Goal: Task Accomplishment & Management: Complete application form

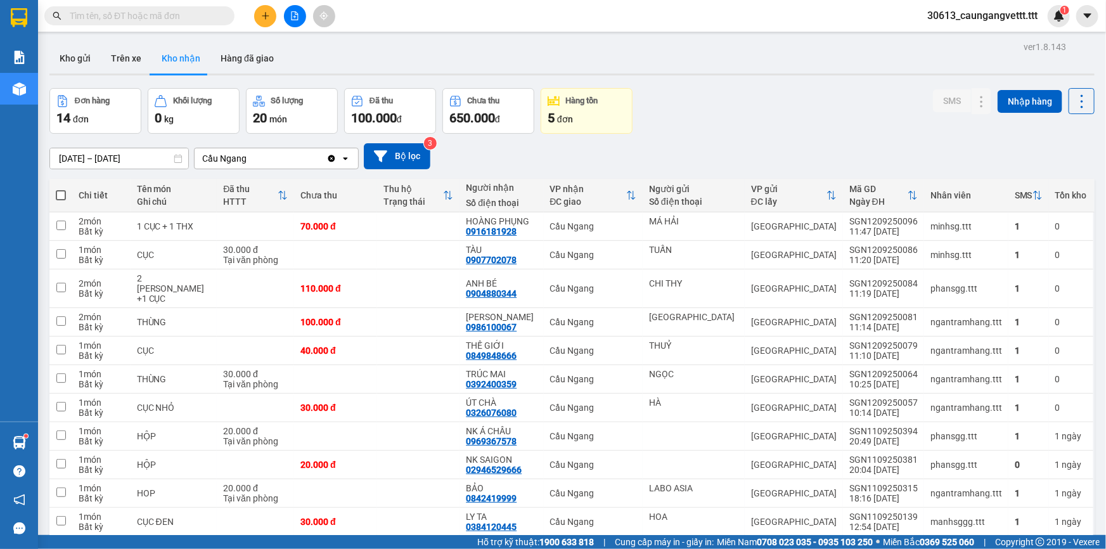
scroll to position [127, 0]
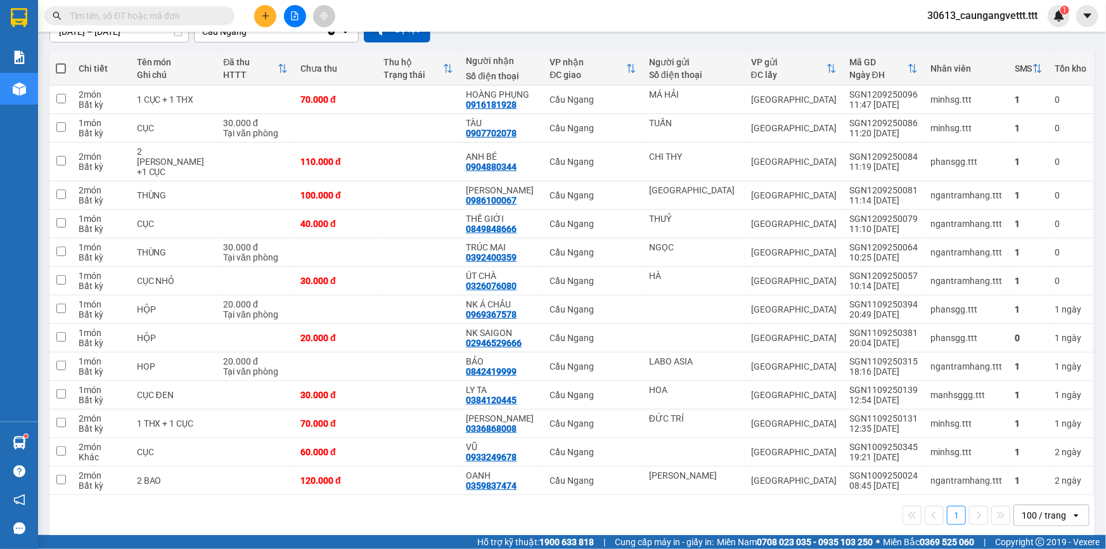
click at [262, 15] on icon "plus" at bounding box center [265, 15] width 9 height 9
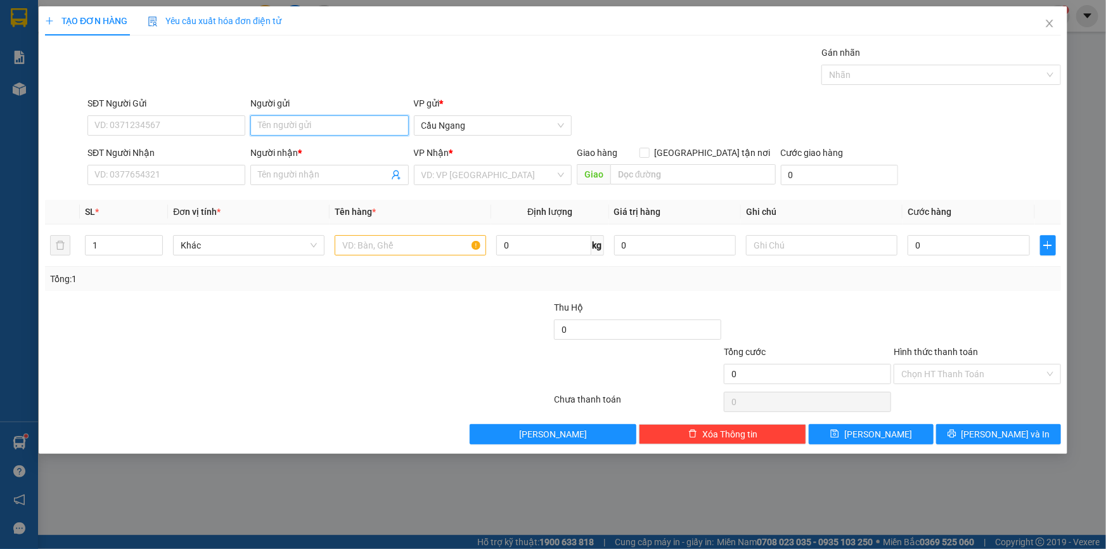
click at [300, 119] on input "Người gửi" at bounding box center [329, 125] width 158 height 20
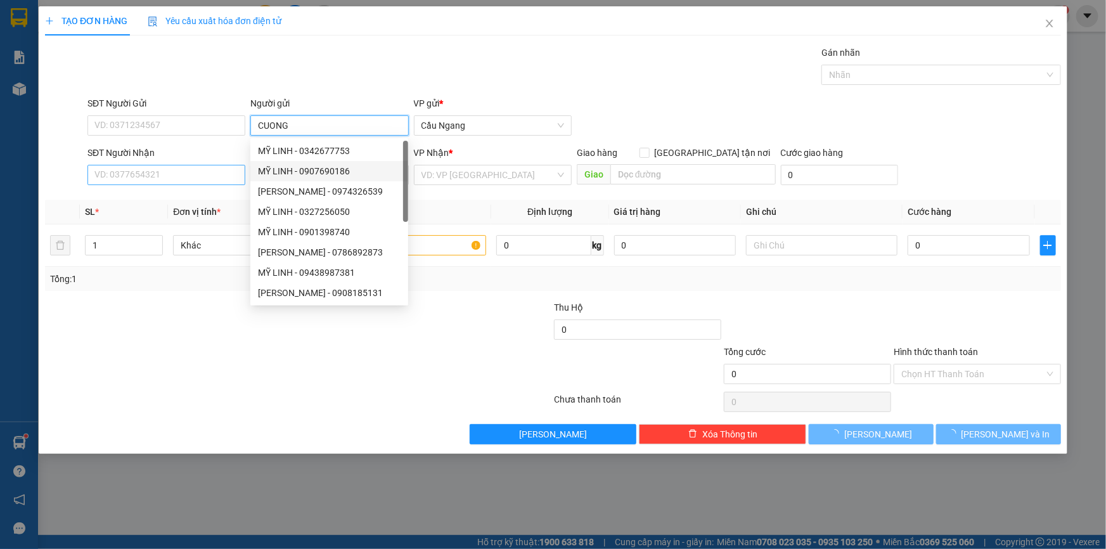
type input "CUONG"
click at [169, 177] on input "SĐT Người Nhận" at bounding box center [166, 175] width 158 height 20
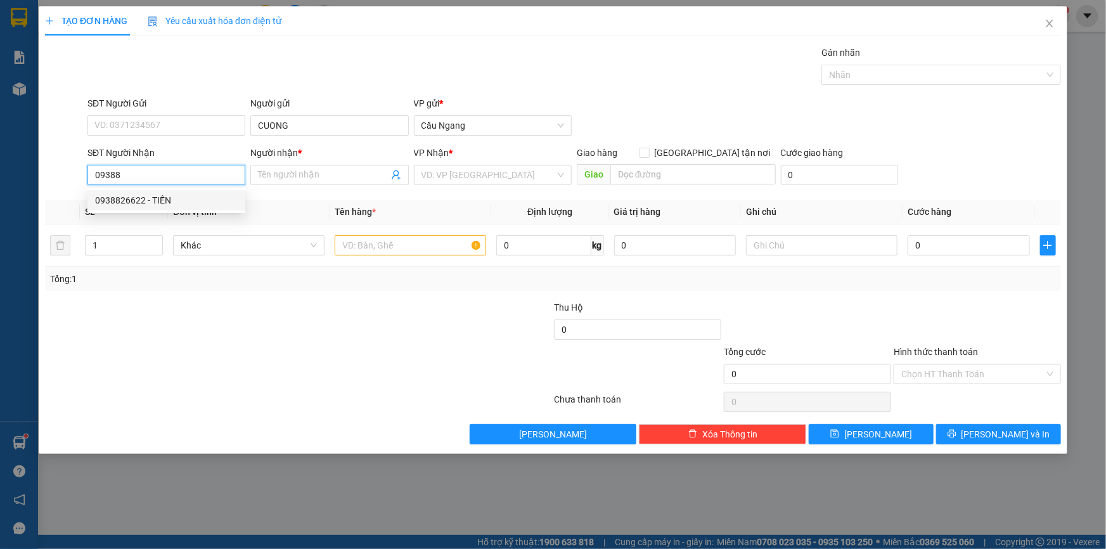
drag, startPoint x: 149, startPoint y: 199, endPoint x: 162, endPoint y: 199, distance: 13.3
click at [151, 199] on div "0938826622 - TIẾN" at bounding box center [166, 200] width 143 height 14
type input "0938826622"
type input "TIẾN"
type input "0938826622"
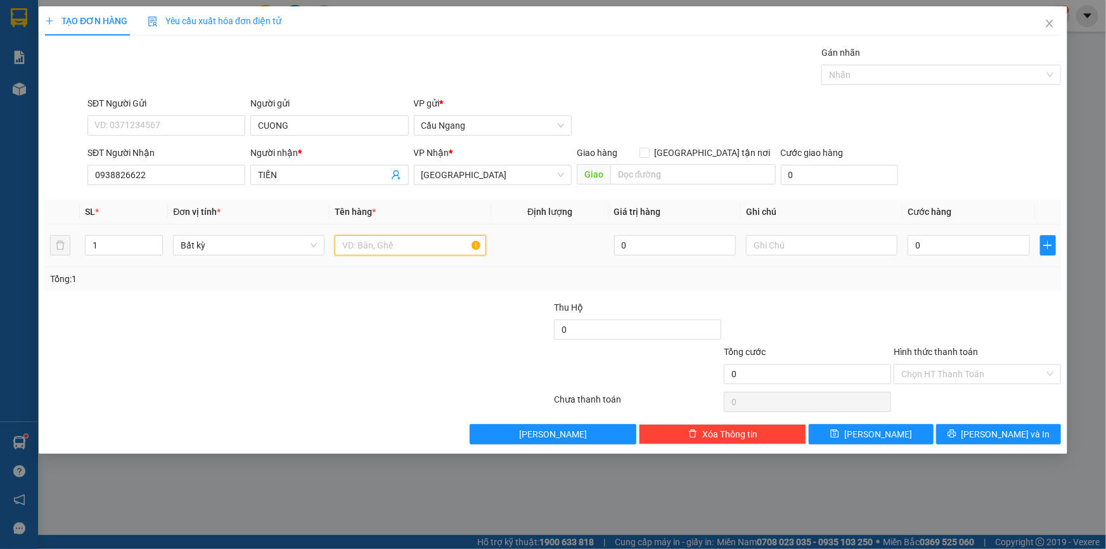
click at [404, 245] on input "text" at bounding box center [410, 245] width 151 height 20
type input "HOP"
click at [976, 251] on input "0" at bounding box center [969, 245] width 122 height 20
type input "2"
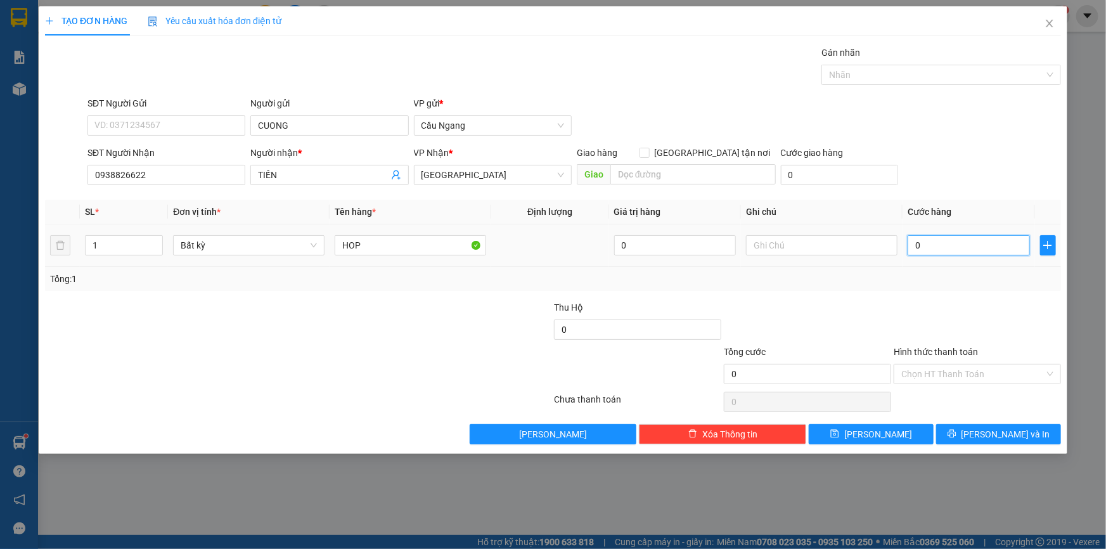
type input "2"
type input "20"
type input "200"
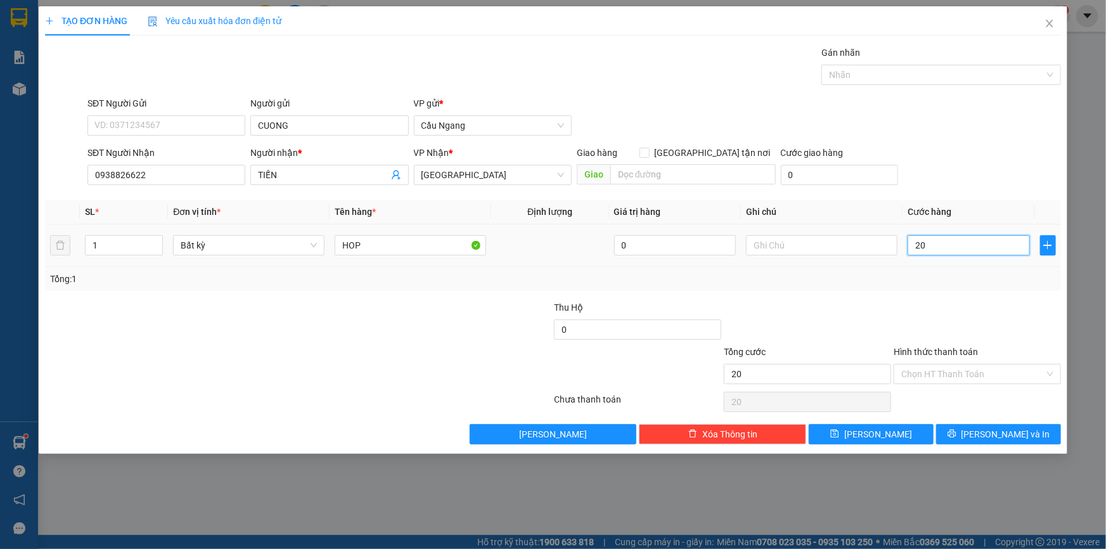
type input "200"
type input "2.000"
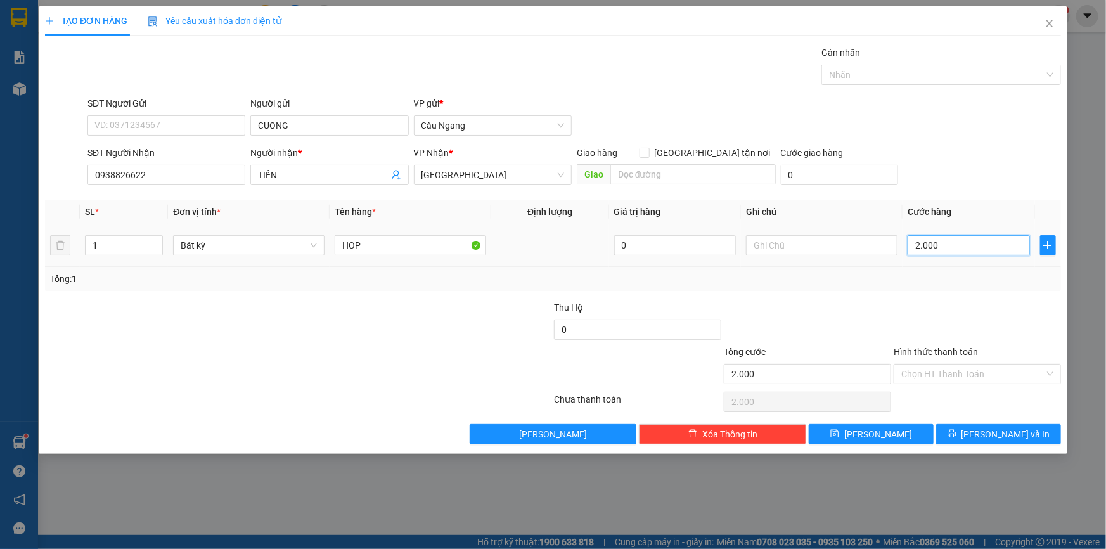
type input "20.000"
click at [956, 434] on icon "printer" at bounding box center [951, 433] width 9 height 9
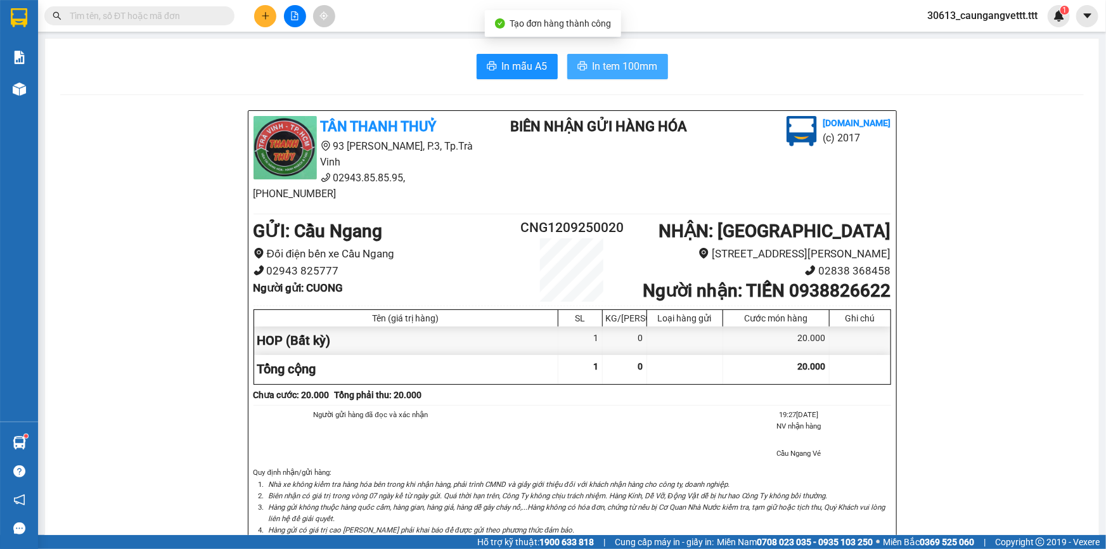
click at [599, 61] on span "In tem 100mm" at bounding box center [625, 66] width 65 height 16
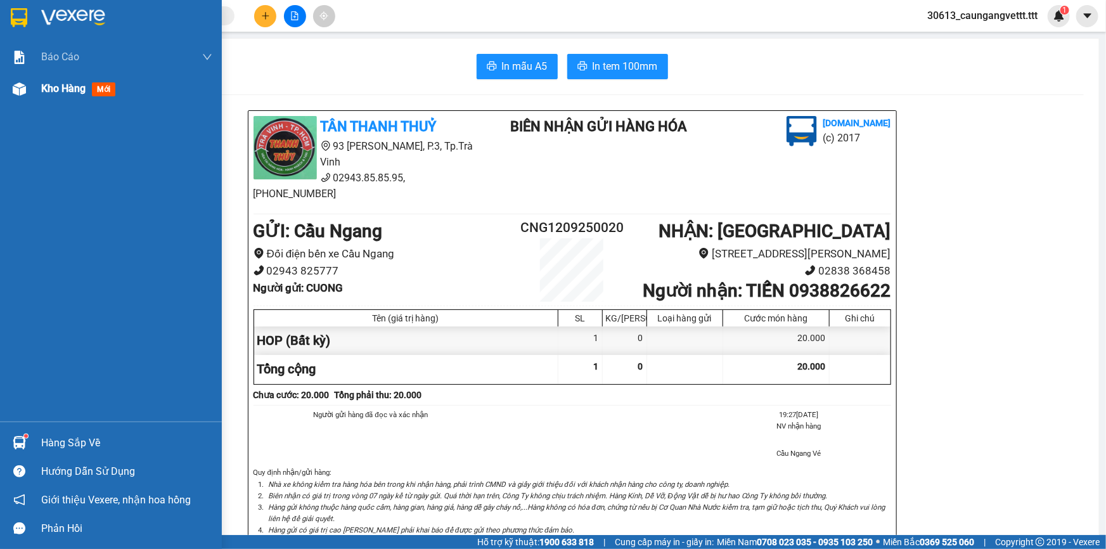
click at [66, 84] on span "Kho hàng" at bounding box center [63, 88] width 44 height 12
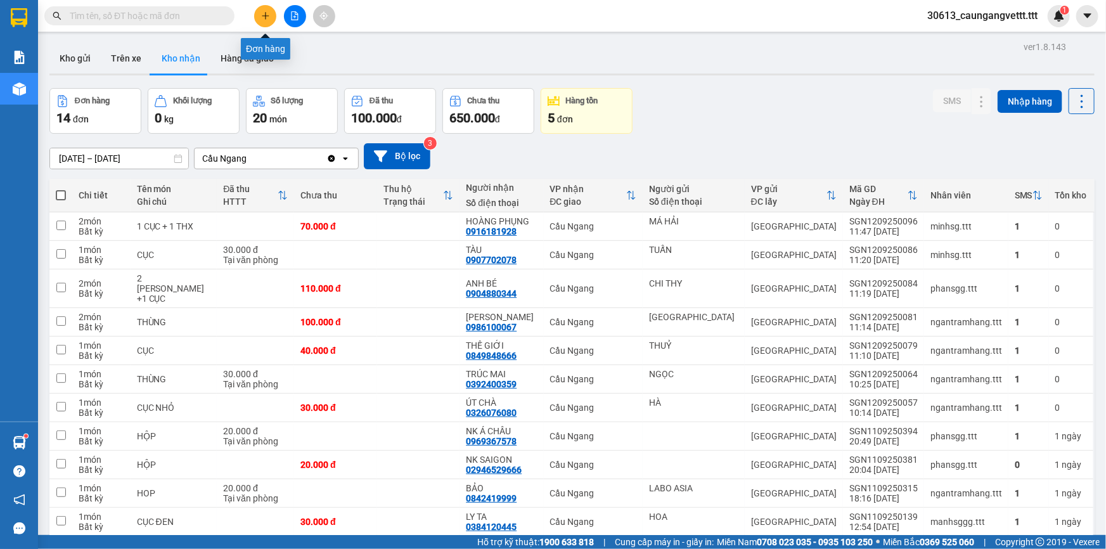
click at [266, 14] on icon "plus" at bounding box center [265, 15] width 9 height 9
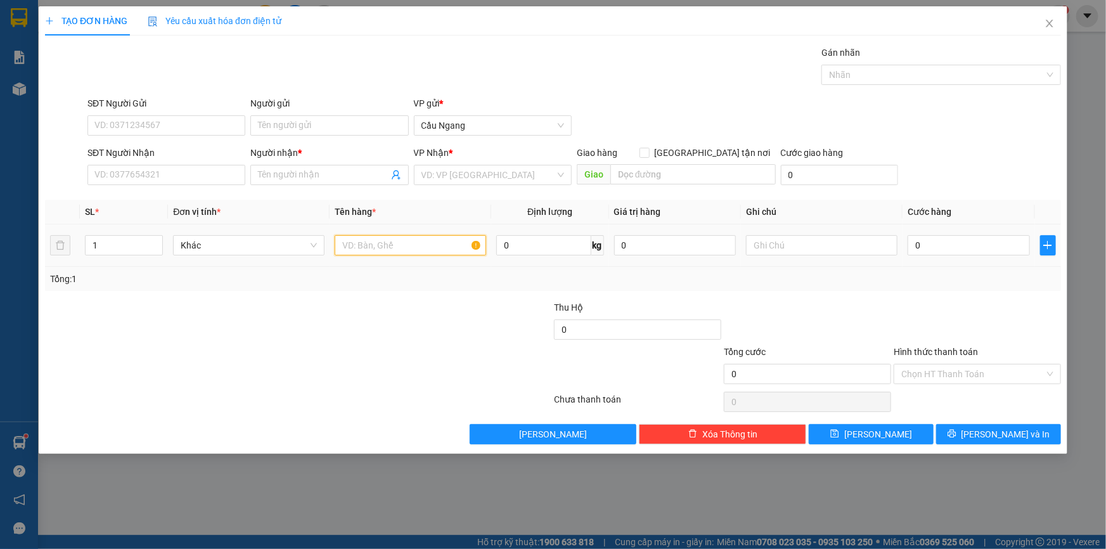
click at [380, 250] on input "text" at bounding box center [410, 245] width 151 height 20
type input "GIO"
click at [131, 172] on input "SĐT Người Nhận" at bounding box center [166, 175] width 158 height 20
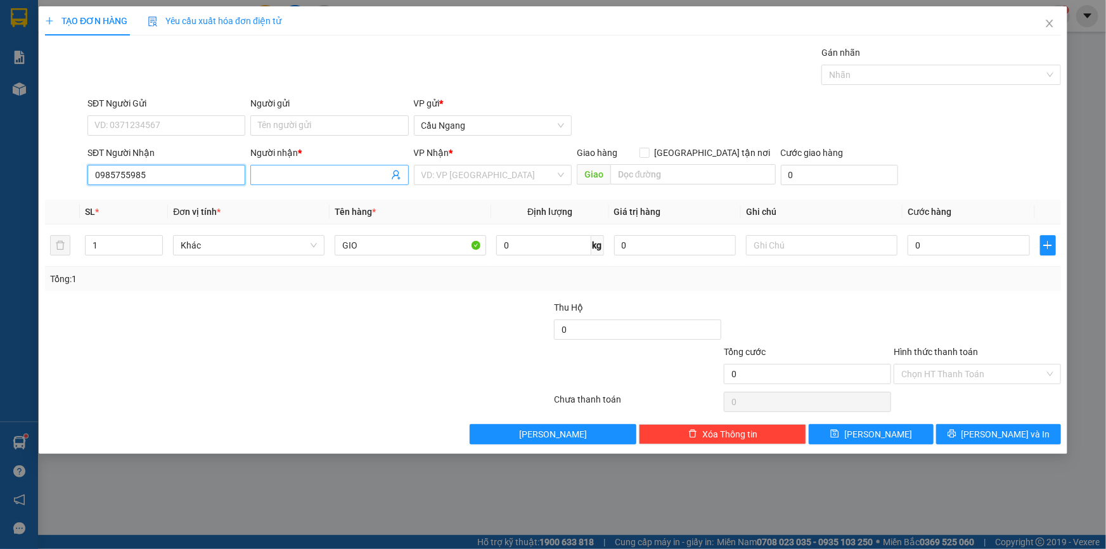
type input "0985755985"
click at [302, 176] on input "Người nhận *" at bounding box center [323, 175] width 130 height 14
type input "THY CA"
click at [472, 174] on input "search" at bounding box center [488, 174] width 134 height 19
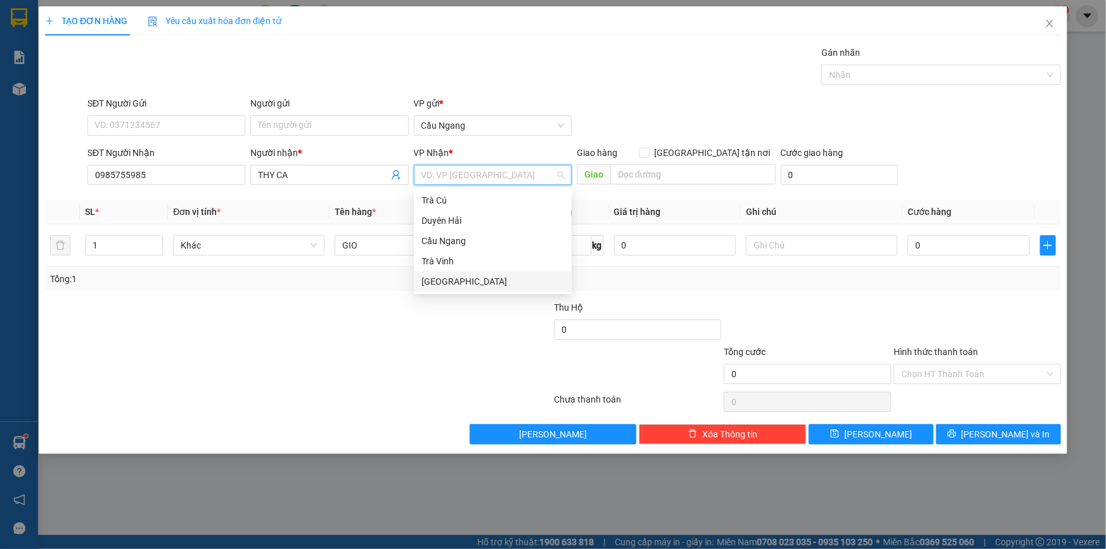
click at [456, 286] on div "[GEOGRAPHIC_DATA]" at bounding box center [492, 281] width 143 height 14
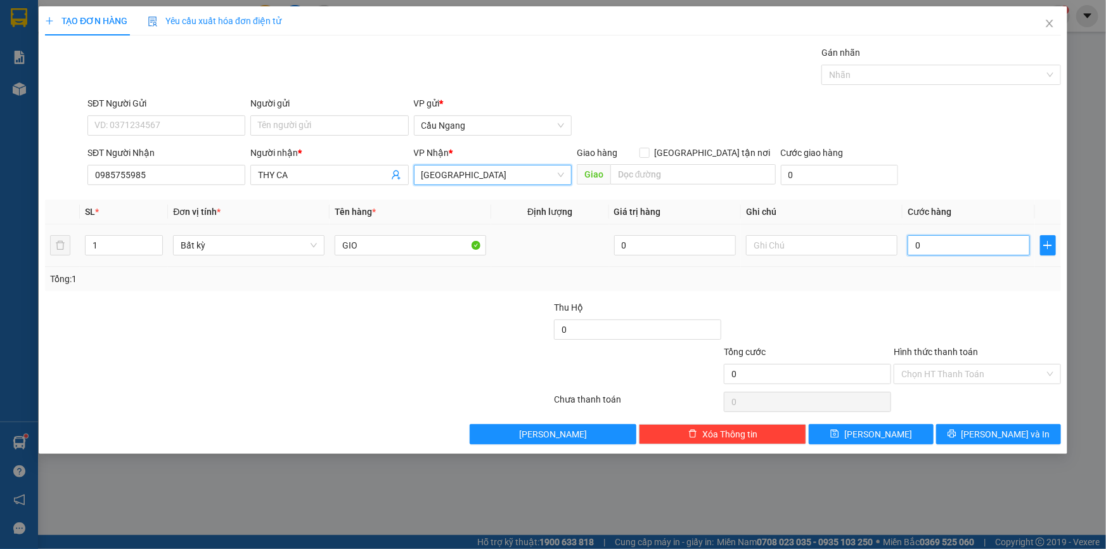
click at [982, 244] on input "0" at bounding box center [969, 245] width 122 height 20
type input "3"
type input "300"
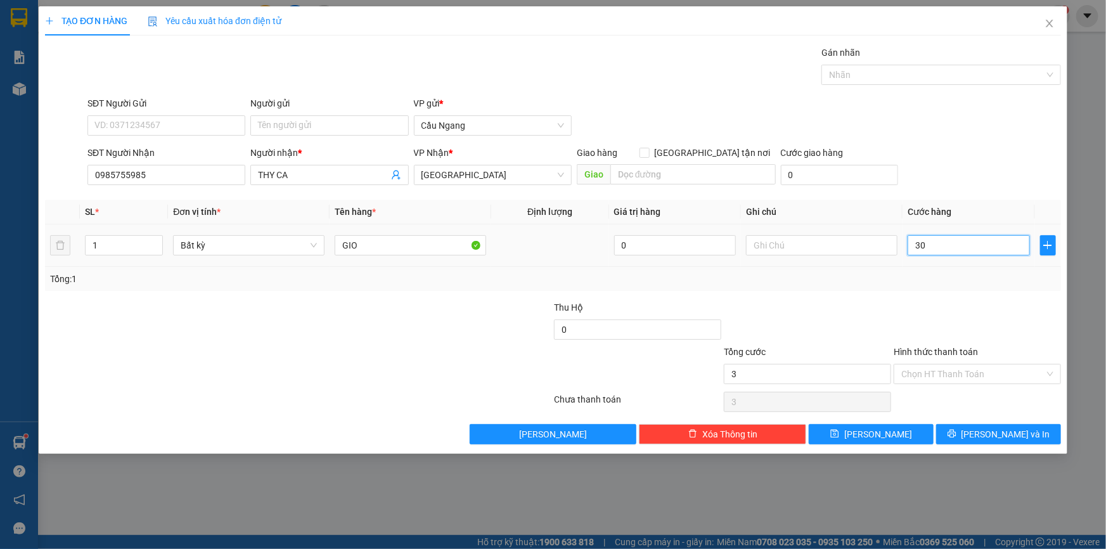
type input "300"
type input "3.000"
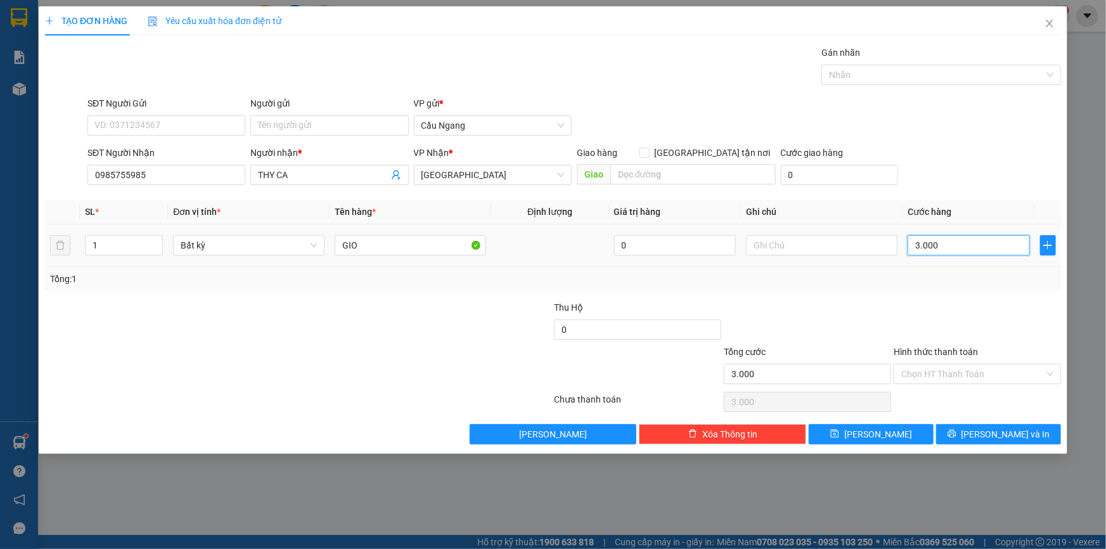
type input "30.000"
click at [958, 373] on input "Hình thức thanh toán" at bounding box center [972, 373] width 143 height 19
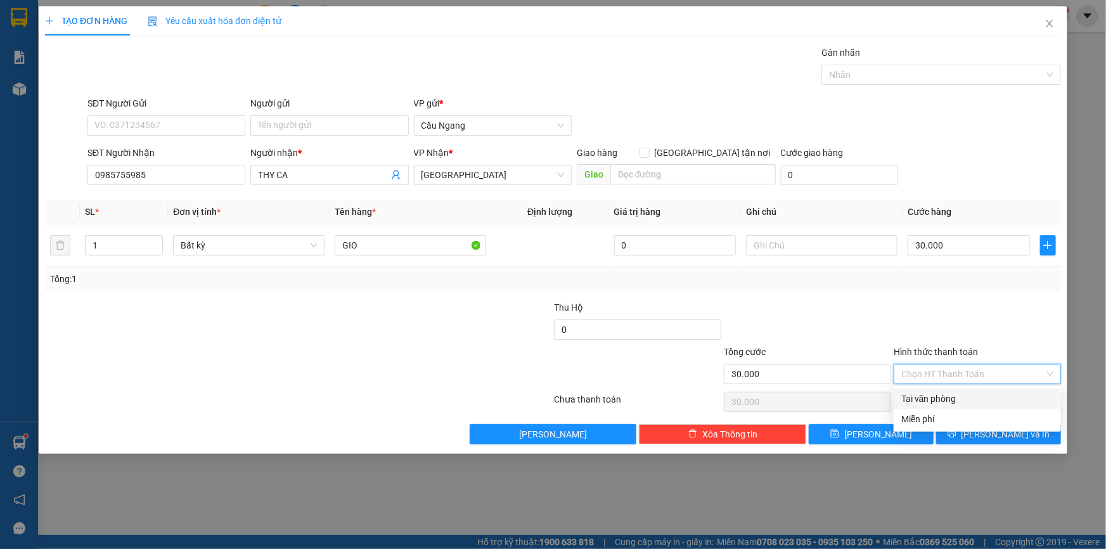
click at [949, 401] on div "Tại văn phòng" at bounding box center [977, 399] width 152 height 14
type input "0"
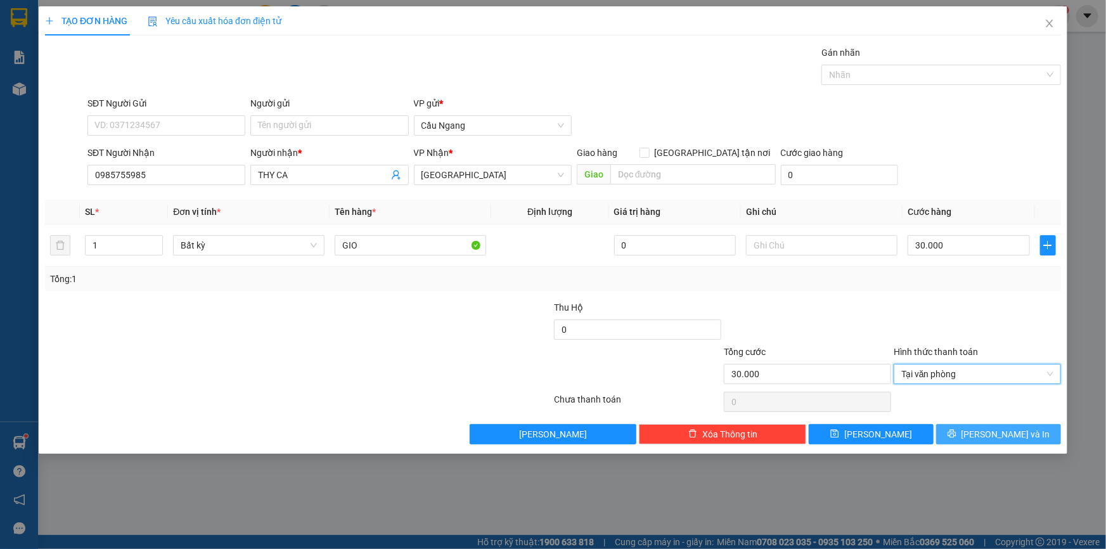
click at [970, 431] on button "[PERSON_NAME] và In" at bounding box center [998, 434] width 125 height 20
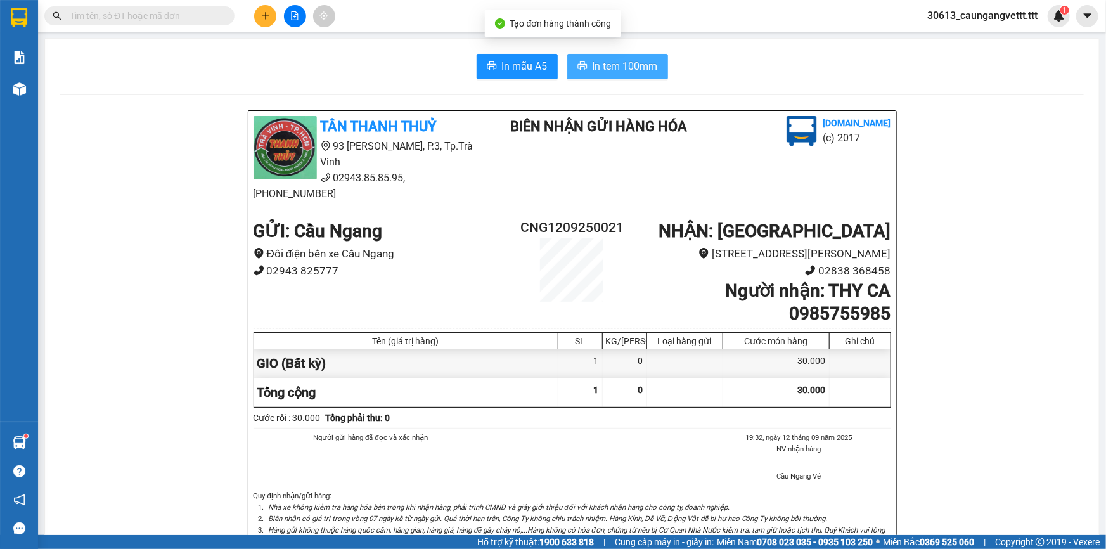
click at [608, 61] on span "In tem 100mm" at bounding box center [625, 66] width 65 height 16
click at [262, 15] on icon "plus" at bounding box center [265, 15] width 7 height 1
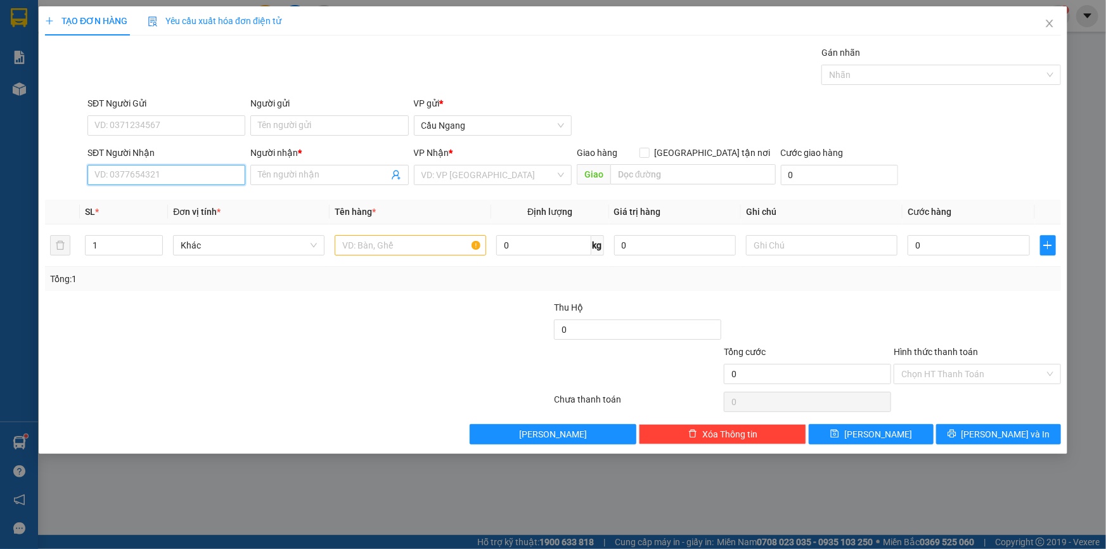
click at [176, 183] on input "SĐT Người Nhận" at bounding box center [166, 175] width 158 height 20
click at [148, 197] on div "0912867746 - THƯ" at bounding box center [166, 200] width 143 height 14
type input "0912867746"
type input "THƯ"
type input "0912867746"
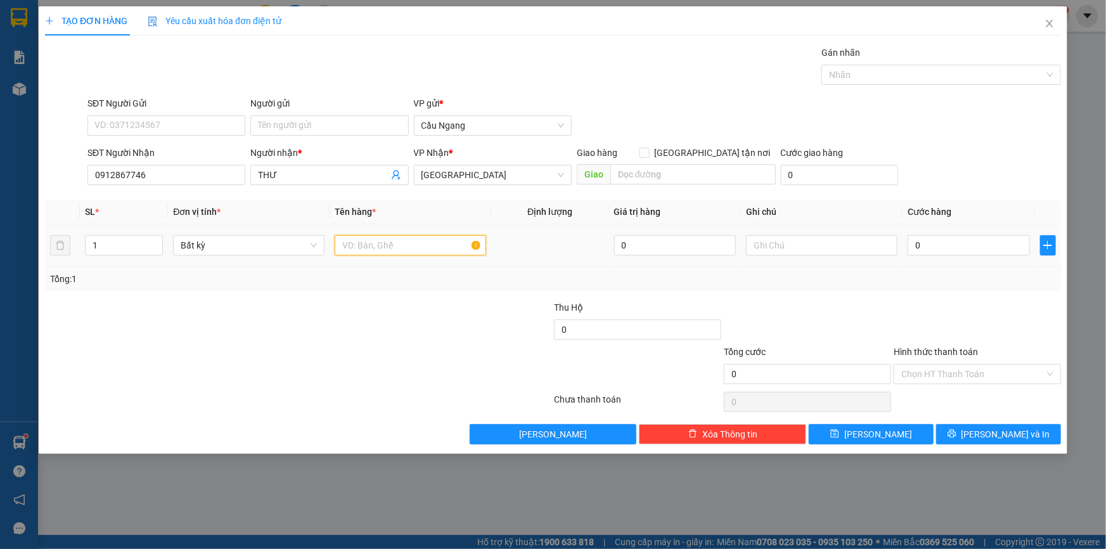
click at [387, 238] on input "text" at bounding box center [410, 245] width 151 height 20
type input "HOP"
click at [965, 253] on input "0" at bounding box center [969, 245] width 122 height 20
type input "2"
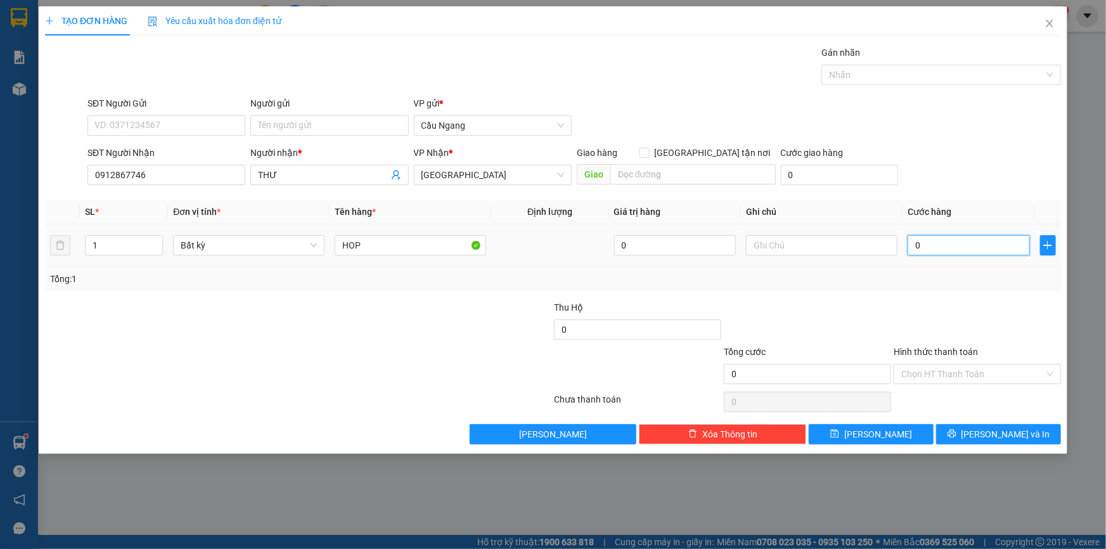
type input "2"
type input "20"
type input "200"
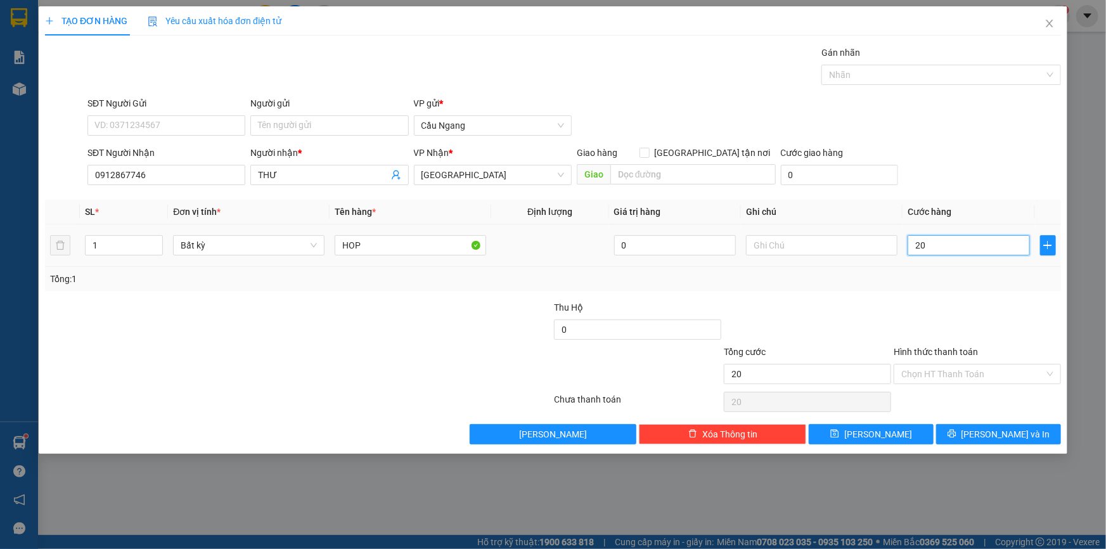
type input "200"
type input "2.000"
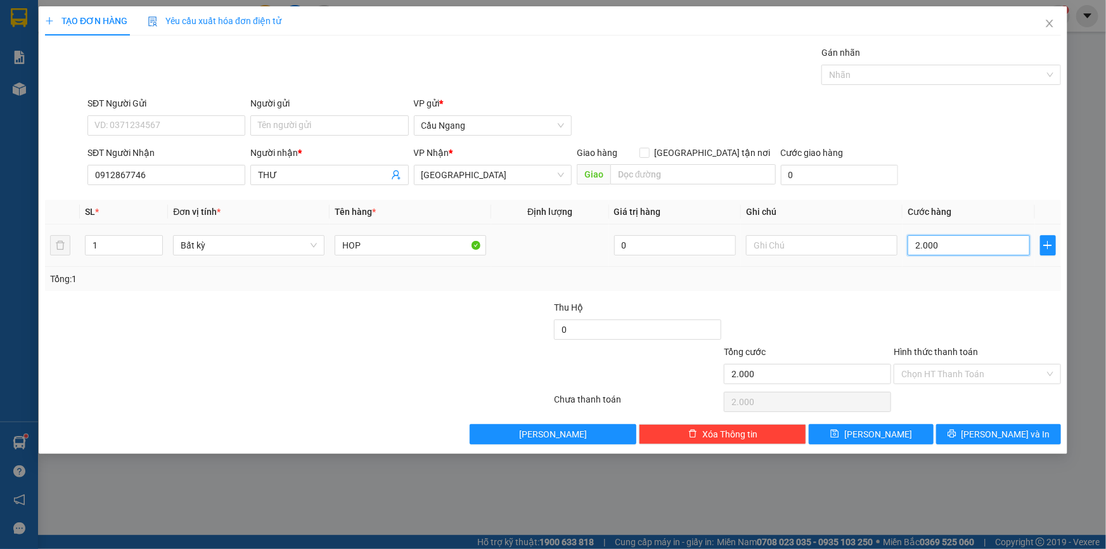
type input "20.000"
click at [960, 373] on input "Hình thức thanh toán" at bounding box center [972, 373] width 143 height 19
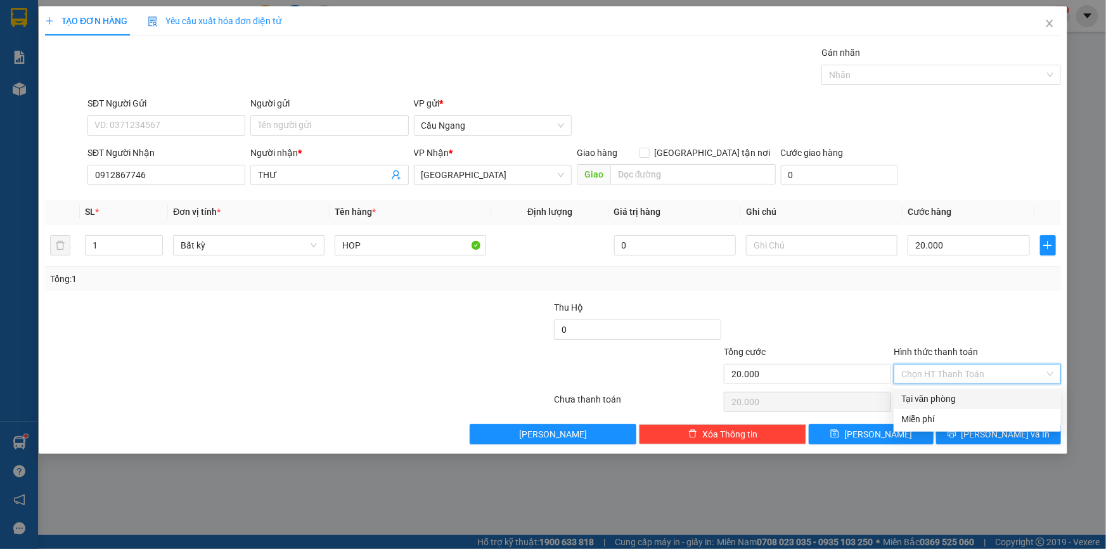
click at [947, 398] on div "Tại văn phòng" at bounding box center [977, 399] width 152 height 14
type input "0"
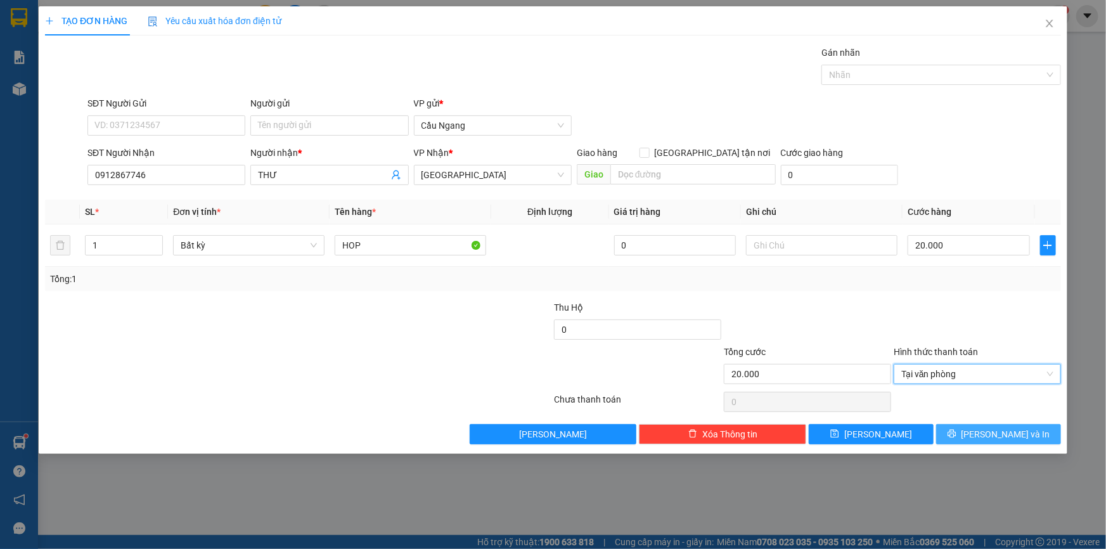
drag, startPoint x: 991, startPoint y: 433, endPoint x: 983, endPoint y: 434, distance: 7.7
click at [991, 434] on span "[PERSON_NAME] và In" at bounding box center [1005, 434] width 89 height 14
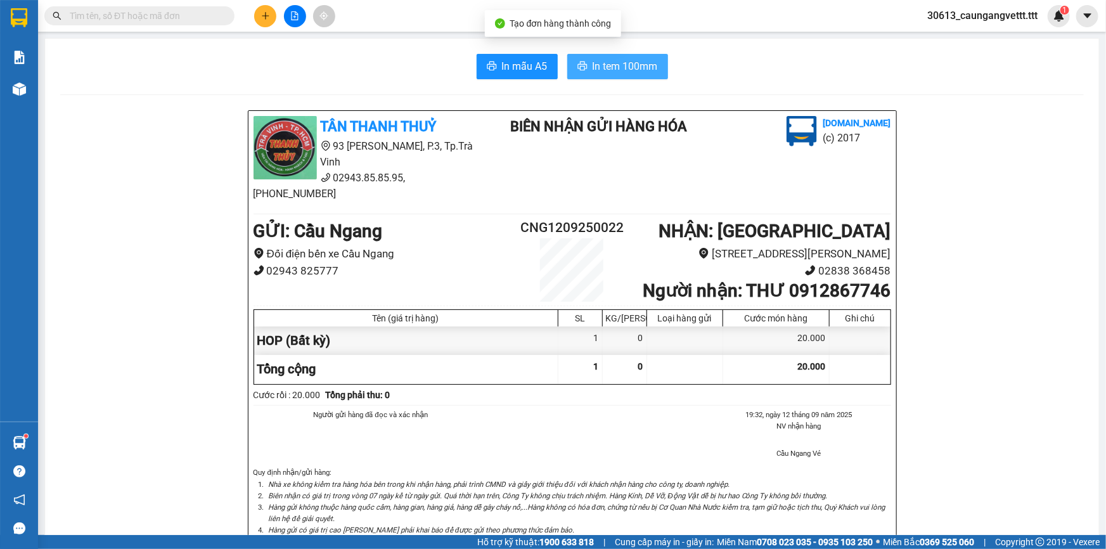
click at [606, 72] on span "In tem 100mm" at bounding box center [625, 66] width 65 height 16
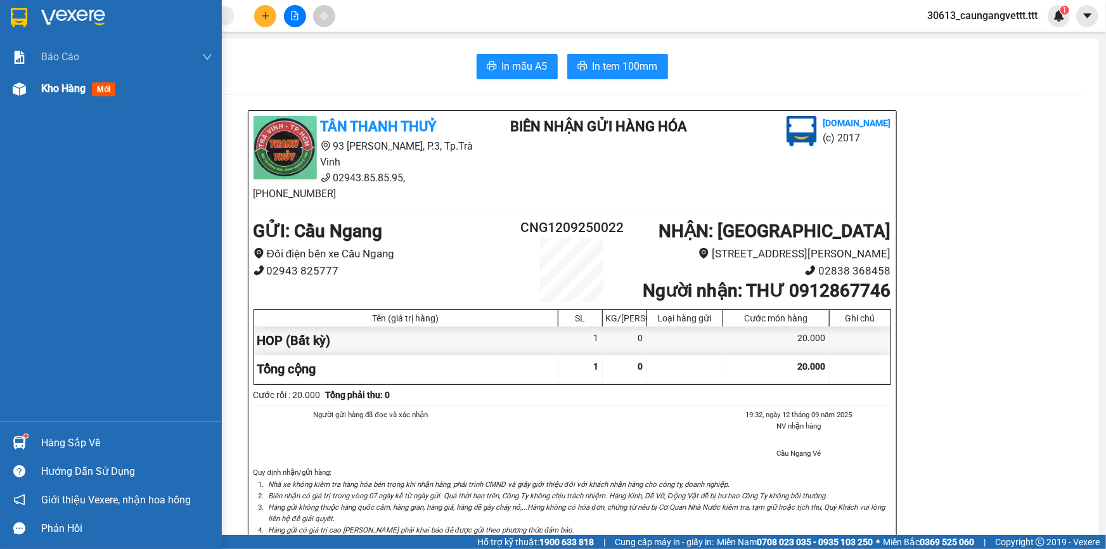
click at [60, 89] on span "Kho hàng" at bounding box center [63, 88] width 44 height 12
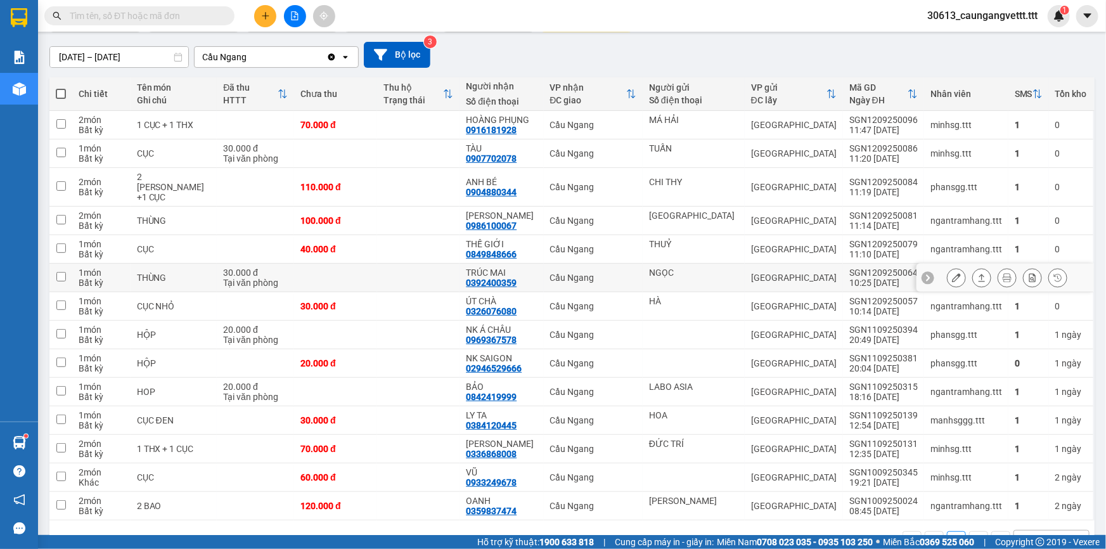
scroll to position [115, 0]
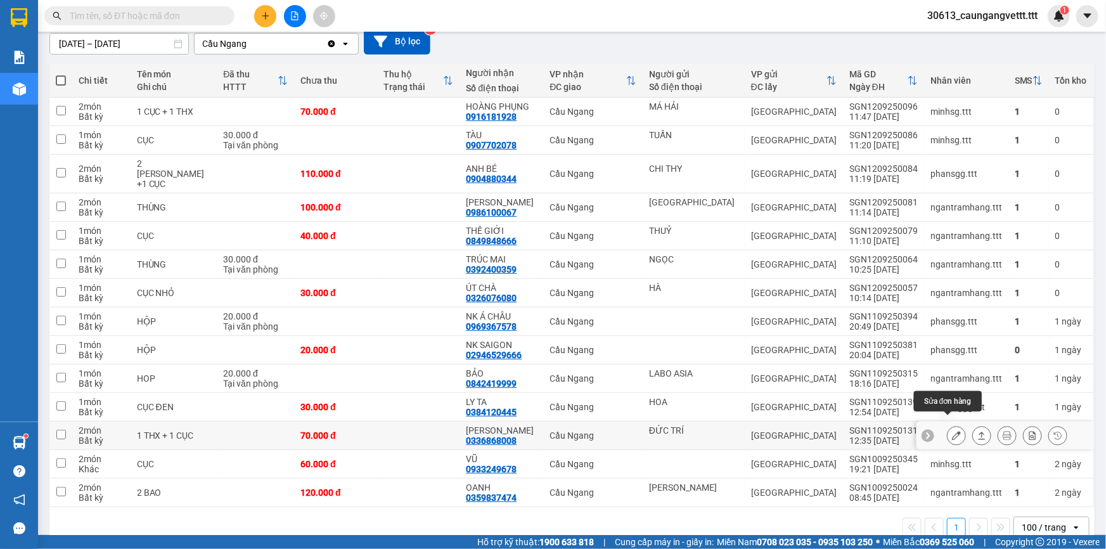
click at [950, 428] on button at bounding box center [956, 436] width 18 height 22
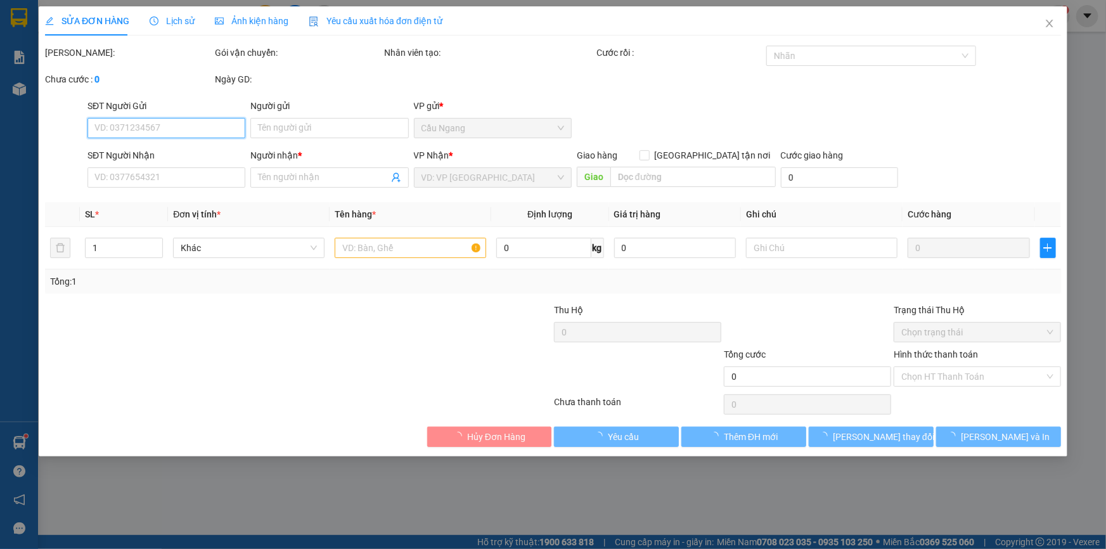
type input "ĐỨC TRÍ"
type input "0336868008"
type input "[PERSON_NAME]"
type input "70.000"
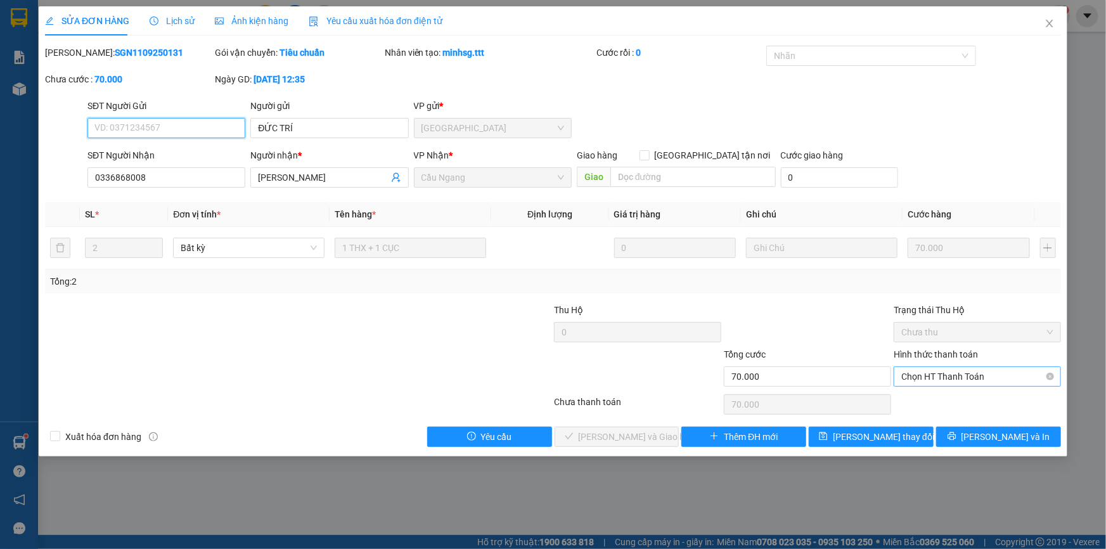
click at [968, 378] on span "Chọn HT Thanh Toán" at bounding box center [977, 376] width 152 height 19
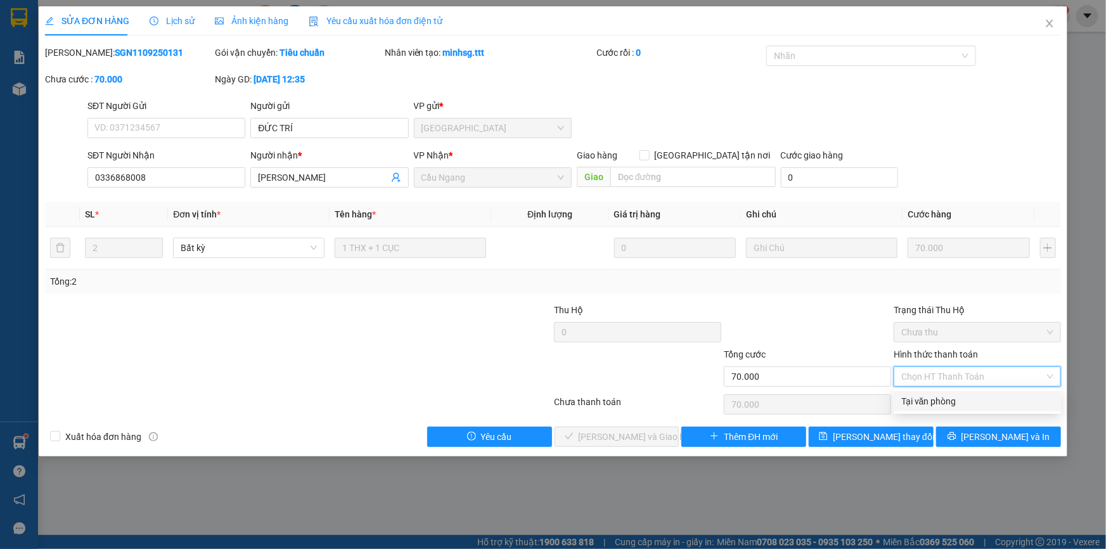
click at [939, 401] on div "Tại văn phòng" at bounding box center [977, 401] width 152 height 14
type input "0"
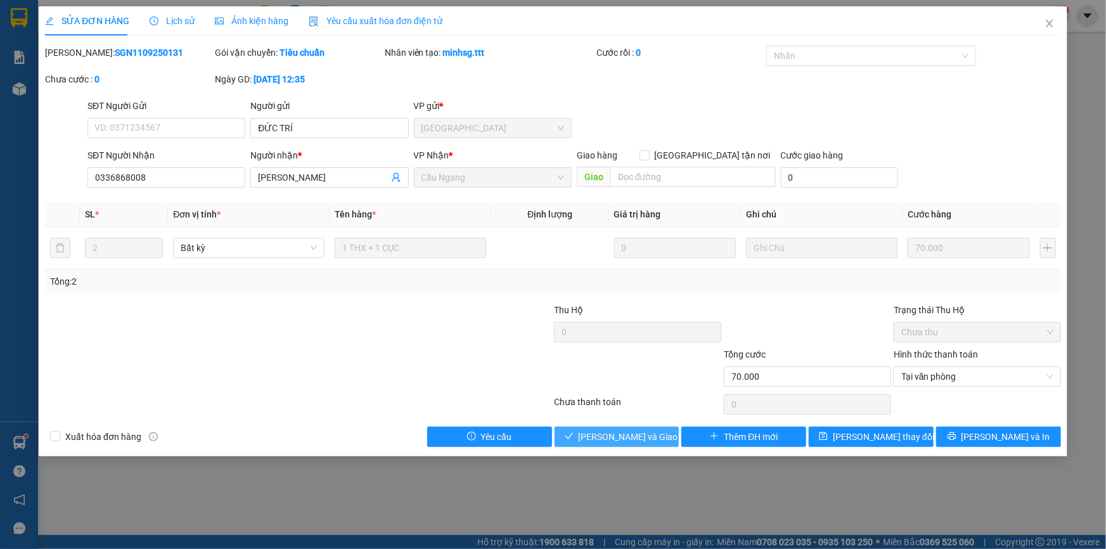
click at [650, 431] on span "[PERSON_NAME] và Giao hàng" at bounding box center [640, 437] width 122 height 14
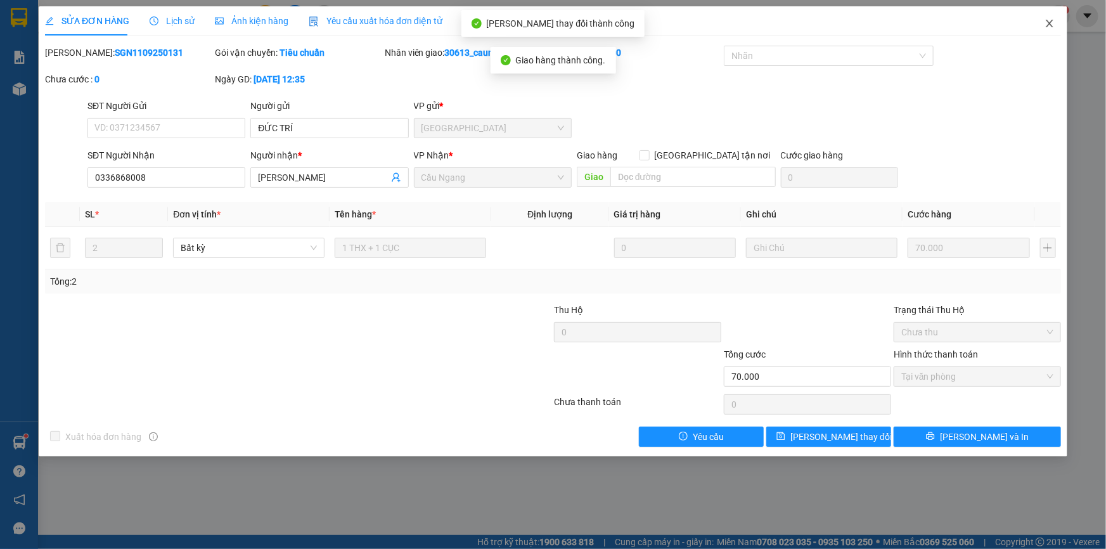
click at [1051, 24] on icon "close" at bounding box center [1049, 23] width 10 height 10
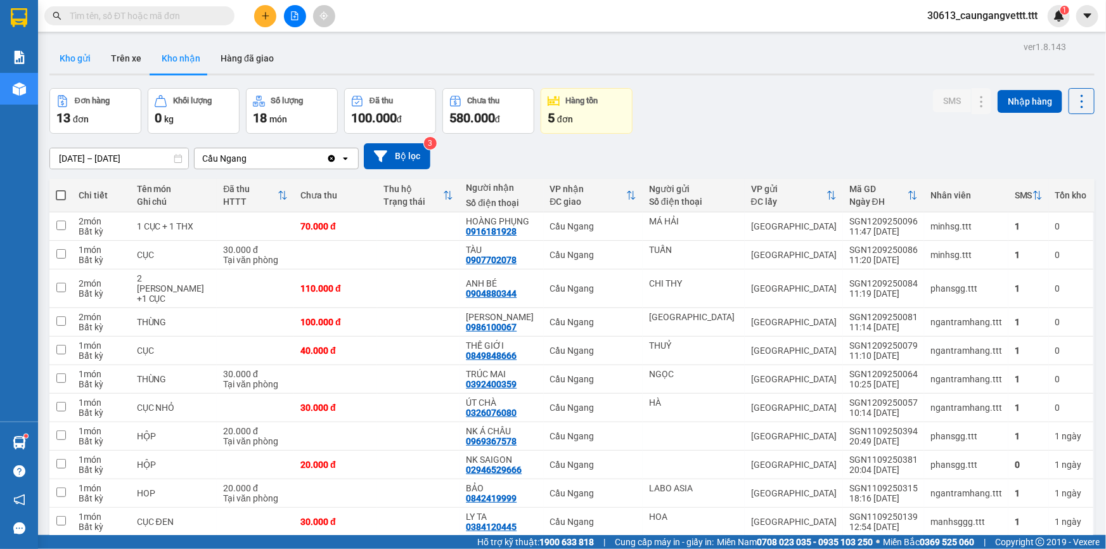
click at [77, 50] on button "Kho gửi" at bounding box center [74, 58] width 51 height 30
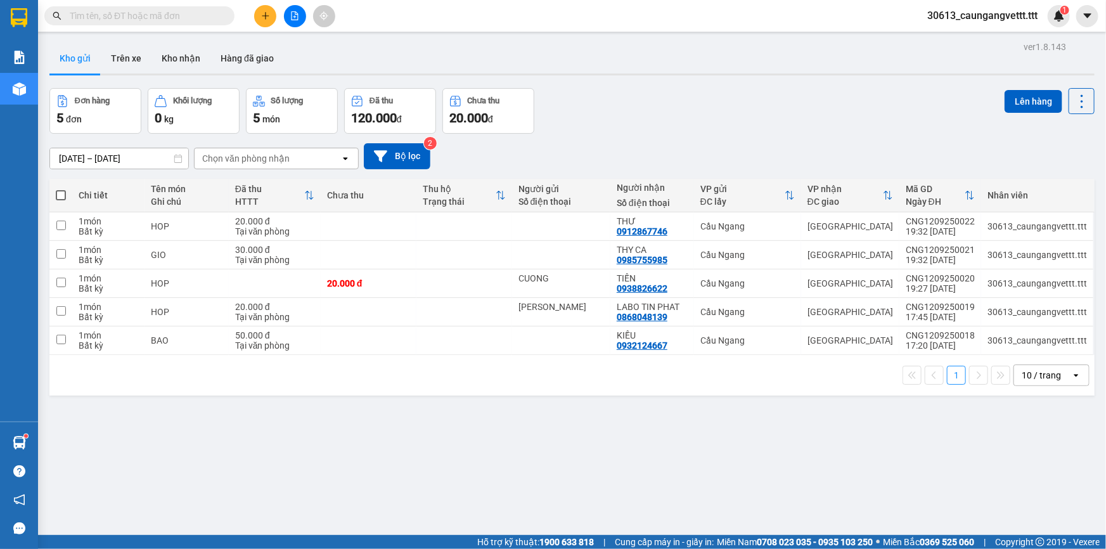
click at [1044, 369] on div "10 / trang" at bounding box center [1041, 375] width 39 height 13
click at [1035, 521] on span "100 / trang" at bounding box center [1038, 516] width 46 height 13
click at [169, 65] on button "Kho nhận" at bounding box center [180, 58] width 59 height 30
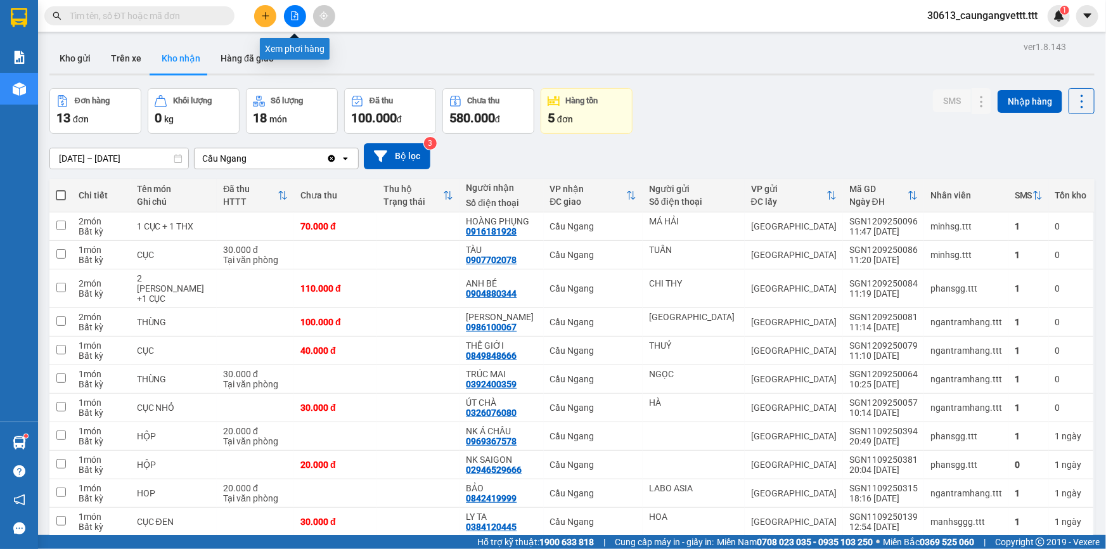
drag, startPoint x: 288, startPoint y: 14, endPoint x: 279, endPoint y: 16, distance: 9.8
click at [289, 14] on button at bounding box center [295, 16] width 22 height 22
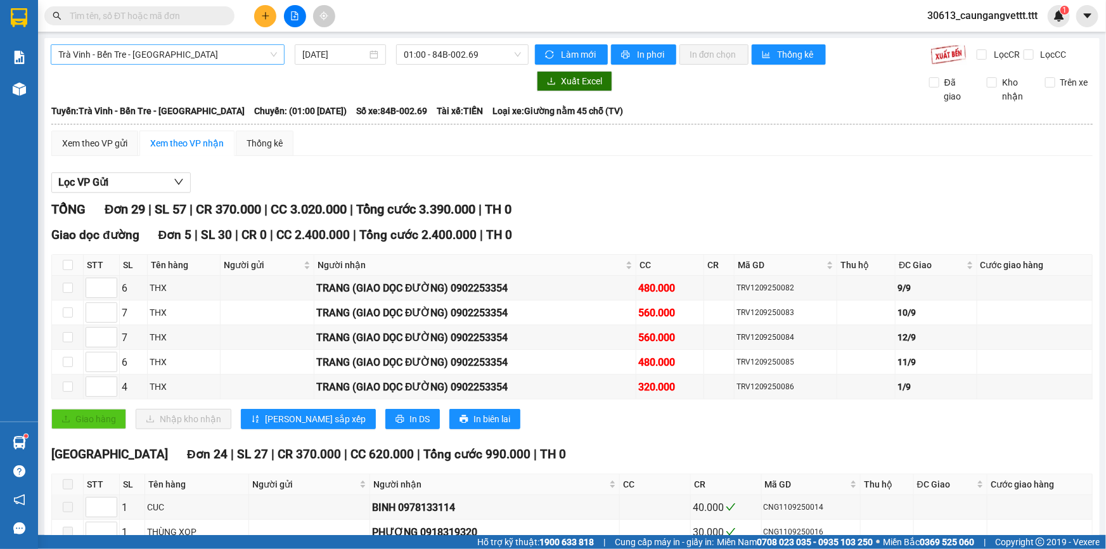
click at [199, 58] on span "Trà Vinh - Bến Tre - [GEOGRAPHIC_DATA]" at bounding box center [167, 54] width 219 height 19
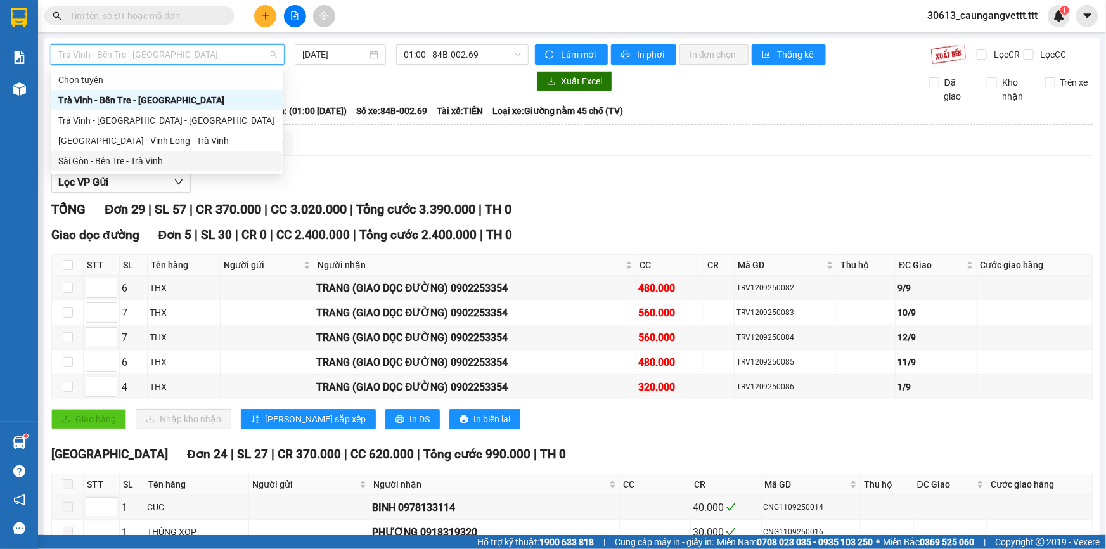
click at [170, 158] on div "Sài Gòn - Bến Tre - Trà Vinh" at bounding box center [166, 161] width 217 height 14
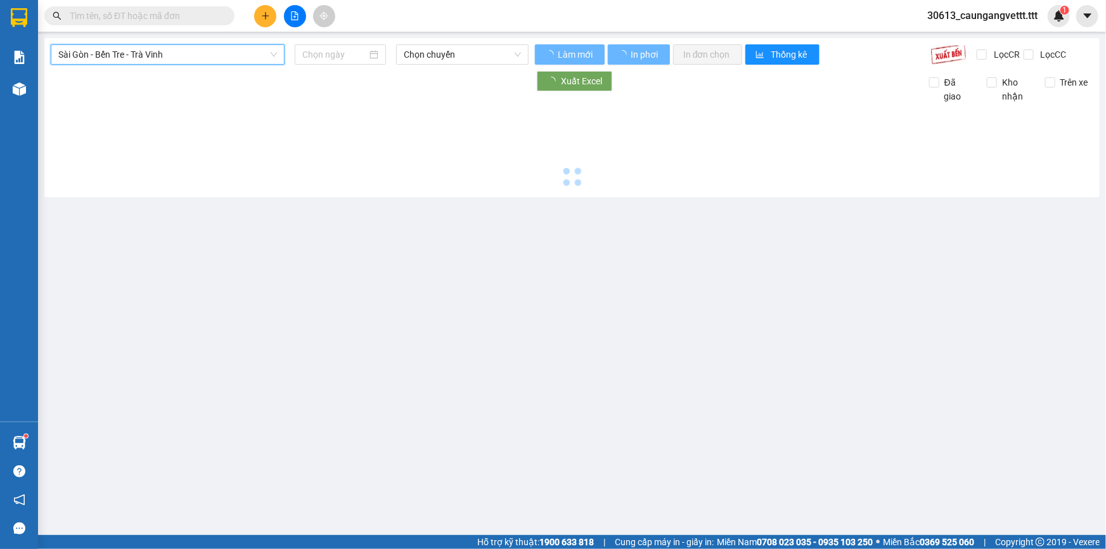
type input "[DATE]"
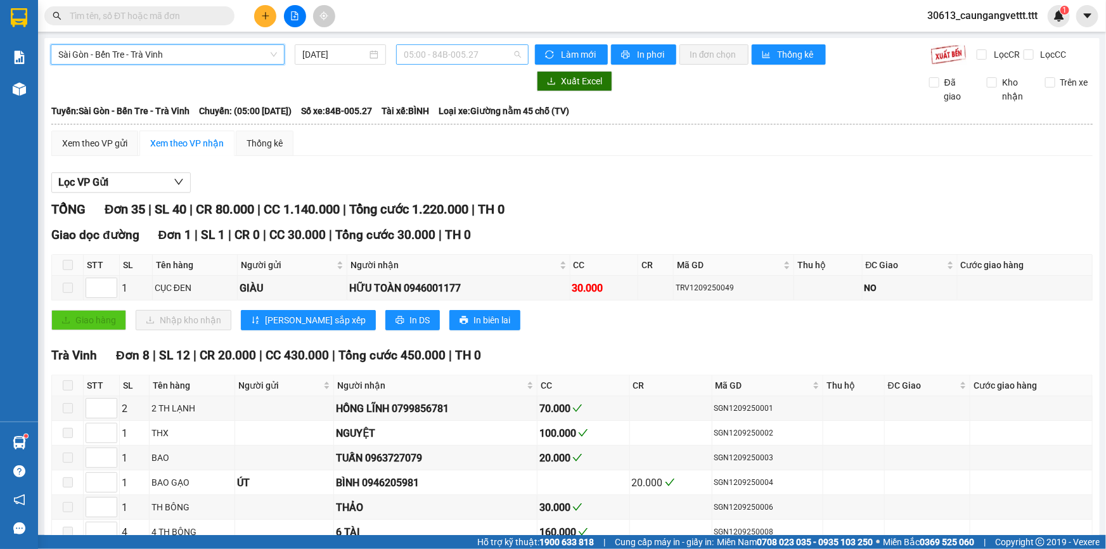
click at [419, 54] on span "05:00 - 84B-005.27" at bounding box center [462, 54] width 117 height 19
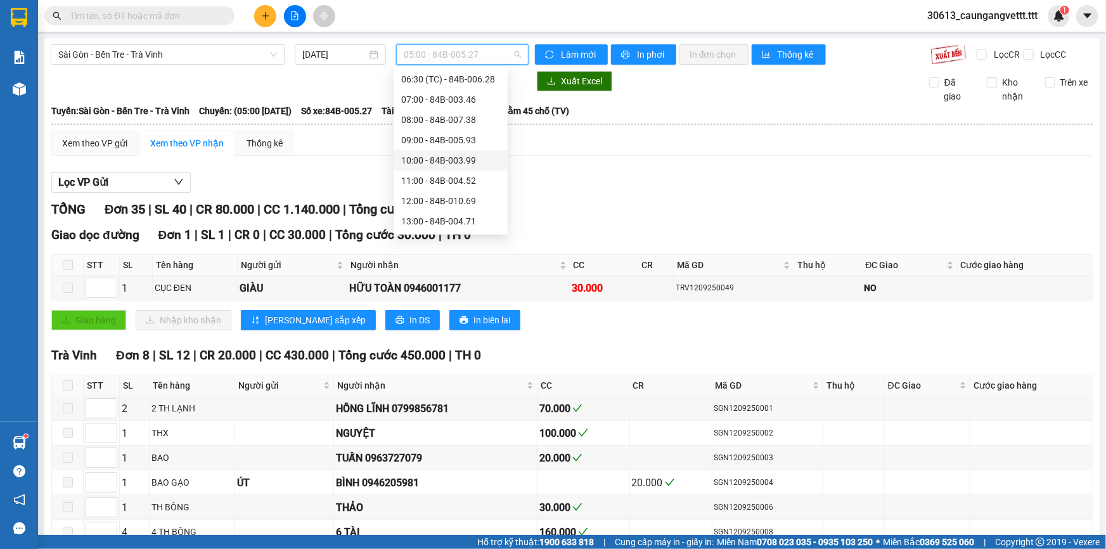
scroll to position [76, 0]
click at [434, 165] on div "11:00 - 84B-004.52" at bounding box center [450, 166] width 99 height 14
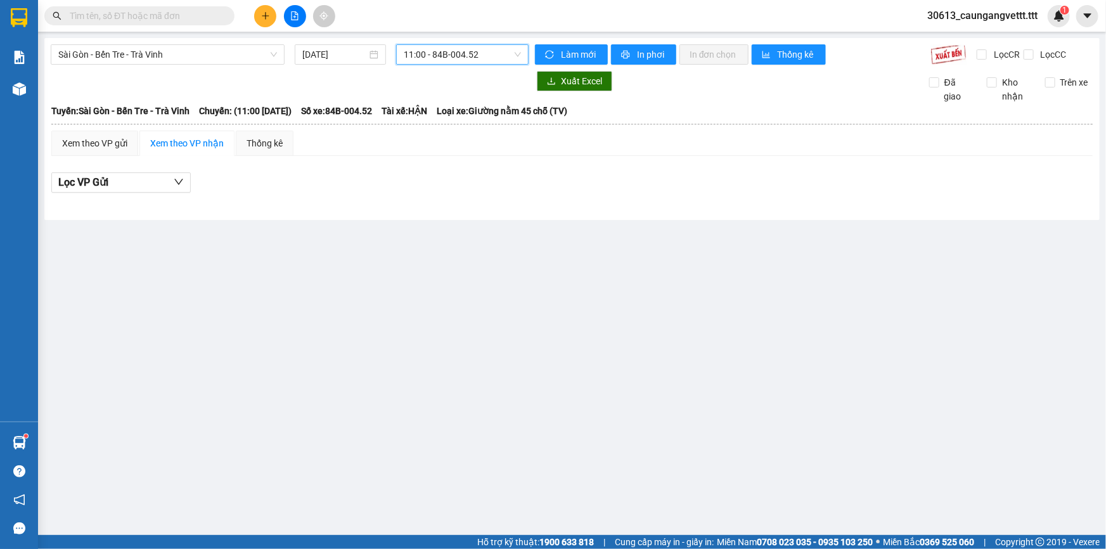
click at [446, 58] on span "11:00 - 84B-004.52" at bounding box center [462, 54] width 117 height 19
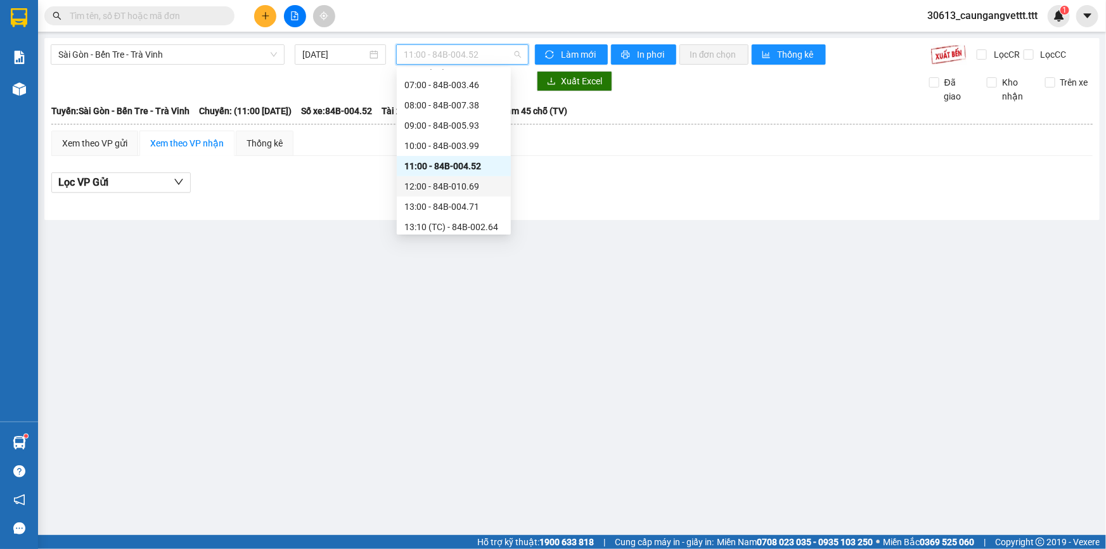
click at [433, 188] on div "12:00 - 84B-010.69" at bounding box center [453, 186] width 99 height 14
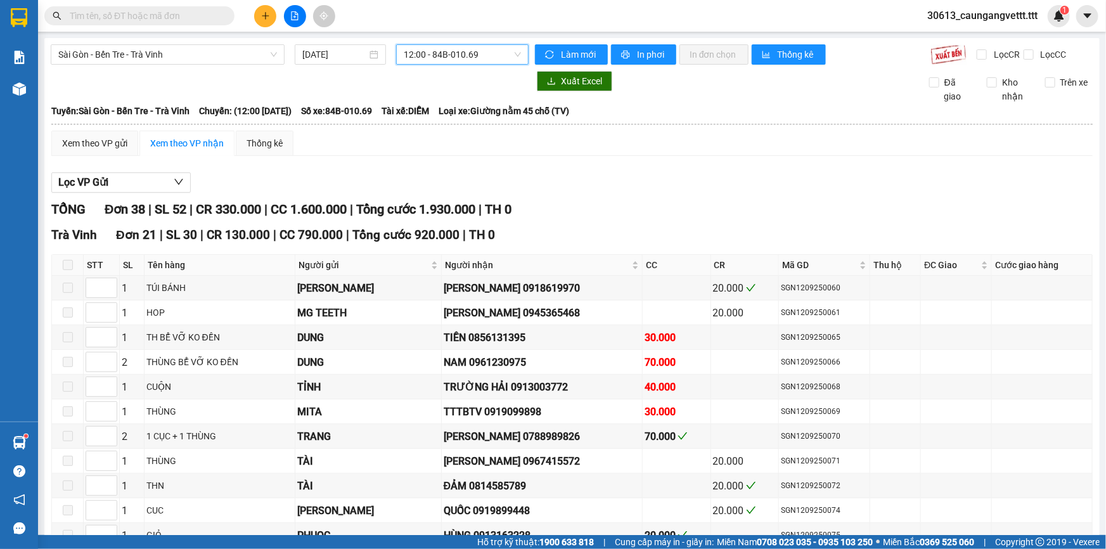
click at [489, 52] on span "12:00 - 84B-010.69" at bounding box center [462, 54] width 117 height 19
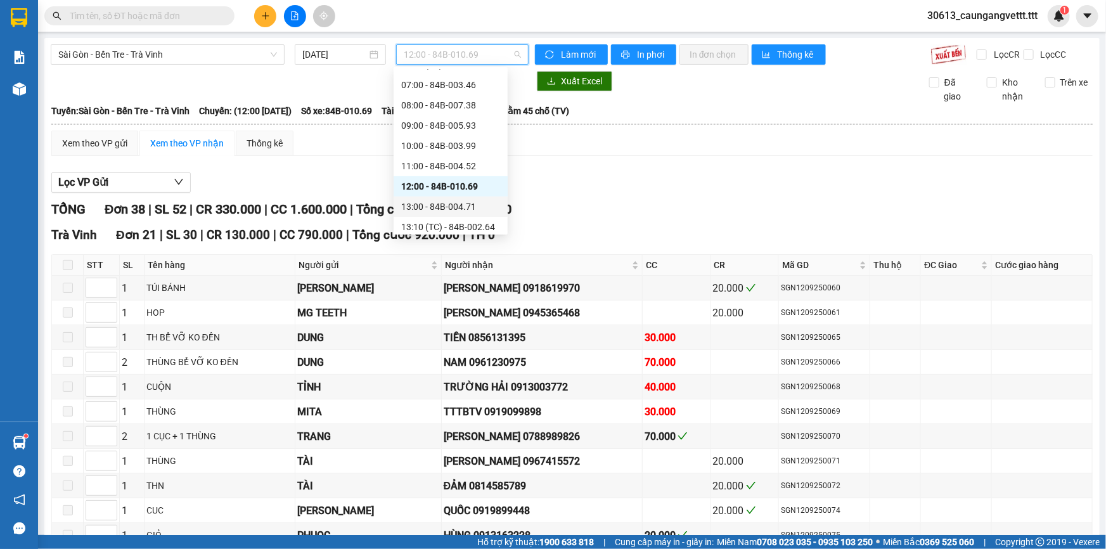
click at [446, 207] on div "13:00 - 84B-004.71" at bounding box center [450, 207] width 99 height 14
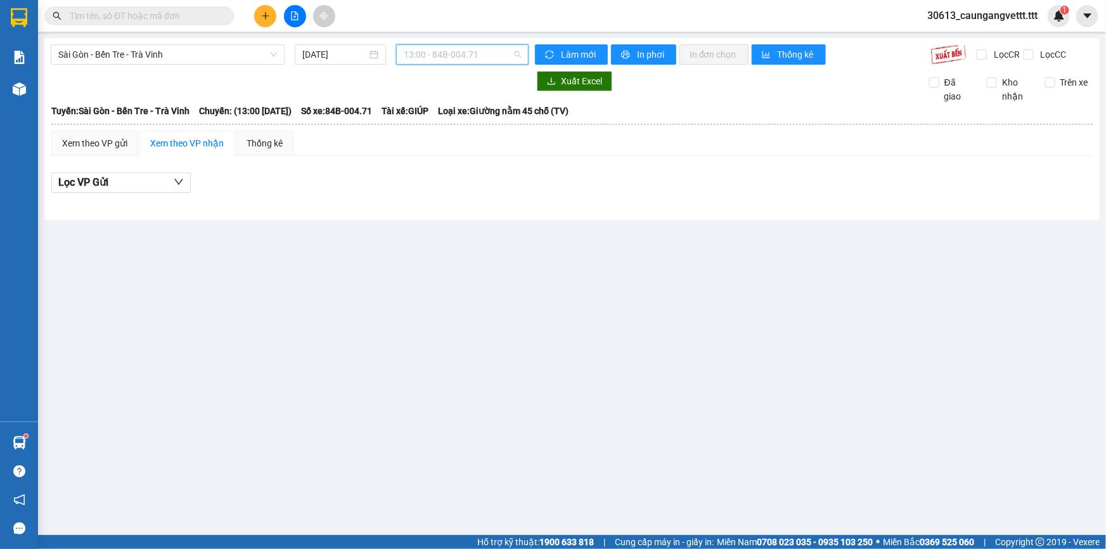
click at [453, 60] on span "13:00 - 84B-004.71" at bounding box center [462, 54] width 117 height 19
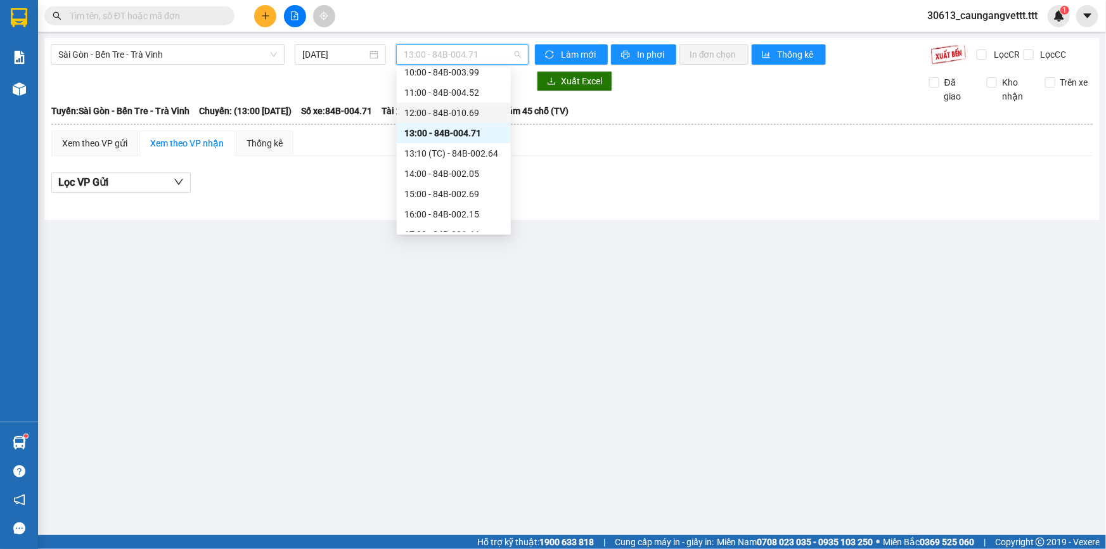
scroll to position [153, 0]
click at [442, 151] on div "13:10 (TC) - 84B-002.64" at bounding box center [453, 150] width 99 height 14
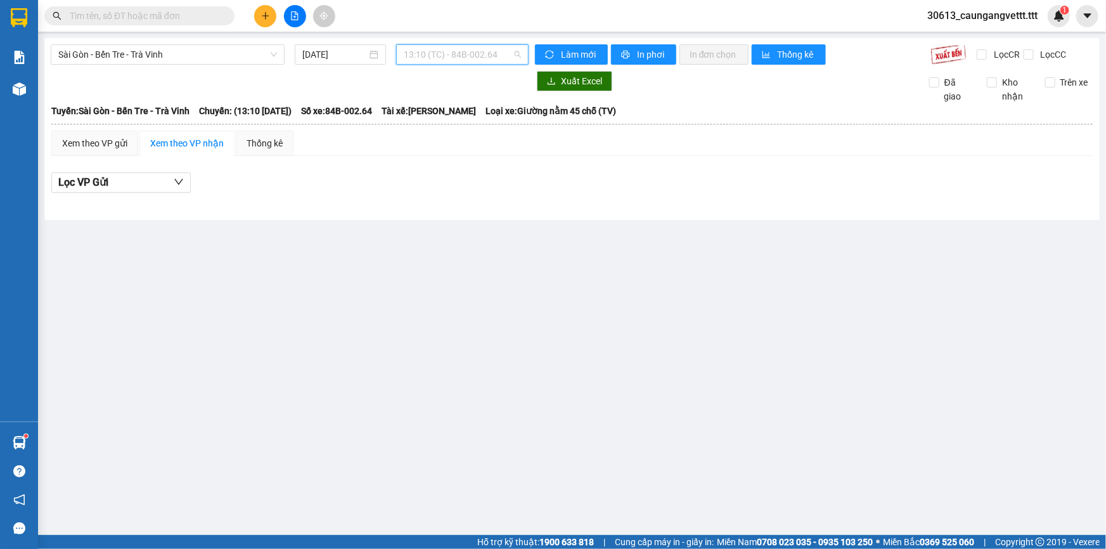
click at [462, 53] on span "13:10 (TC) - 84B-002.64" at bounding box center [462, 54] width 117 height 19
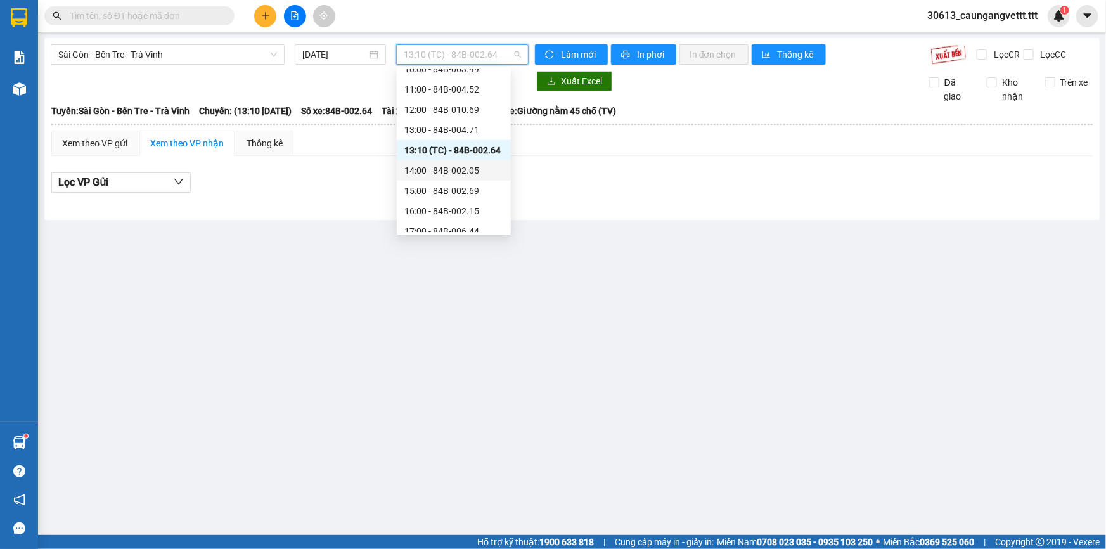
click at [442, 172] on div "14:00 - 84B-002.05" at bounding box center [453, 171] width 99 height 14
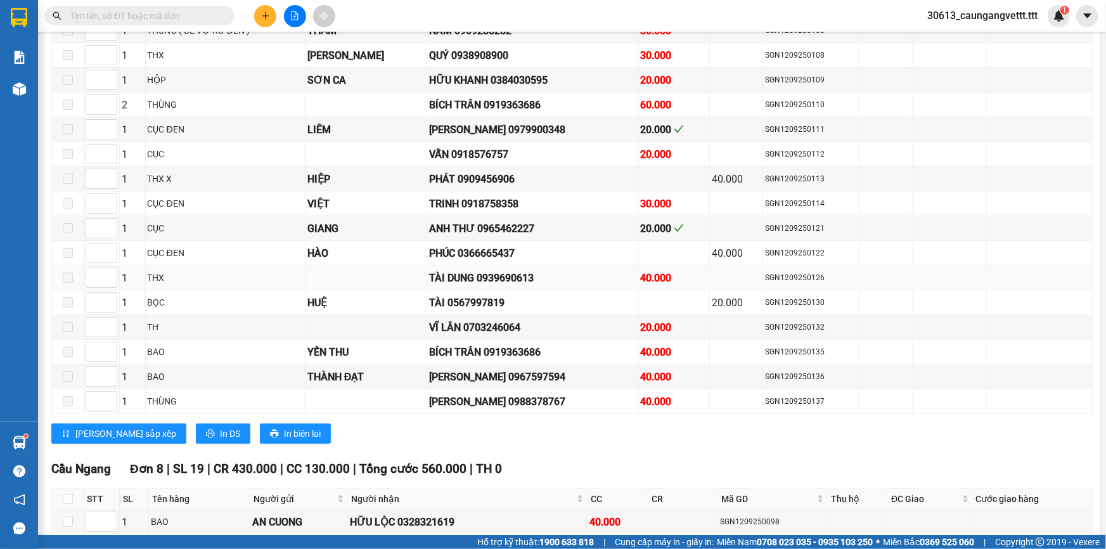
scroll to position [615, 0]
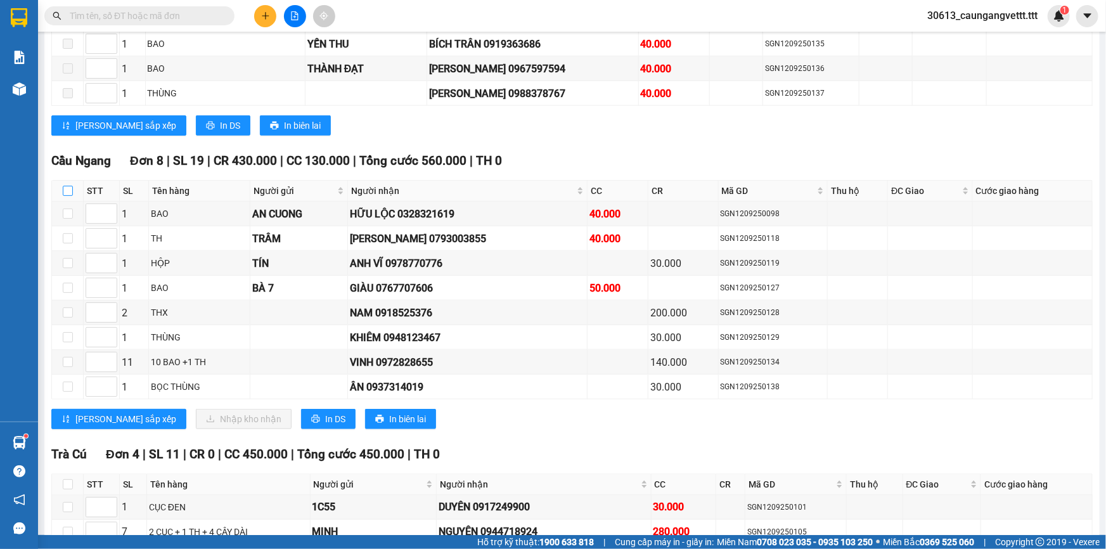
click at [65, 186] on input "checkbox" at bounding box center [68, 191] width 10 height 10
checkbox input "true"
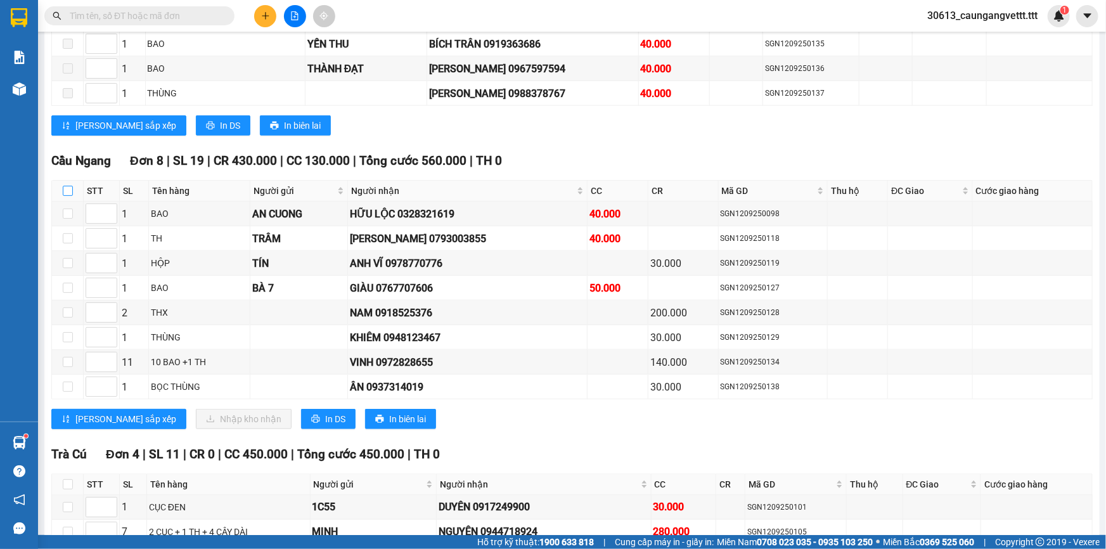
checkbox input "true"
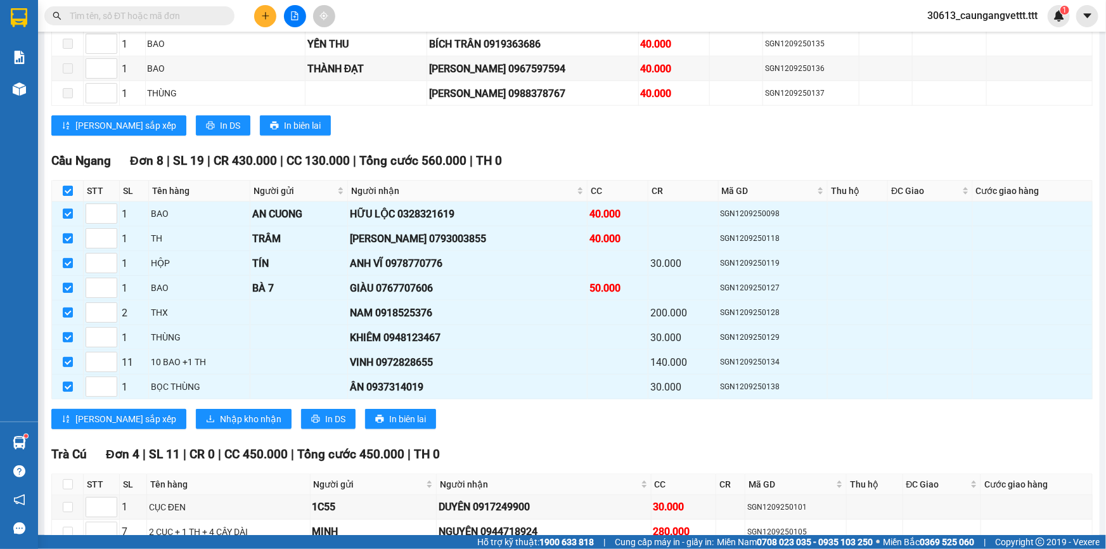
click at [65, 186] on input "checkbox" at bounding box center [68, 191] width 10 height 10
checkbox input "false"
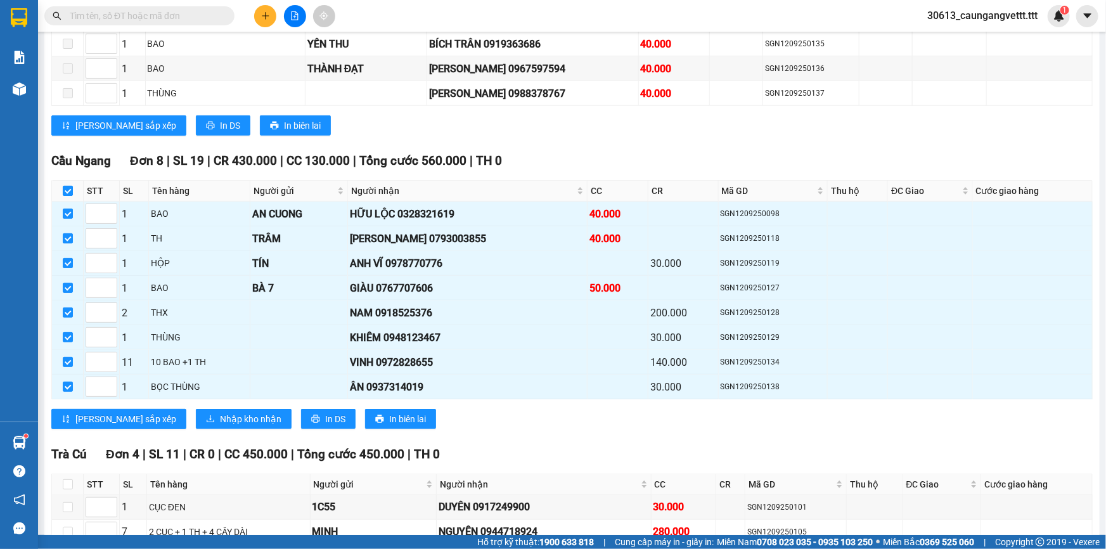
checkbox input "false"
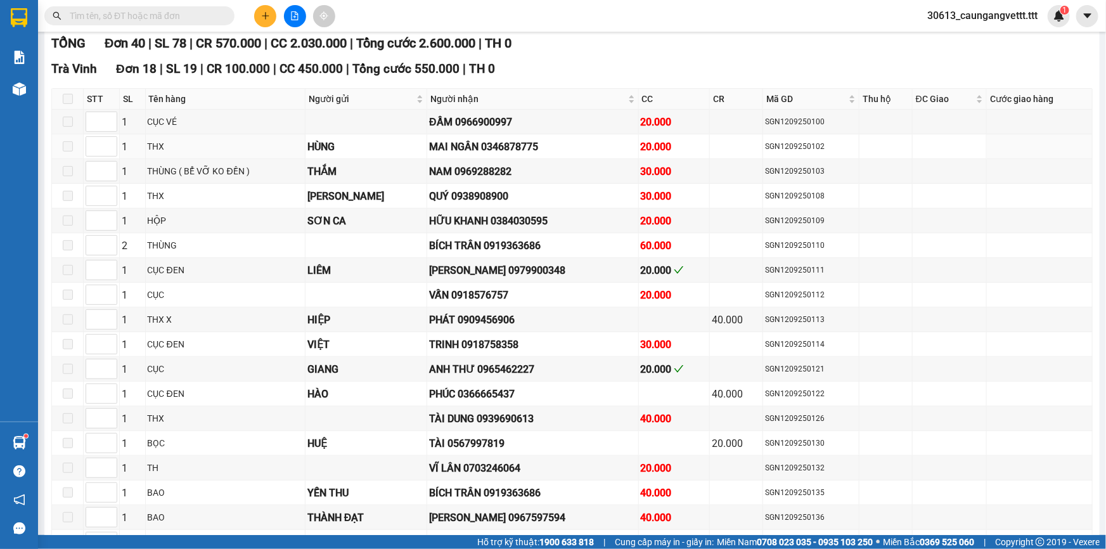
scroll to position [0, 0]
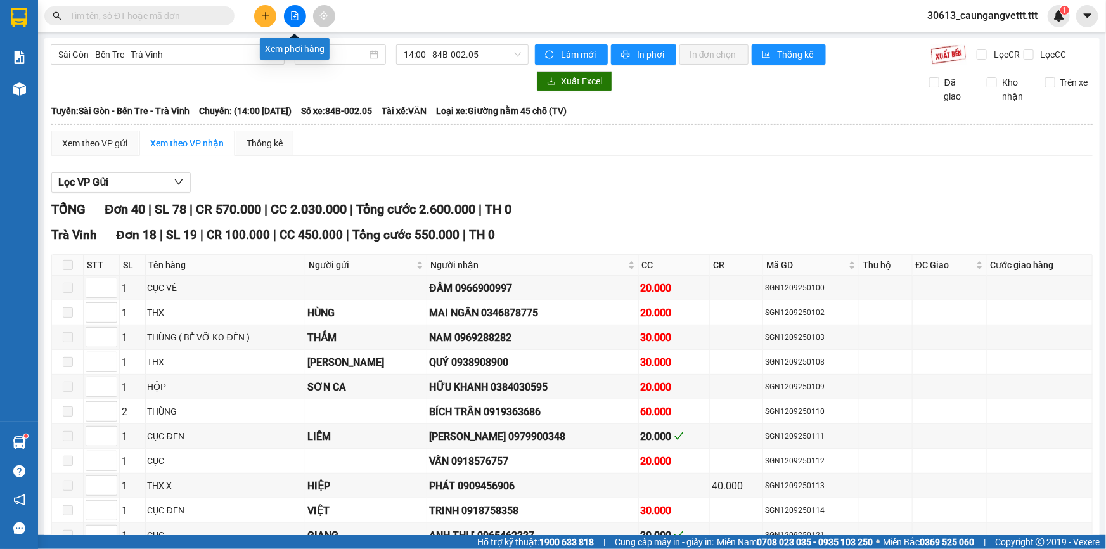
click at [292, 14] on icon "file-add" at bounding box center [295, 15] width 7 height 9
click at [291, 18] on icon "file-add" at bounding box center [294, 15] width 9 height 9
click at [292, 17] on icon "file-add" at bounding box center [295, 15] width 7 height 9
click at [163, 54] on span "Sài Gòn - Bến Tre - Trà Vinh" at bounding box center [167, 54] width 219 height 19
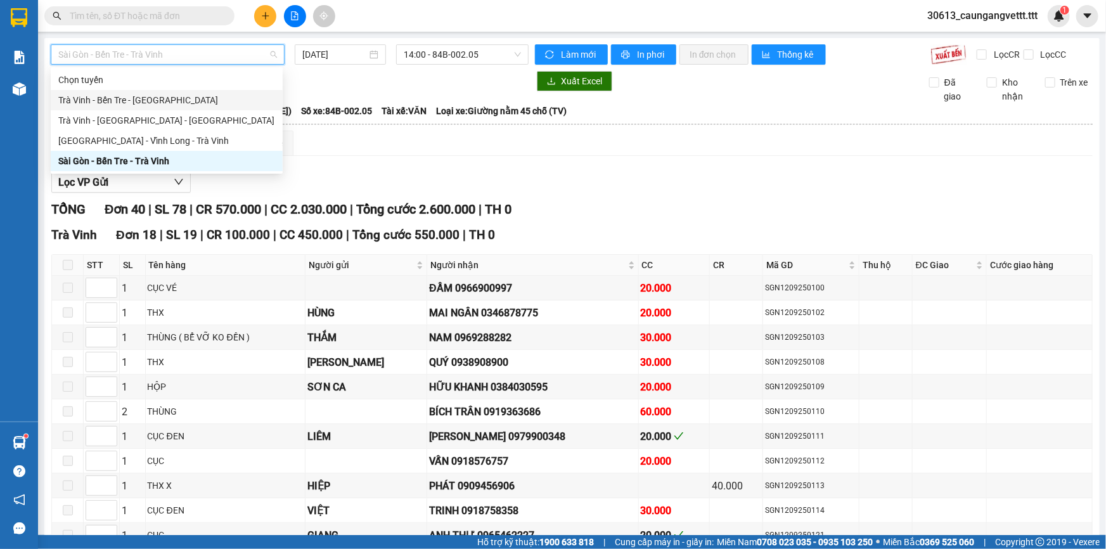
click at [156, 101] on div "Trà Vinh - Bến Tre - [GEOGRAPHIC_DATA]" at bounding box center [166, 100] width 217 height 14
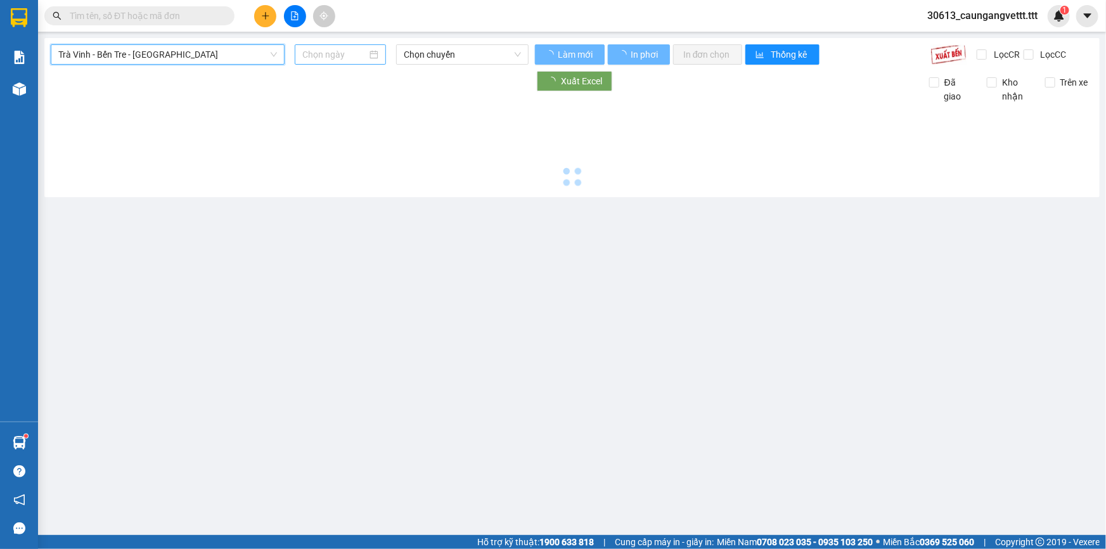
type input "[DATE]"
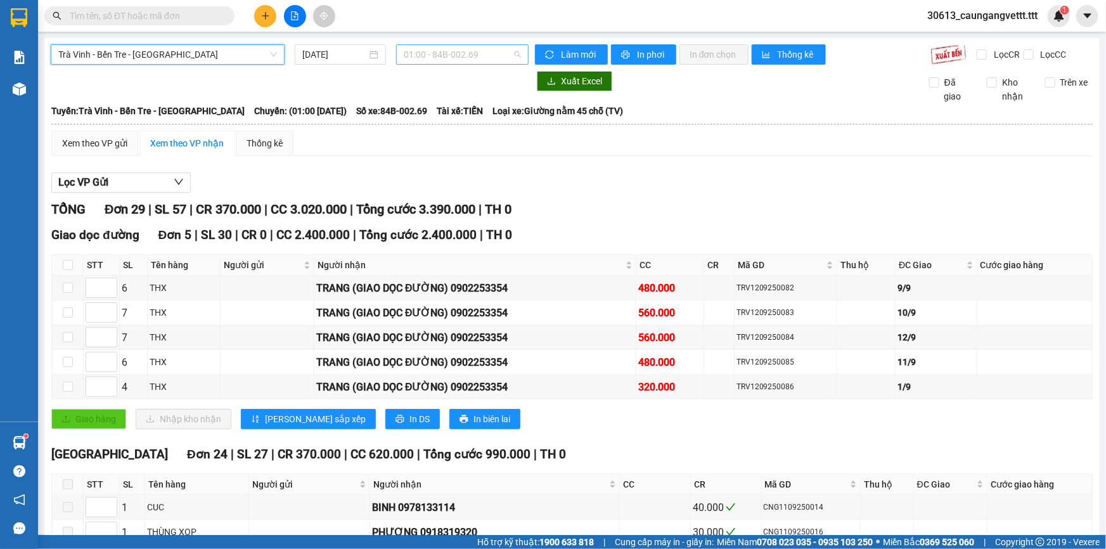
click at [438, 53] on span "01:00 - 84B-002.69" at bounding box center [462, 54] width 117 height 19
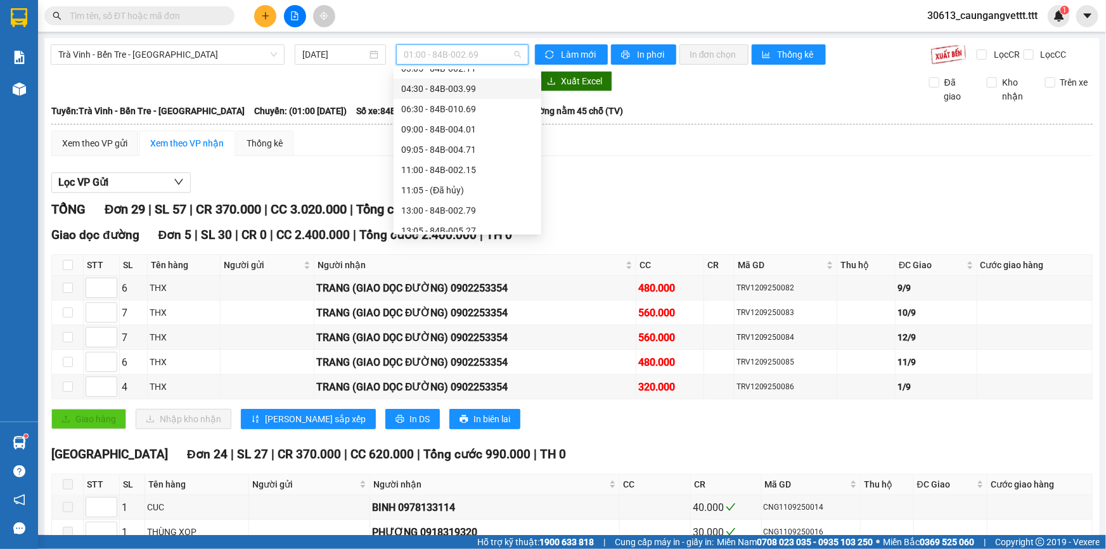
scroll to position [174, 0]
click at [434, 213] on div "15:00 - 84B-010.68" at bounding box center [467, 210] width 132 height 14
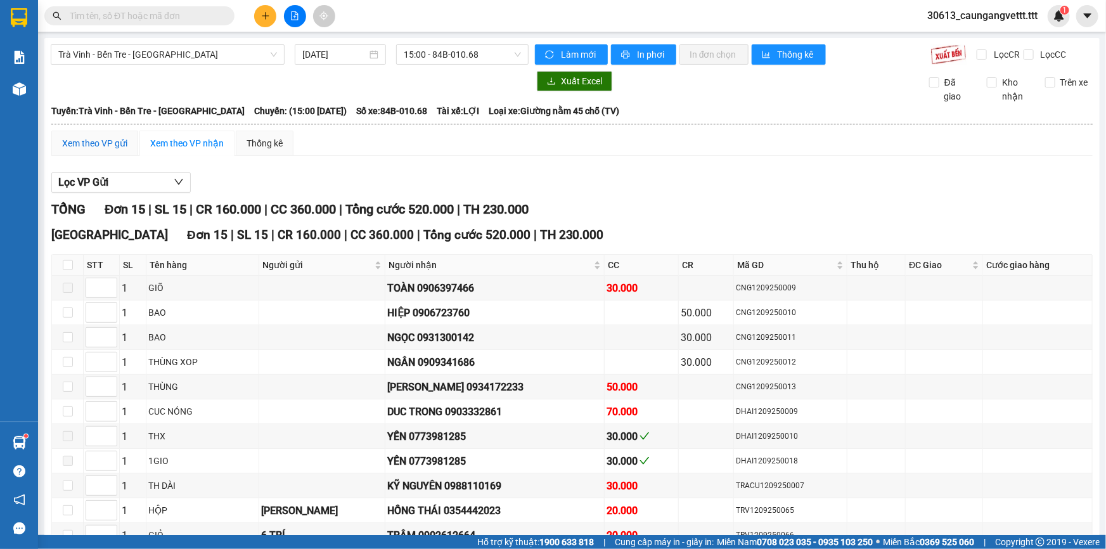
click at [110, 139] on div "Xem theo VP gửi" at bounding box center [94, 143] width 65 height 14
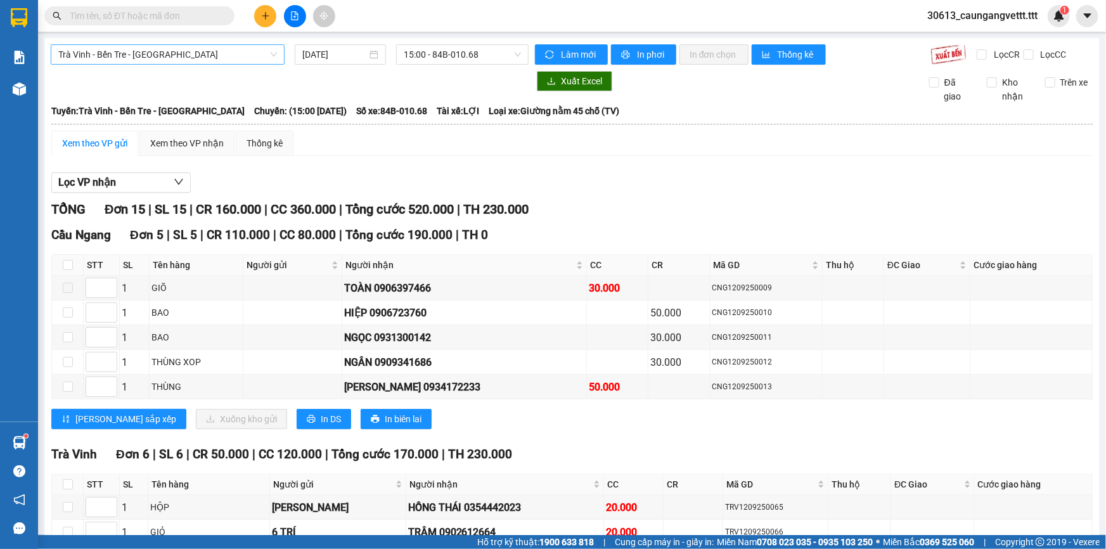
click at [174, 57] on span "Trà Vinh - Bến Tre - [GEOGRAPHIC_DATA]" at bounding box center [167, 54] width 219 height 19
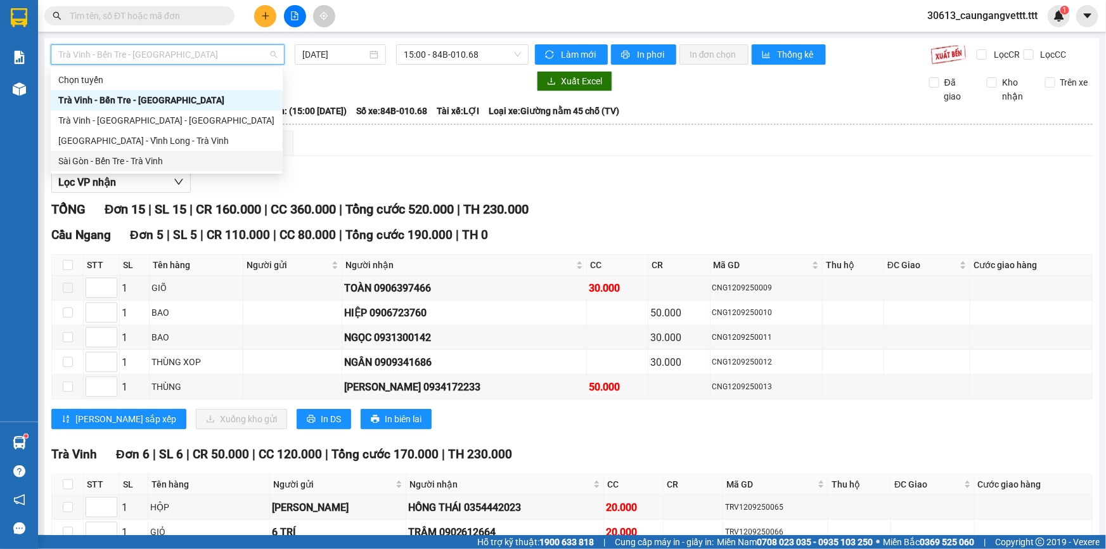
click at [153, 161] on div "Sài Gòn - Bến Tre - Trà Vinh" at bounding box center [166, 161] width 217 height 14
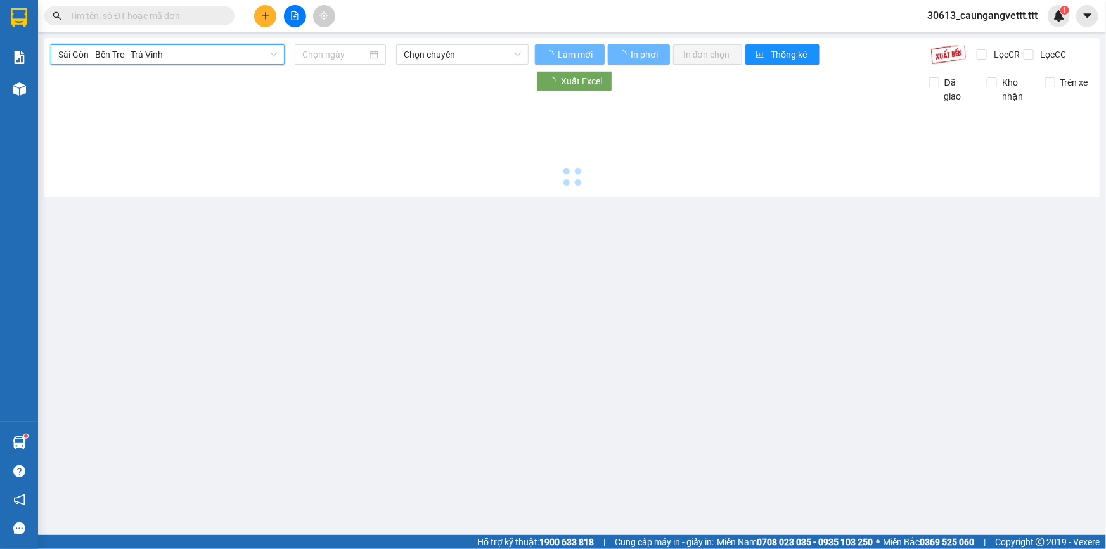
type input "[DATE]"
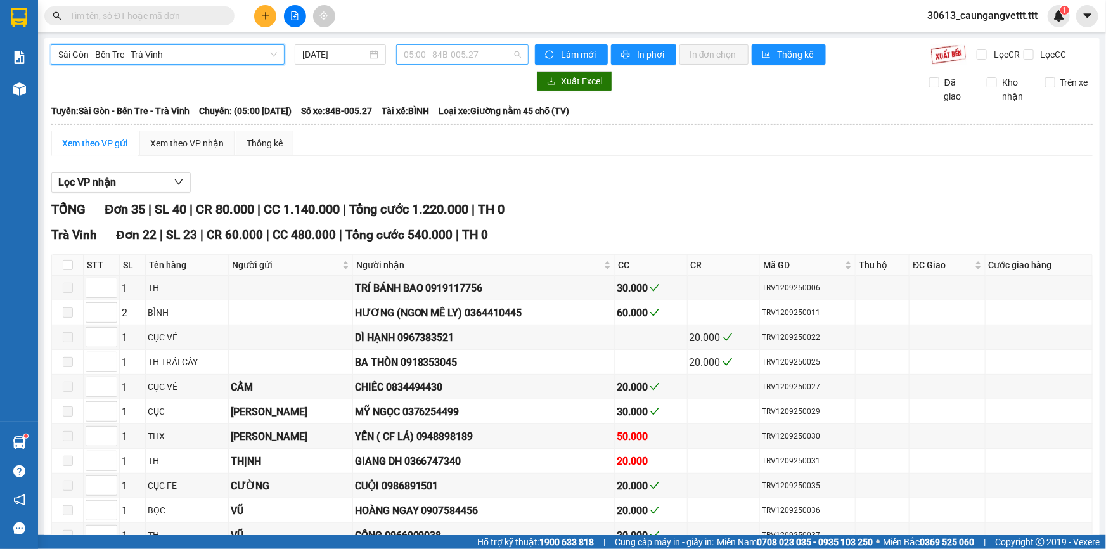
click at [450, 55] on span "05:00 - 84B-005.27" at bounding box center [462, 54] width 117 height 19
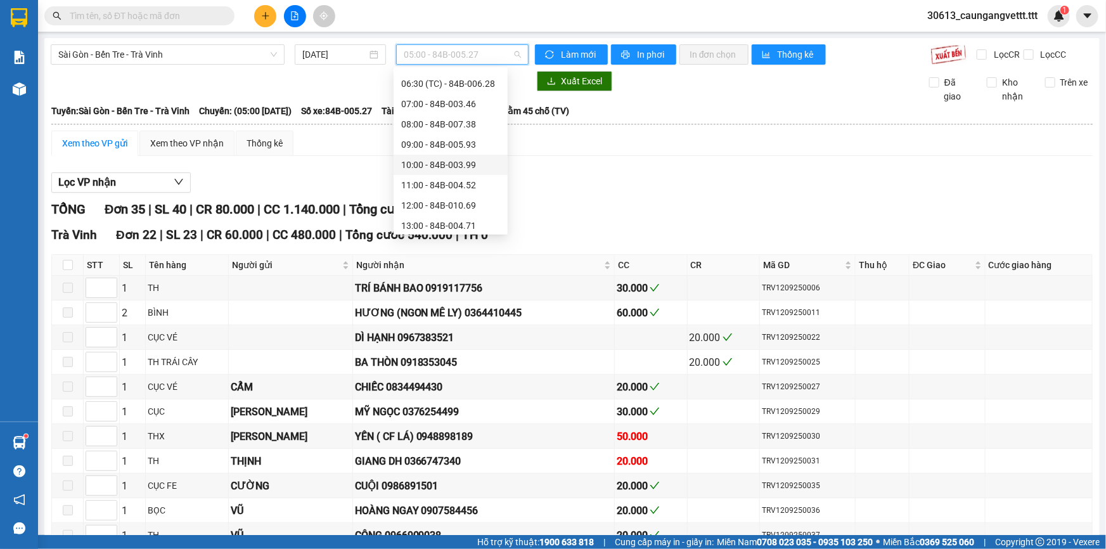
scroll to position [135, 0]
click at [435, 190] on div "14:00 - 84B-002.05" at bounding box center [450, 188] width 99 height 14
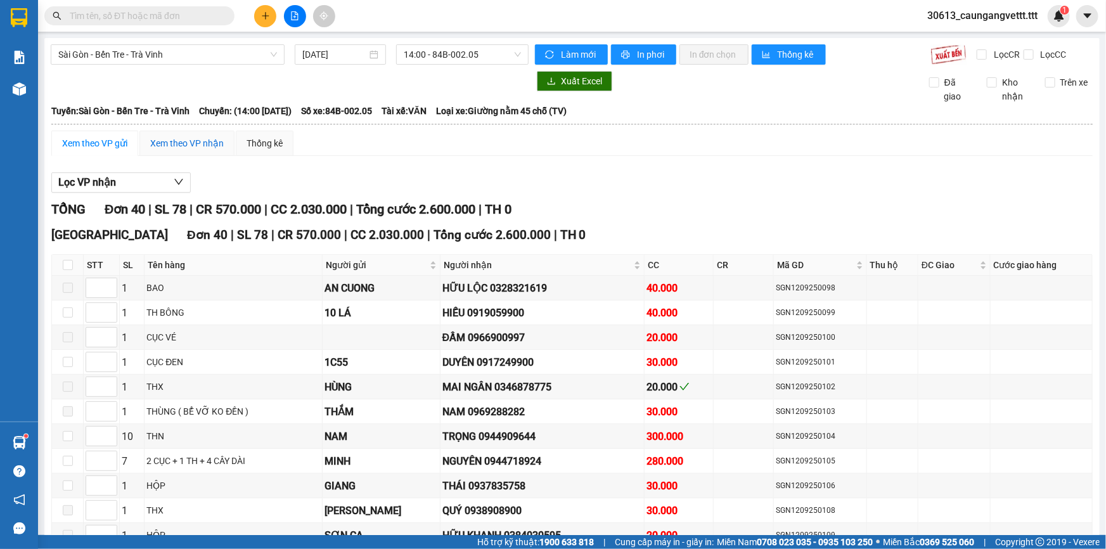
click at [186, 144] on div "Xem theo VP nhận" at bounding box center [187, 143] width 74 height 14
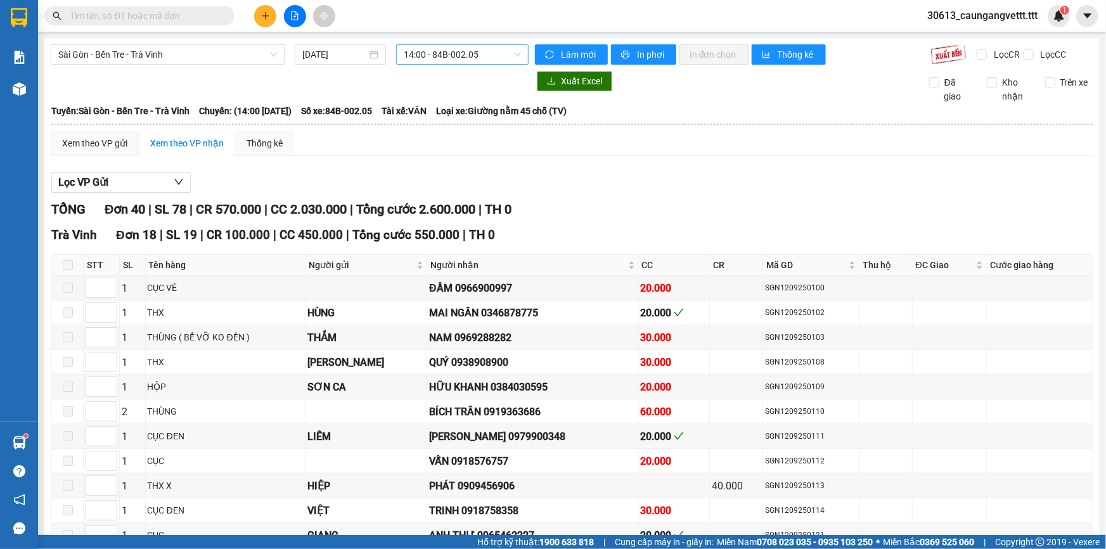
click at [482, 57] on span "14:00 - 84B-002.05" at bounding box center [462, 54] width 117 height 19
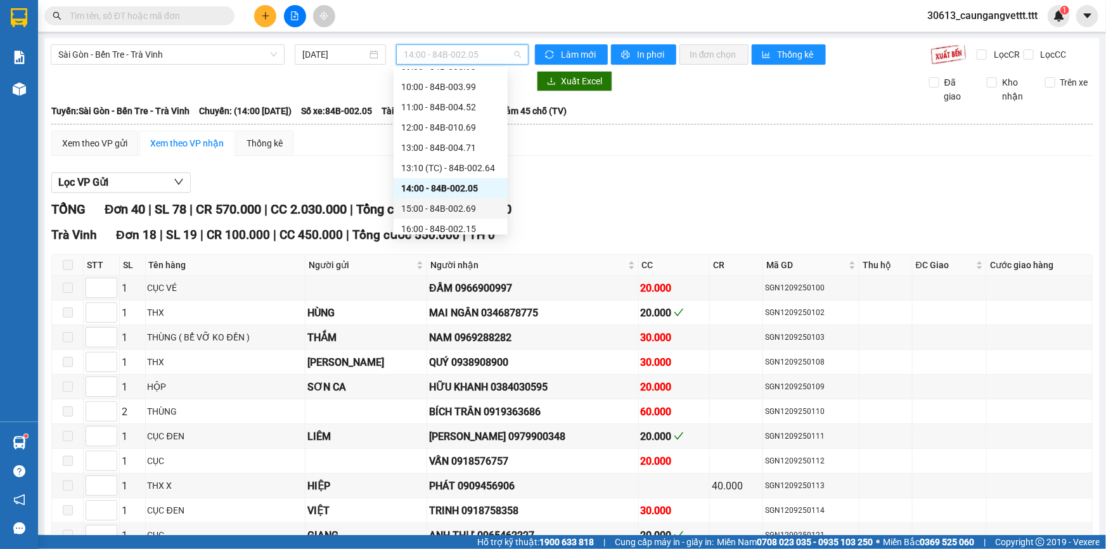
click at [441, 205] on div "15:00 - 84B-002.69" at bounding box center [450, 209] width 99 height 14
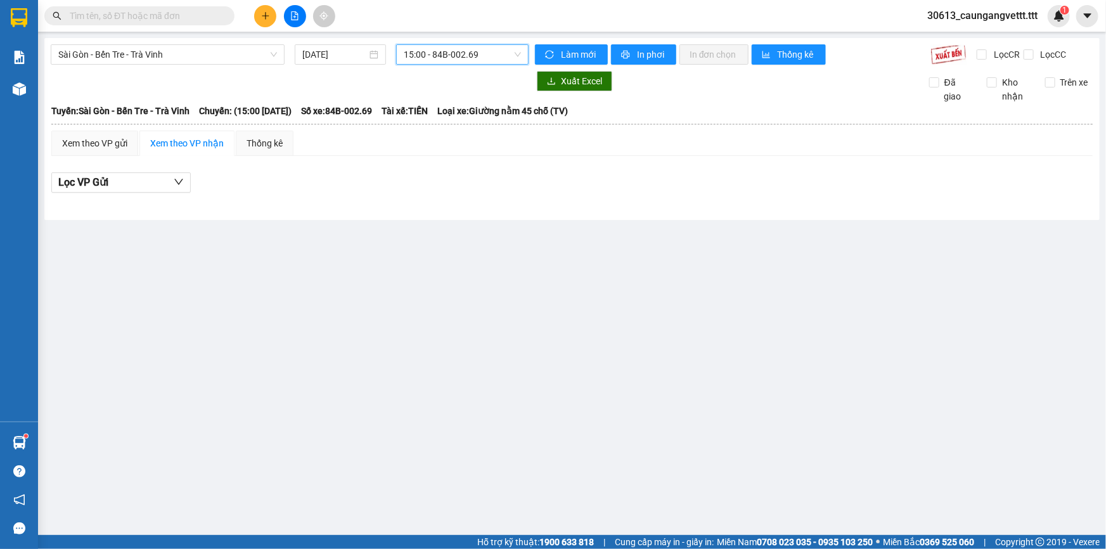
click at [459, 58] on span "15:00 - 84B-002.69" at bounding box center [462, 54] width 117 height 19
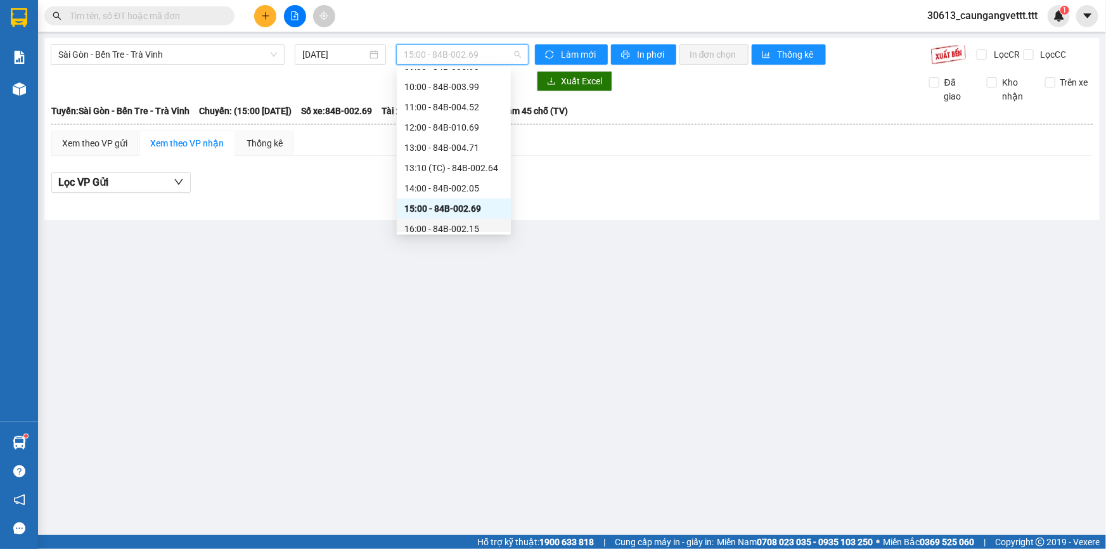
click at [434, 223] on div "16:00 - 84B-002.15" at bounding box center [453, 229] width 99 height 14
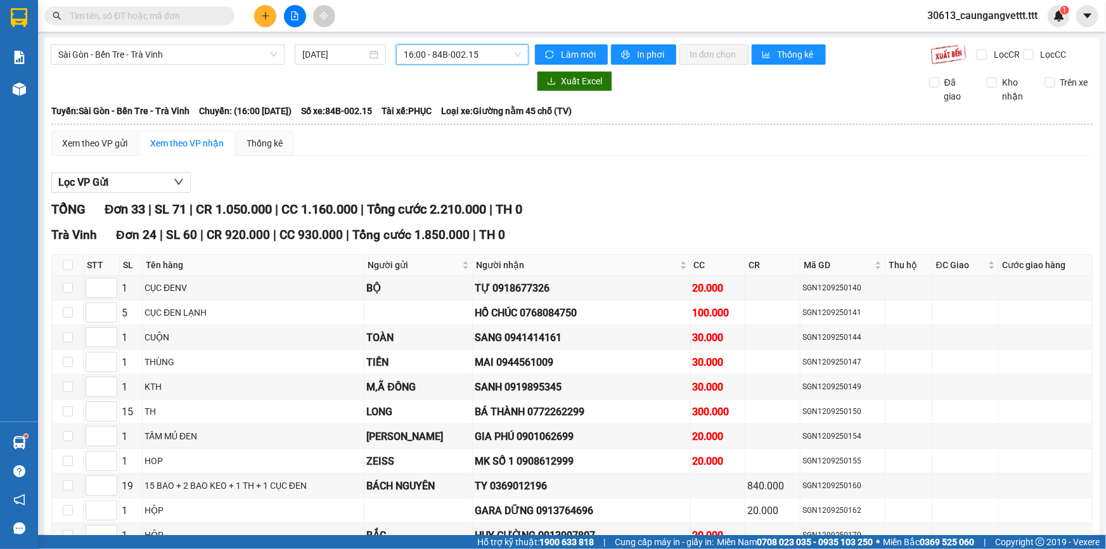
click at [449, 53] on span "16:00 - 84B-002.15" at bounding box center [462, 54] width 117 height 19
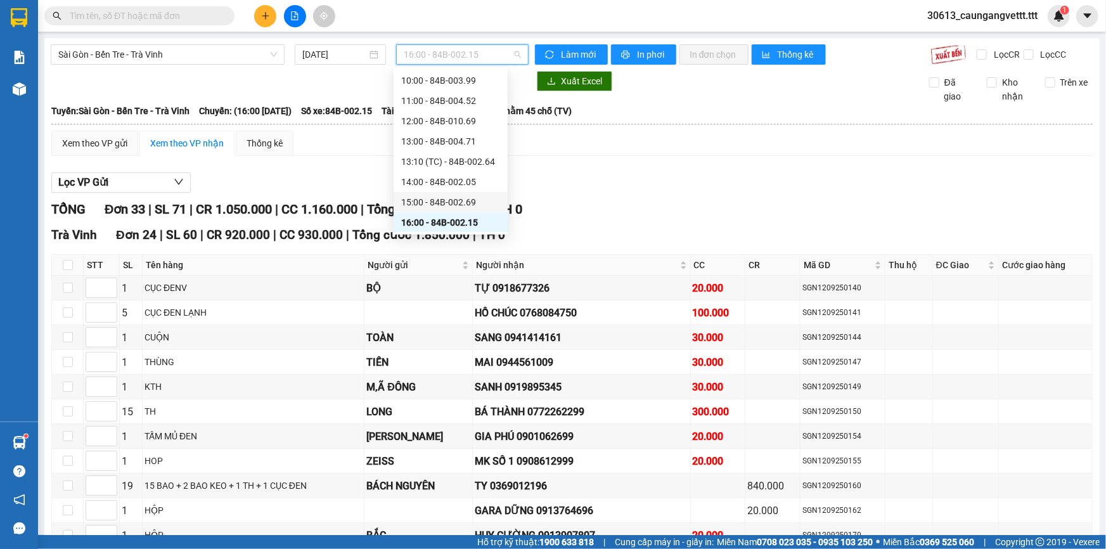
click at [430, 201] on div "15:00 - 84B-002.69" at bounding box center [450, 202] width 99 height 14
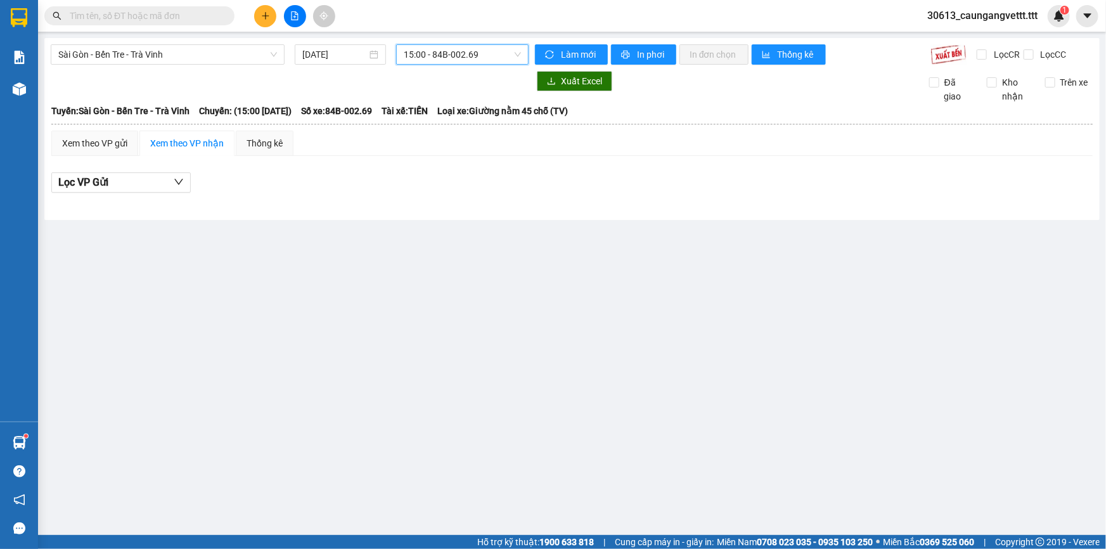
click at [462, 54] on span "15:00 - 84B-002.69" at bounding box center [462, 54] width 117 height 19
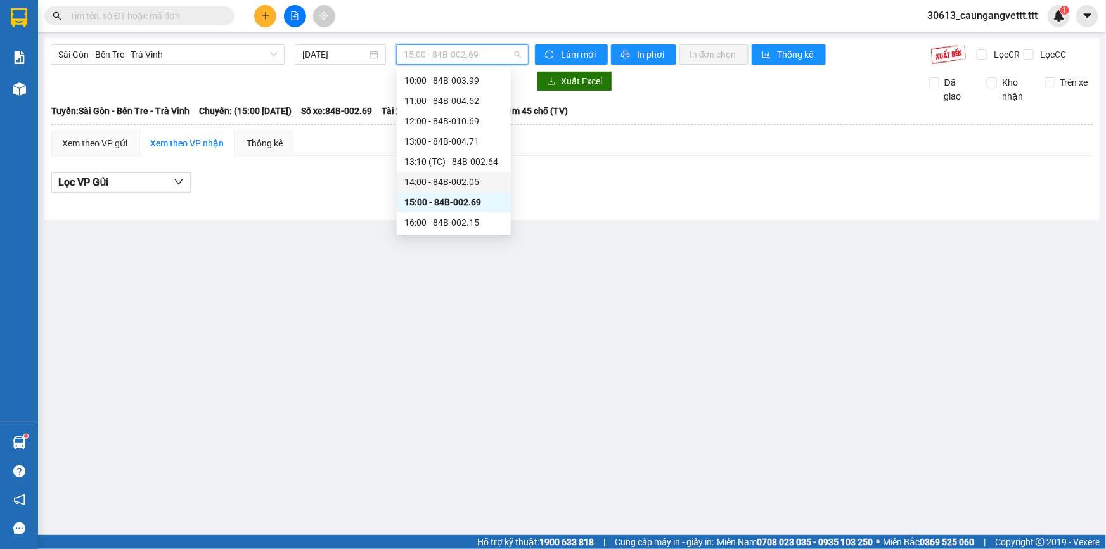
click at [447, 182] on div "14:00 - 84B-002.05" at bounding box center [453, 182] width 99 height 14
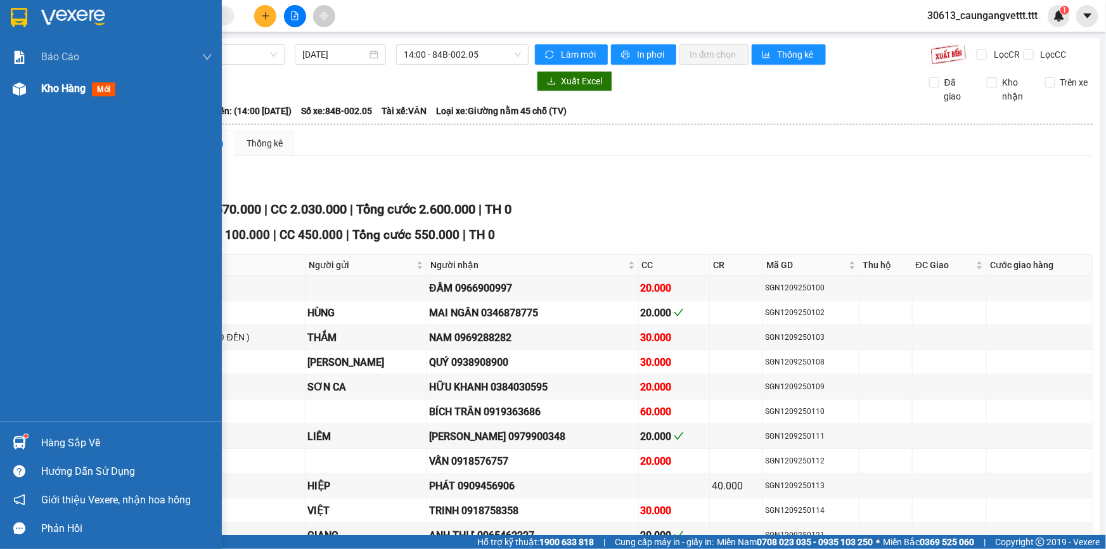
click at [60, 88] on span "Kho hàng" at bounding box center [63, 88] width 44 height 12
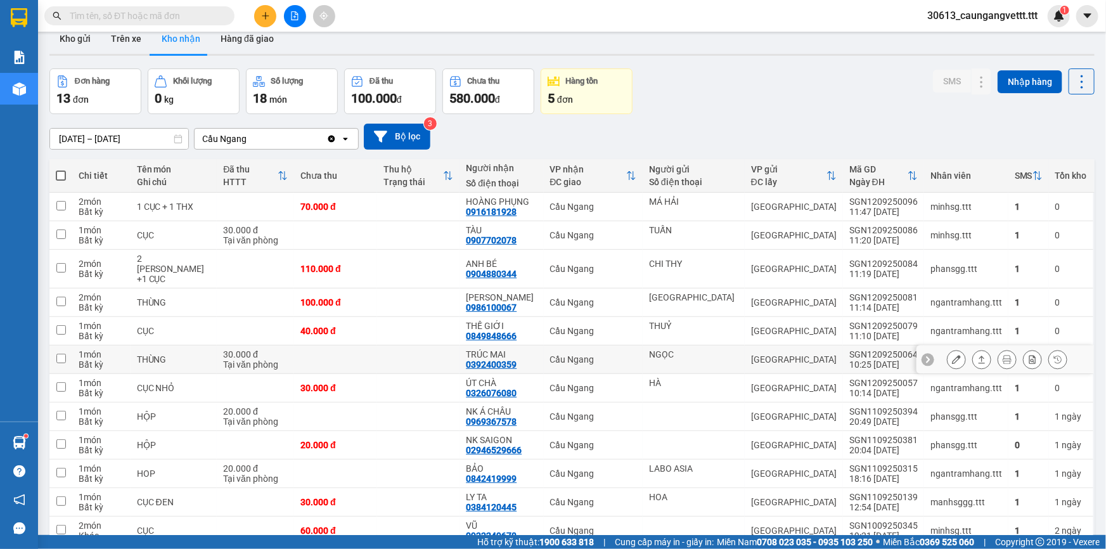
scroll to position [98, 0]
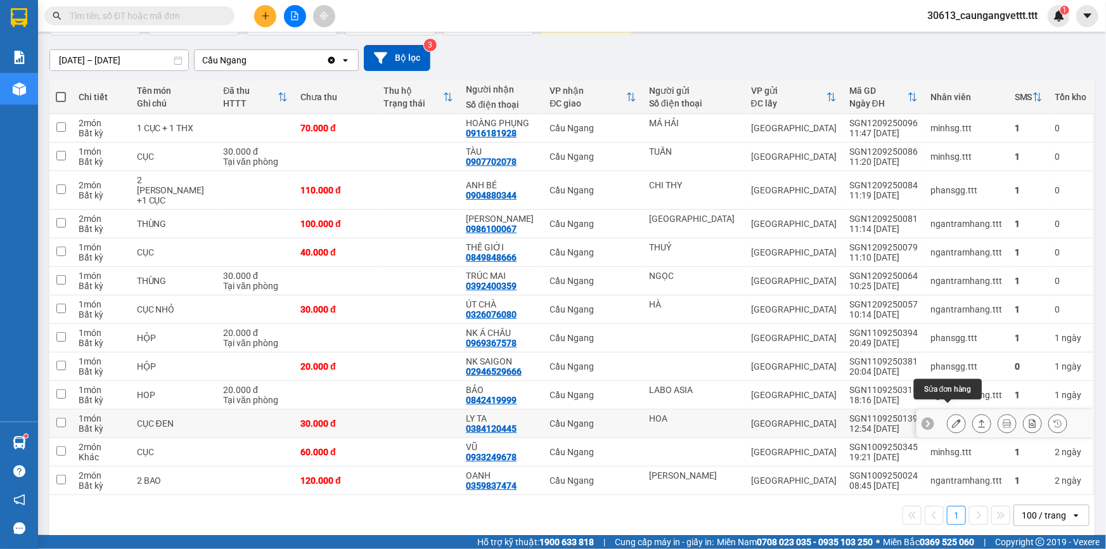
click at [956, 413] on button at bounding box center [956, 424] width 18 height 22
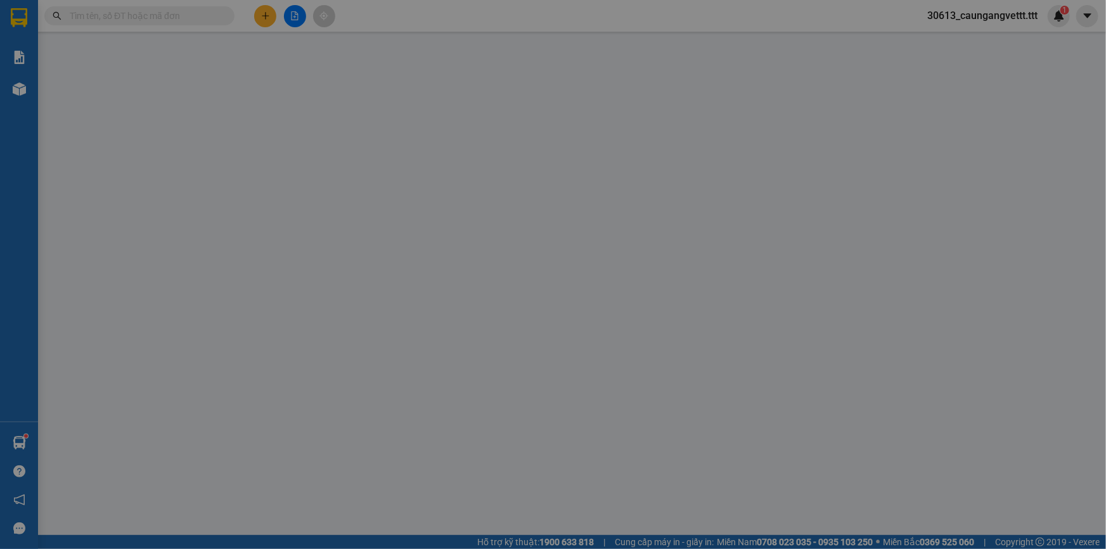
type input "HOA"
type input "0384120445"
type input "LY TA"
type input "30.000"
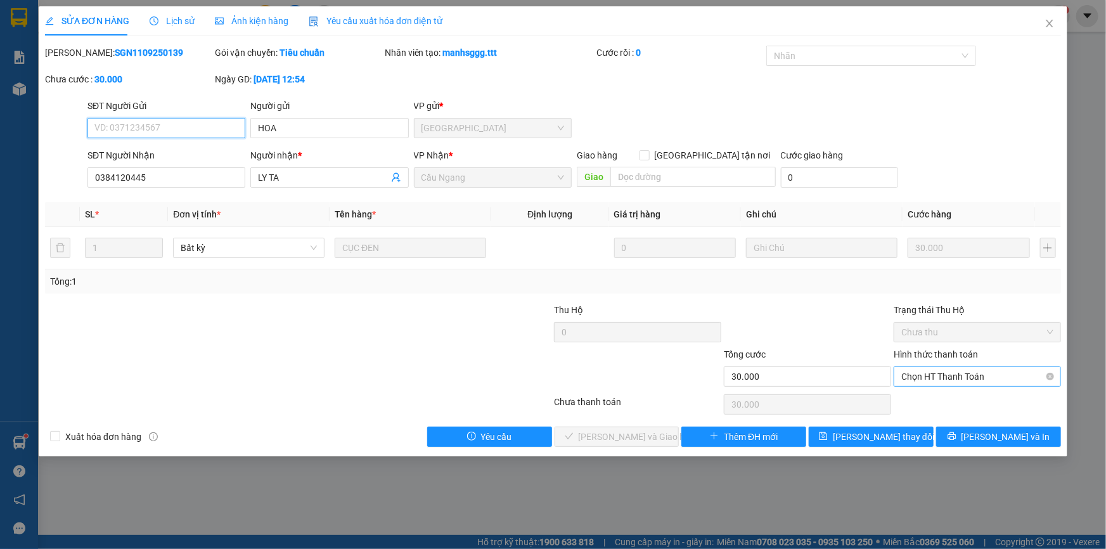
click at [928, 377] on span "Chọn HT Thanh Toán" at bounding box center [977, 376] width 152 height 19
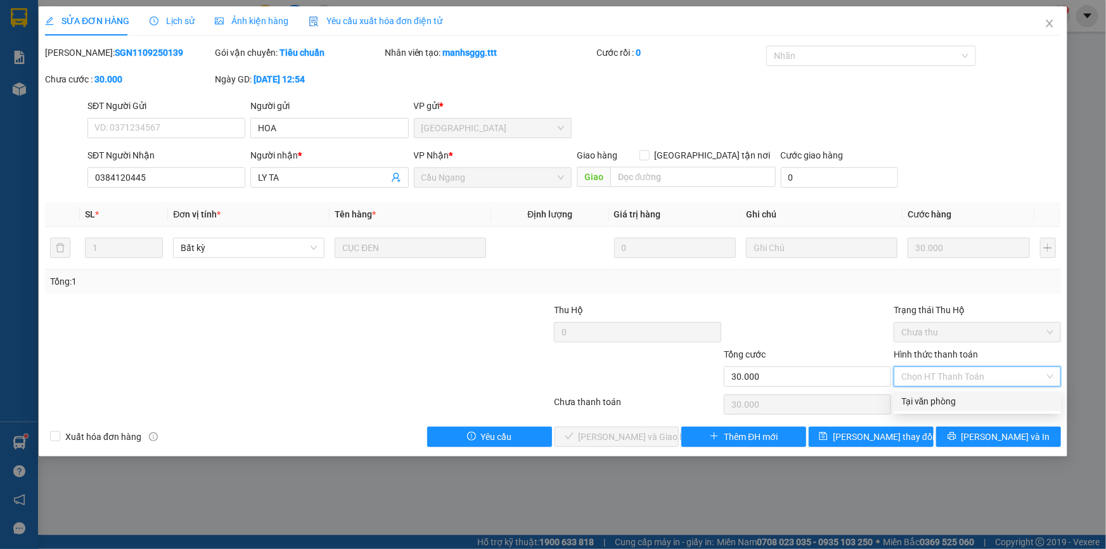
click at [918, 405] on div "Tại văn phòng" at bounding box center [977, 401] width 152 height 14
type input "0"
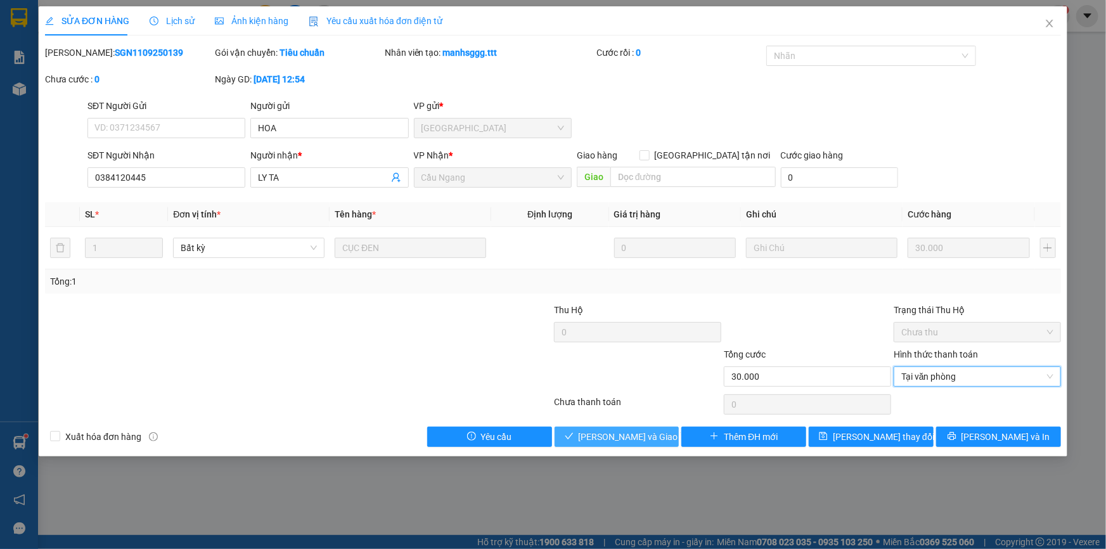
click at [632, 439] on span "[PERSON_NAME] và Giao hàng" at bounding box center [640, 437] width 122 height 14
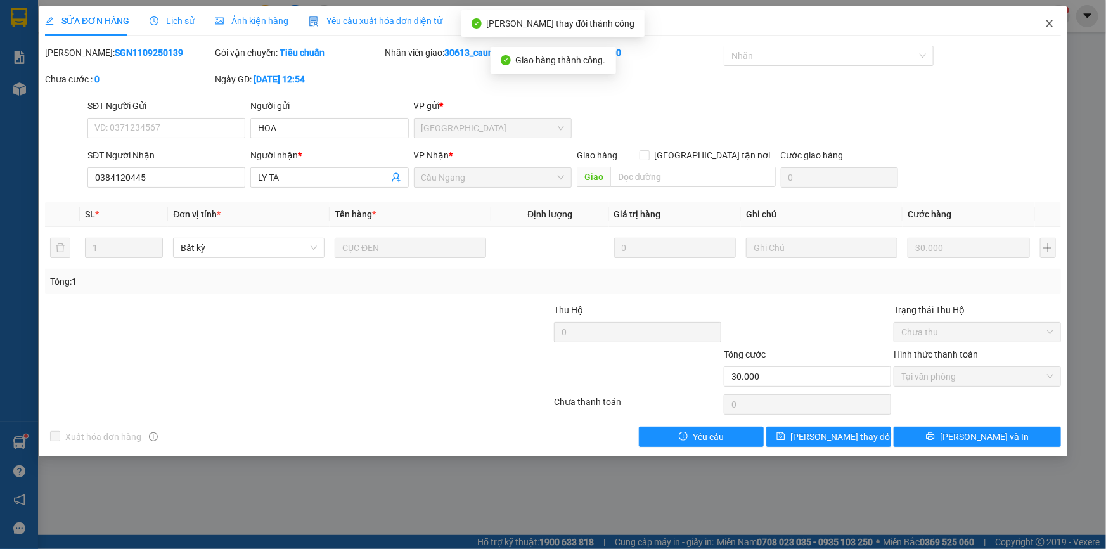
click at [1052, 21] on icon "close" at bounding box center [1049, 24] width 7 height 8
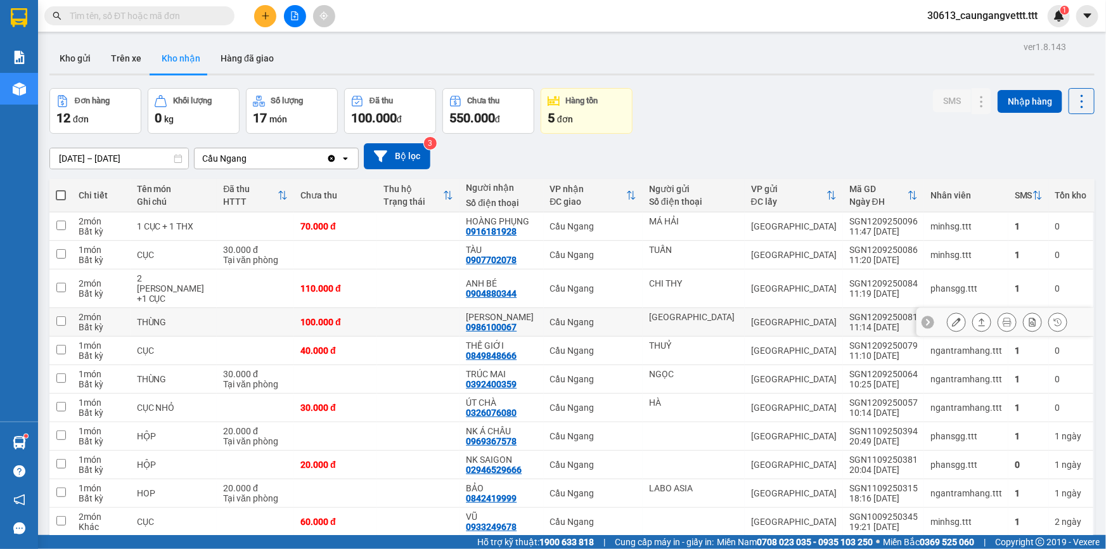
scroll to position [70, 0]
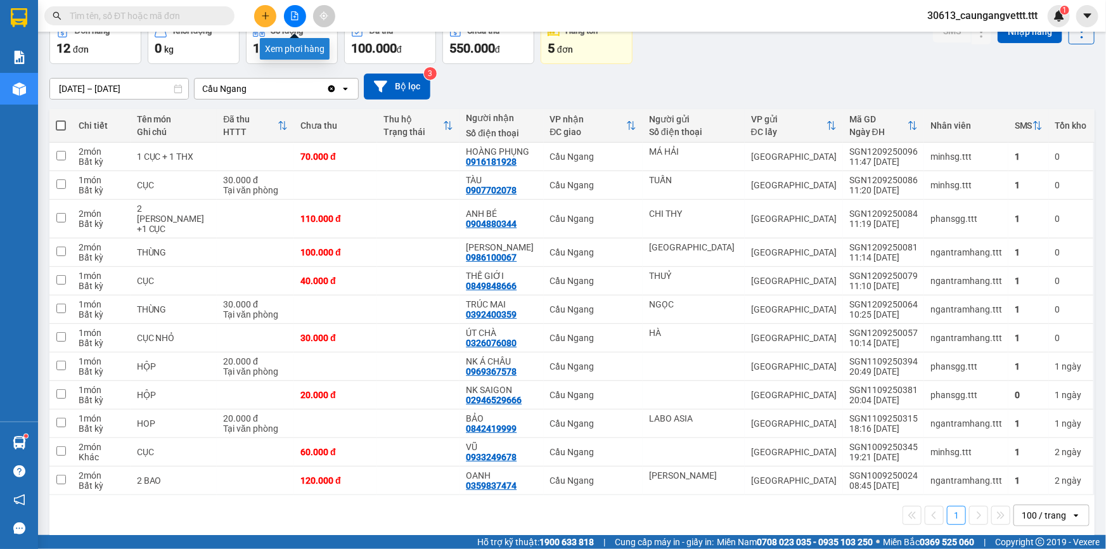
click at [292, 15] on icon "file-add" at bounding box center [294, 15] width 9 height 9
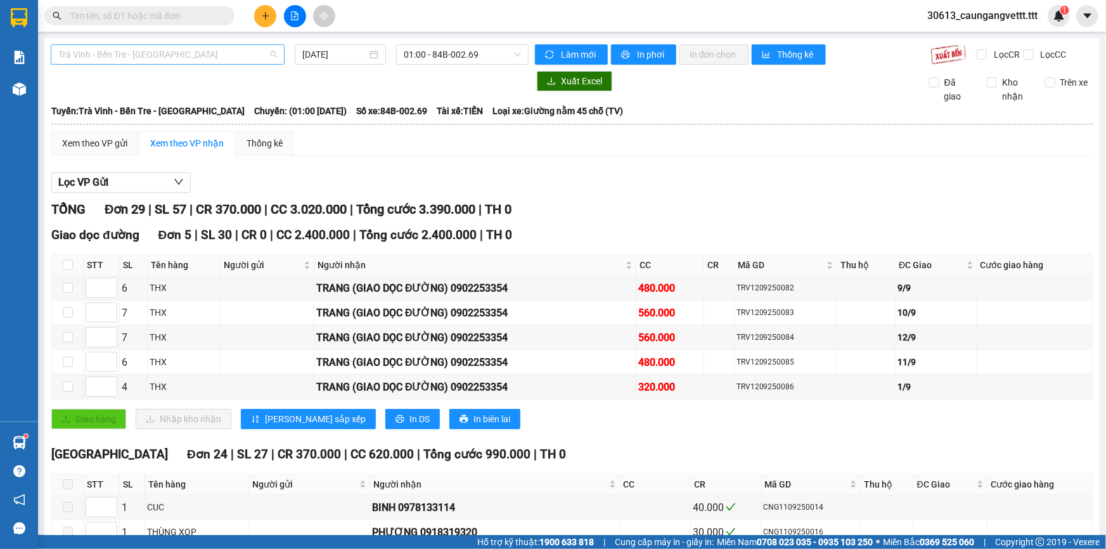
click at [185, 56] on span "Trà Vinh - Bến Tre - [GEOGRAPHIC_DATA]" at bounding box center [167, 54] width 219 height 19
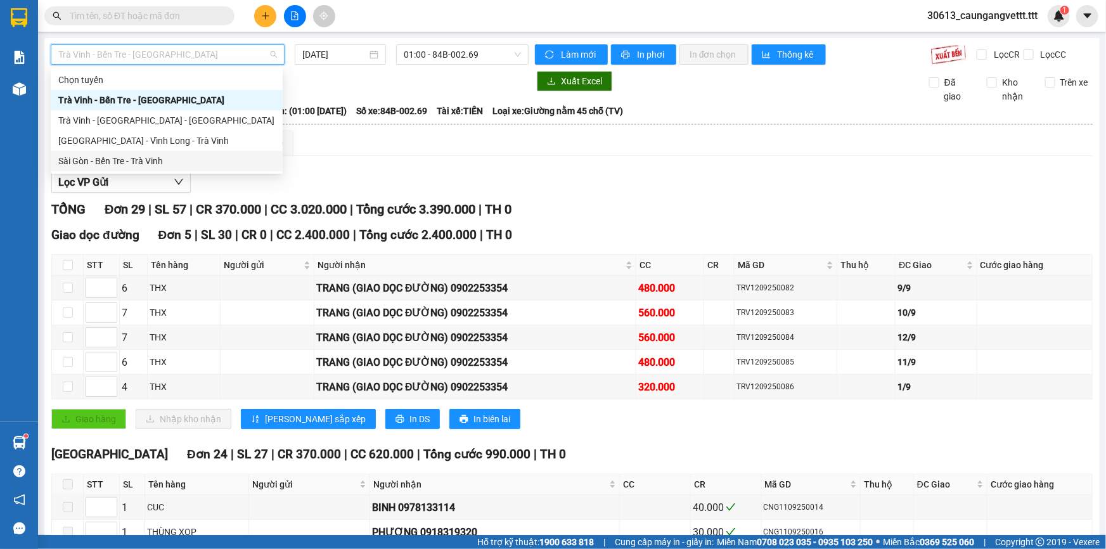
click at [152, 161] on div "Sài Gòn - Bến Tre - Trà Vinh" at bounding box center [166, 161] width 217 height 14
type input "[DATE]"
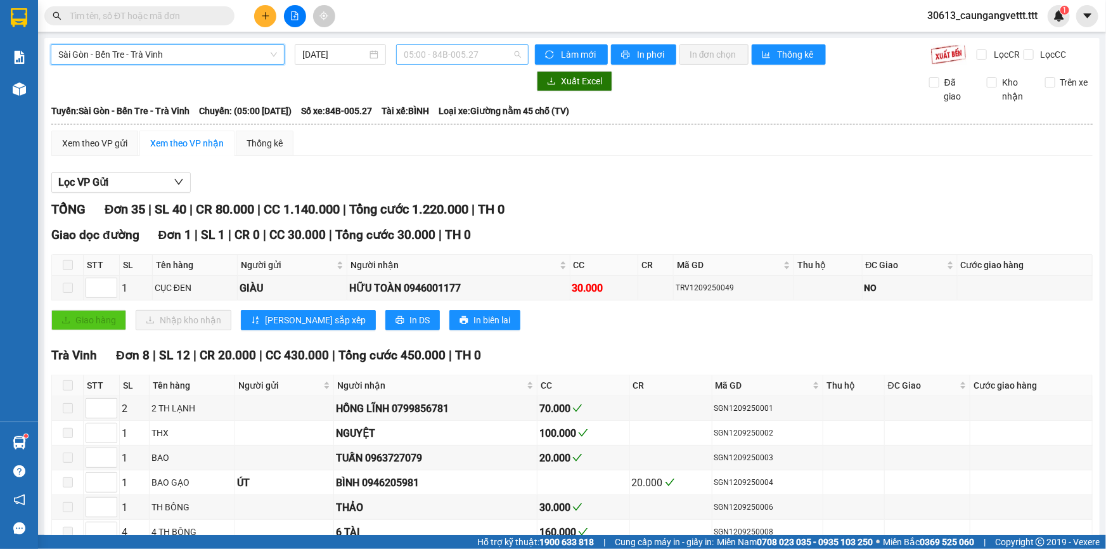
click at [425, 53] on span "05:00 - 84B-005.27" at bounding box center [462, 54] width 117 height 19
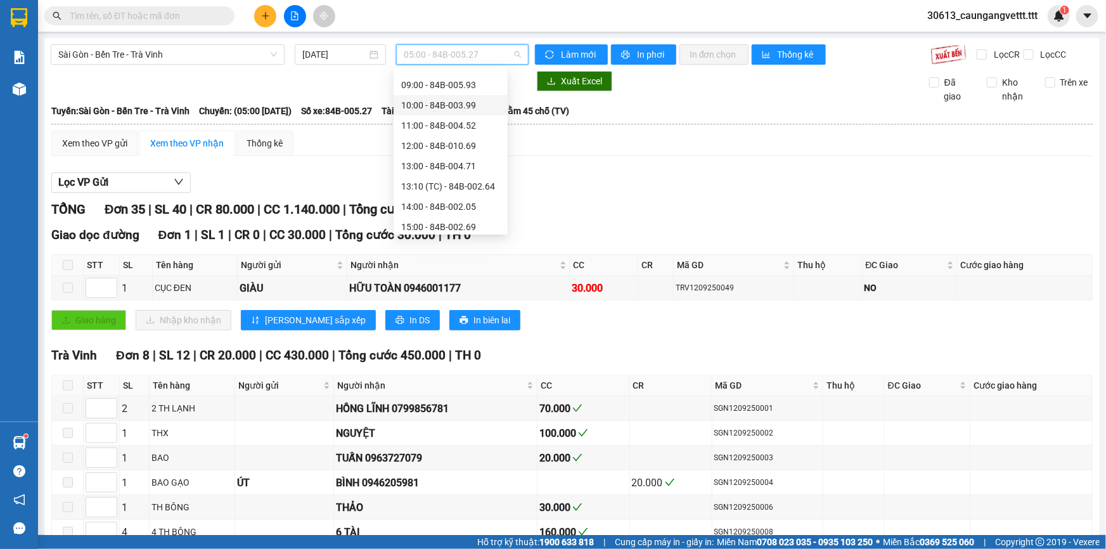
scroll to position [153, 0]
click at [432, 189] on div "15:00 - 84B-002.69" at bounding box center [450, 190] width 99 height 14
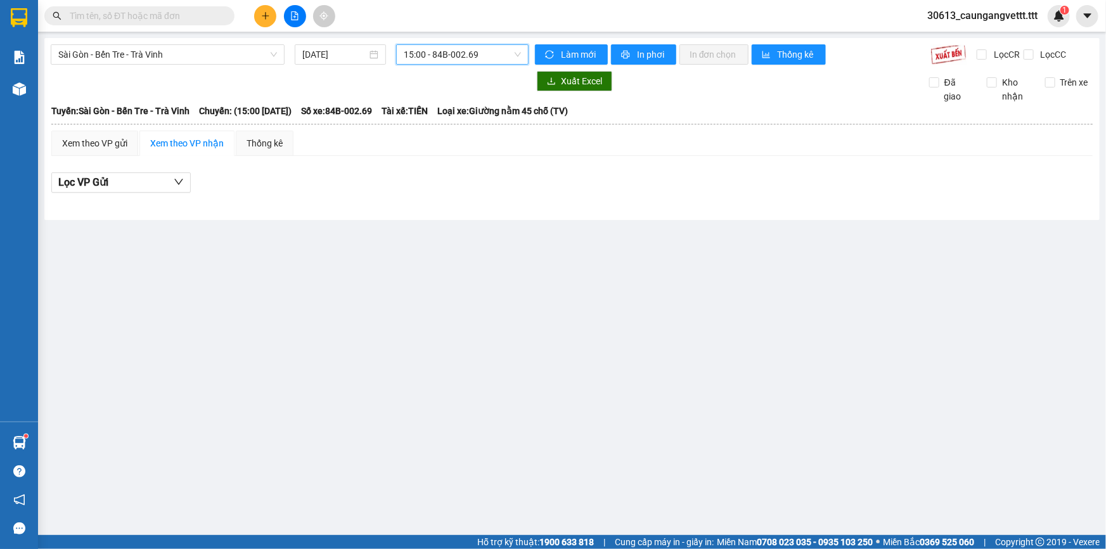
click at [460, 53] on span "15:00 - 84B-002.69" at bounding box center [462, 54] width 117 height 19
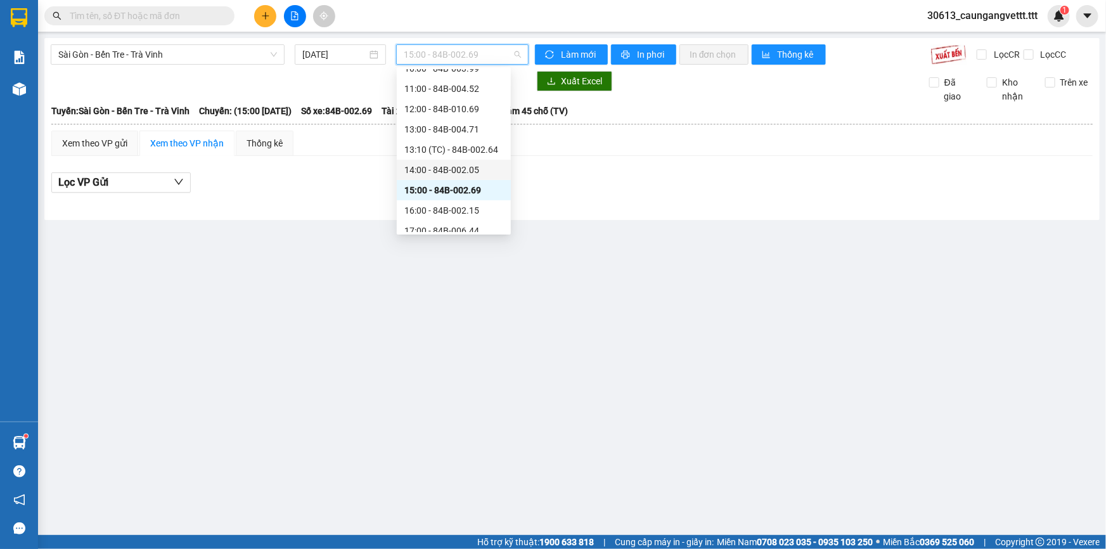
click at [435, 170] on div "14:00 - 84B-002.05" at bounding box center [453, 170] width 99 height 14
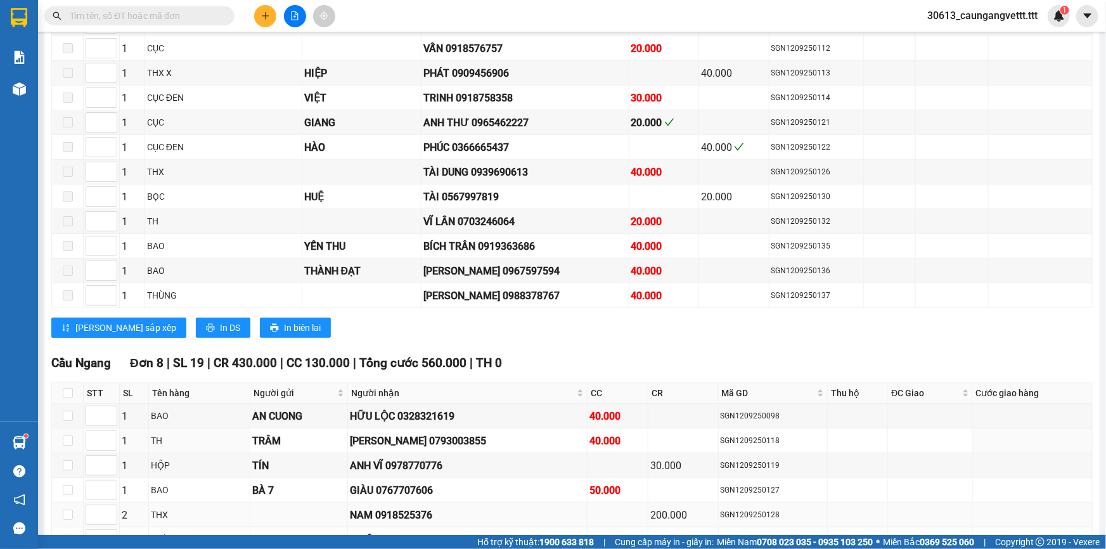
scroll to position [653, 0]
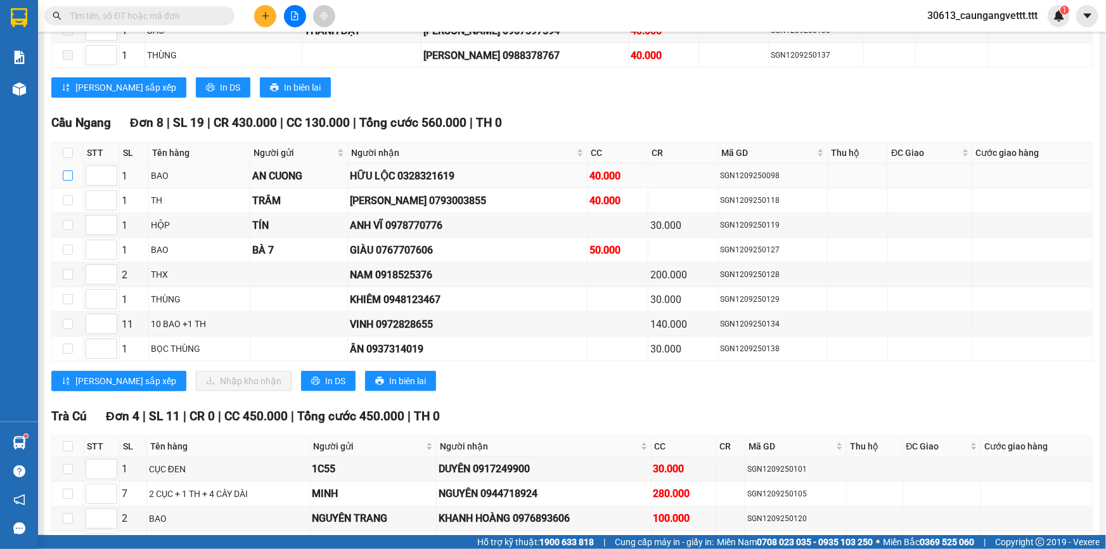
click at [65, 171] on input "checkbox" at bounding box center [68, 175] width 10 height 10
checkbox input "true"
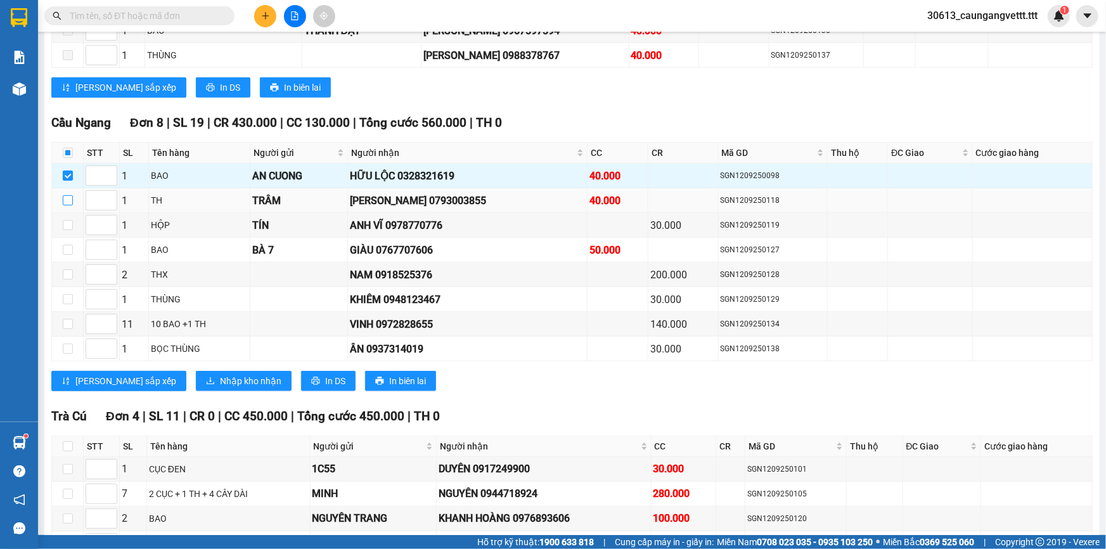
click at [63, 196] on input "checkbox" at bounding box center [68, 200] width 10 height 10
checkbox input "true"
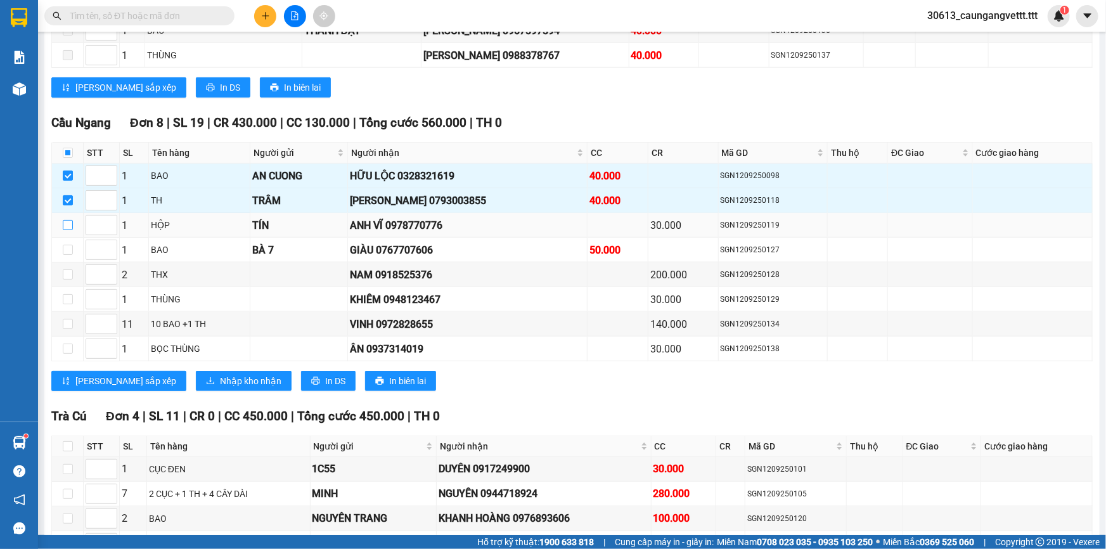
click at [67, 223] on input "checkbox" at bounding box center [68, 225] width 10 height 10
checkbox input "true"
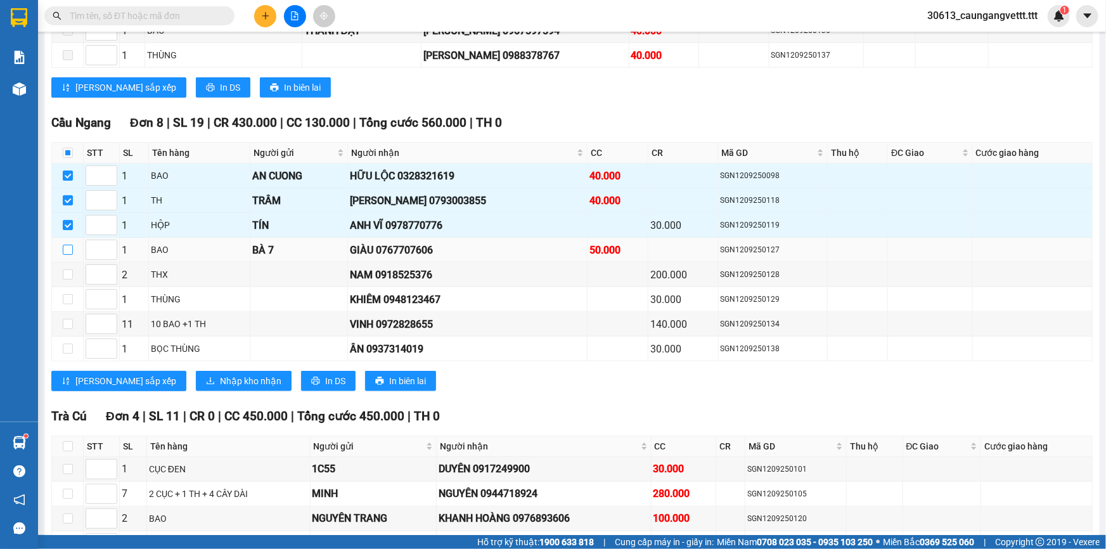
click at [64, 245] on input "checkbox" at bounding box center [68, 250] width 10 height 10
checkbox input "true"
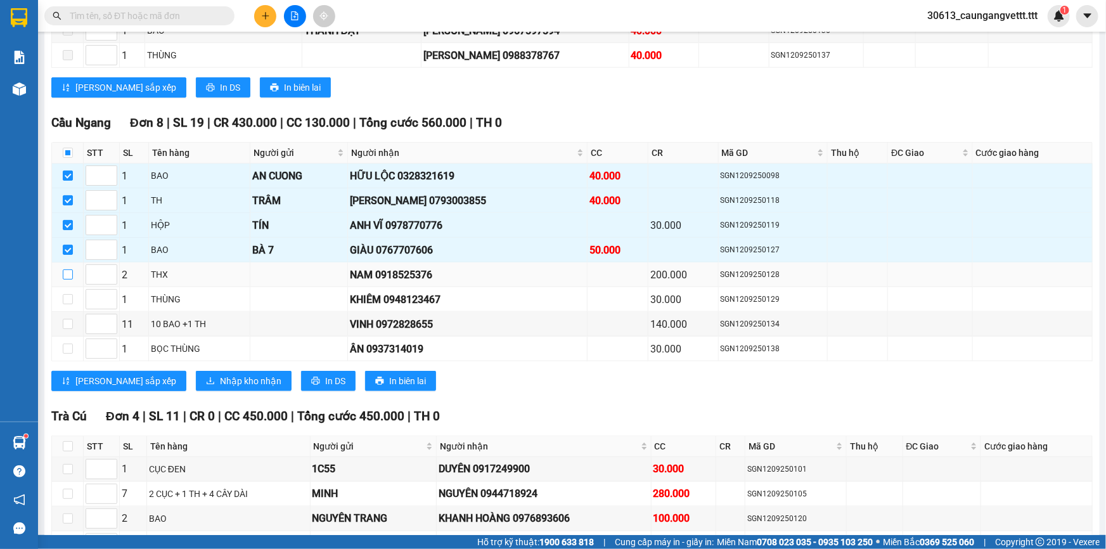
click at [68, 269] on input "checkbox" at bounding box center [68, 274] width 10 height 10
checkbox input "true"
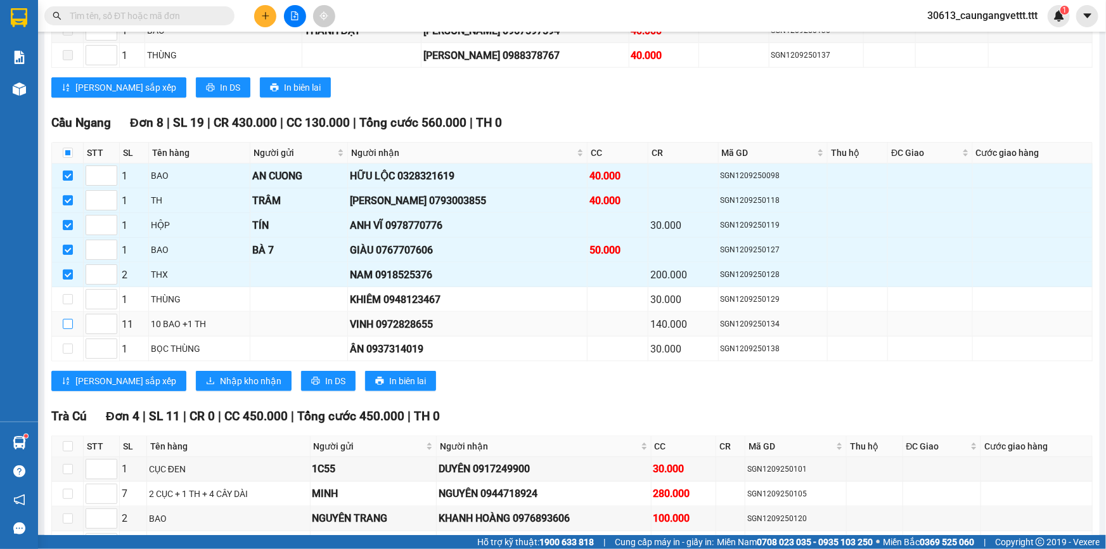
click at [66, 319] on input "checkbox" at bounding box center [68, 324] width 10 height 10
checkbox input "true"
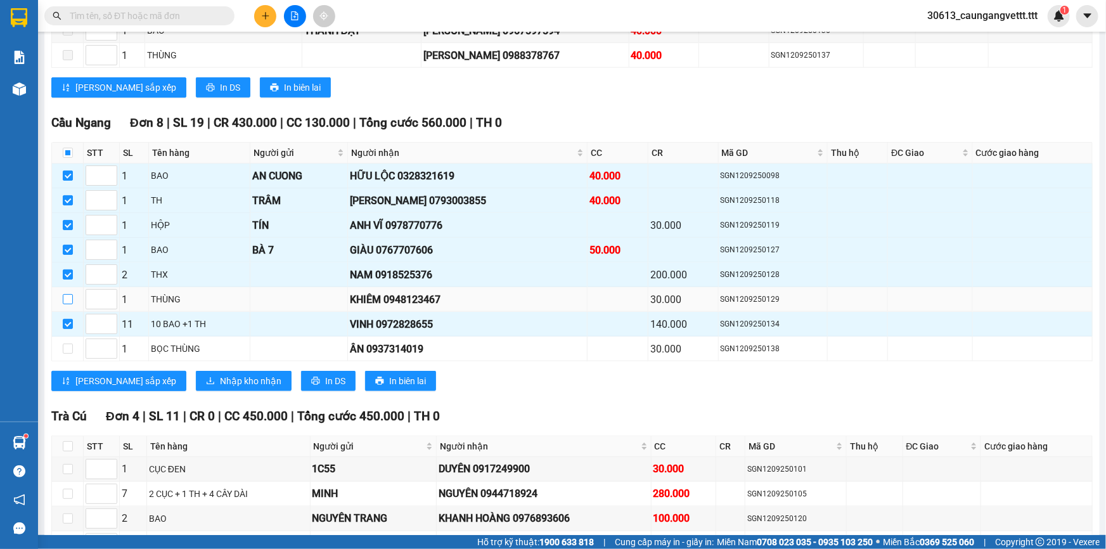
click at [68, 296] on input "checkbox" at bounding box center [68, 299] width 10 height 10
checkbox input "true"
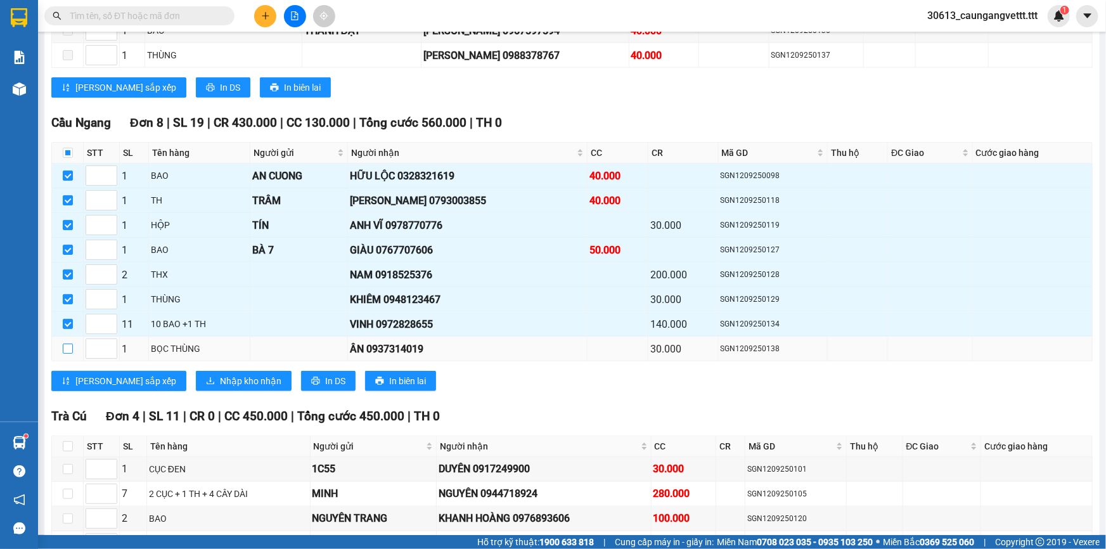
click at [67, 346] on input "checkbox" at bounding box center [68, 349] width 10 height 10
checkbox input "true"
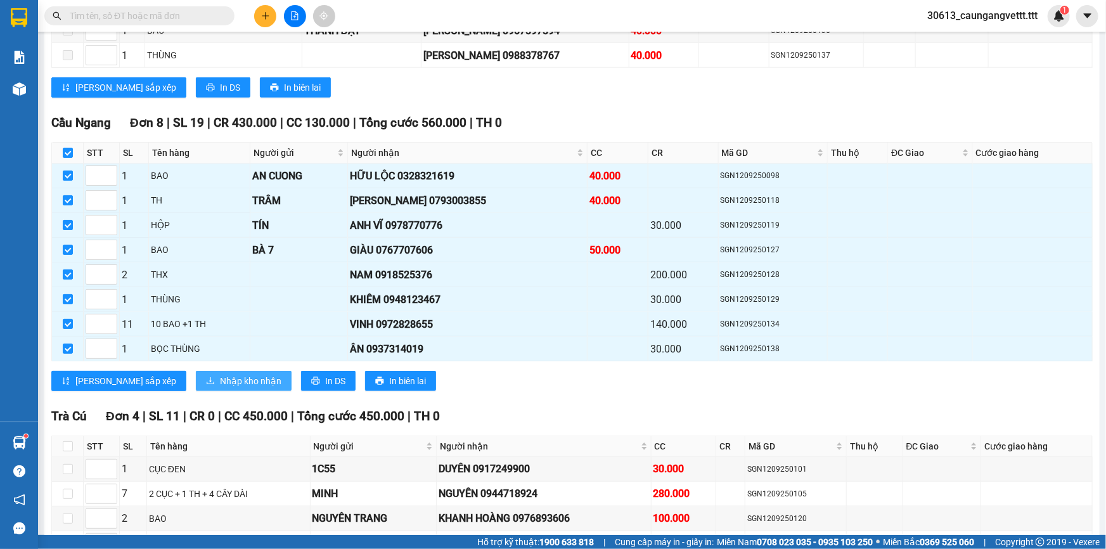
click at [220, 375] on span "Nhập kho nhận" at bounding box center [250, 381] width 61 height 14
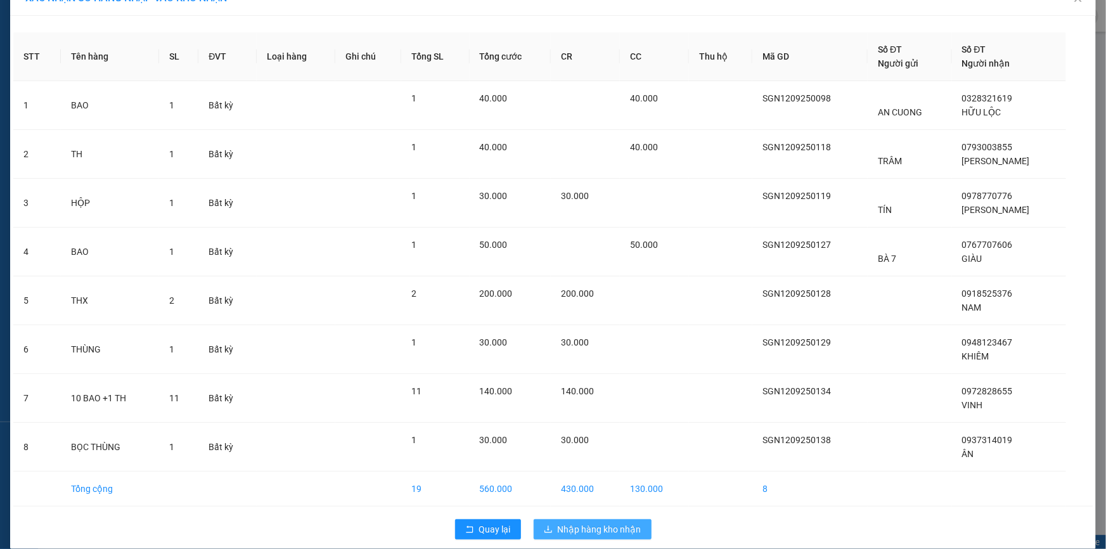
scroll to position [39, 0]
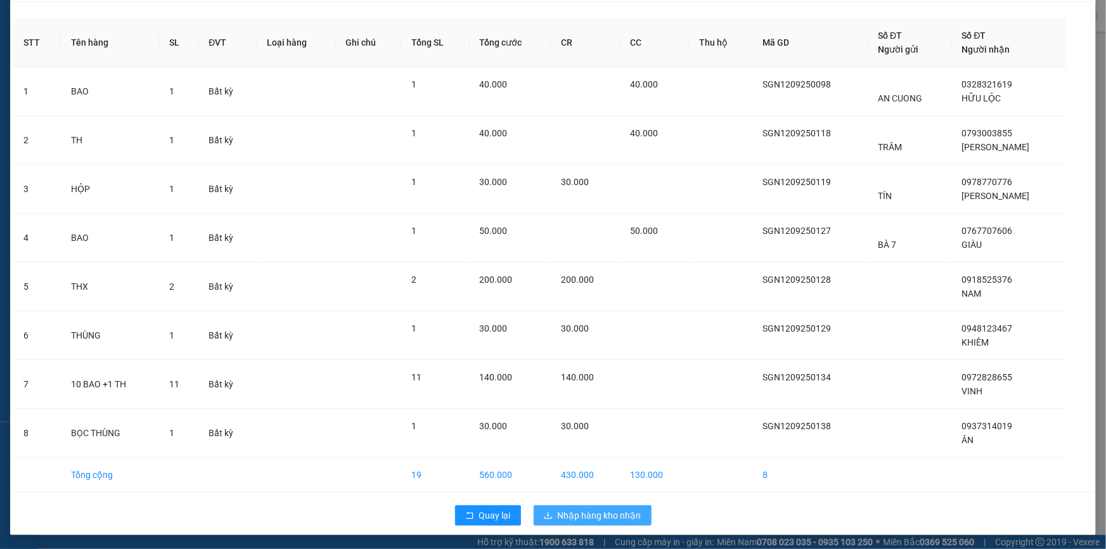
click at [589, 509] on span "Nhập hàng kho nhận" at bounding box center [600, 515] width 84 height 14
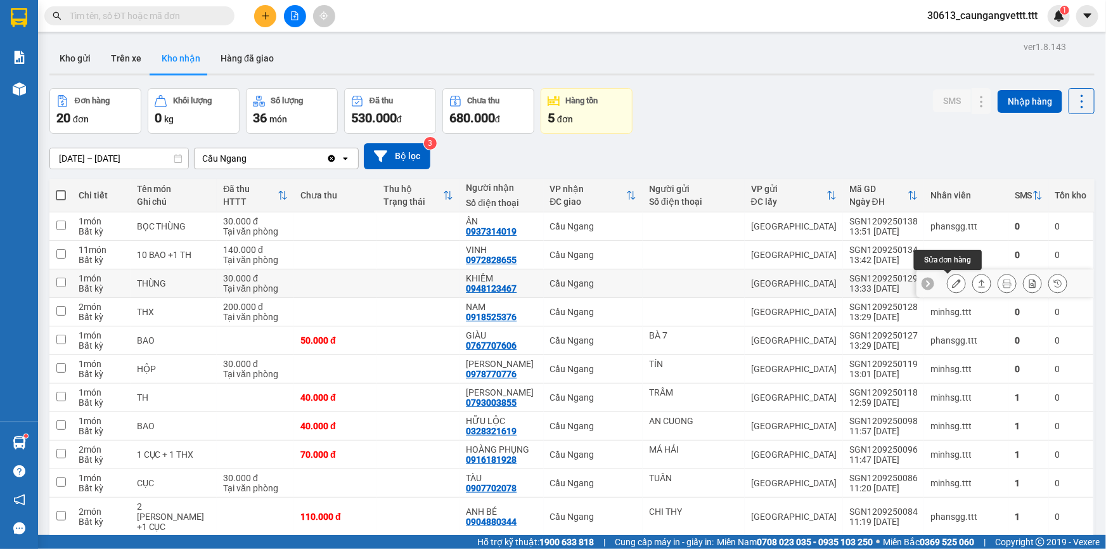
click at [952, 283] on icon at bounding box center [956, 283] width 9 height 9
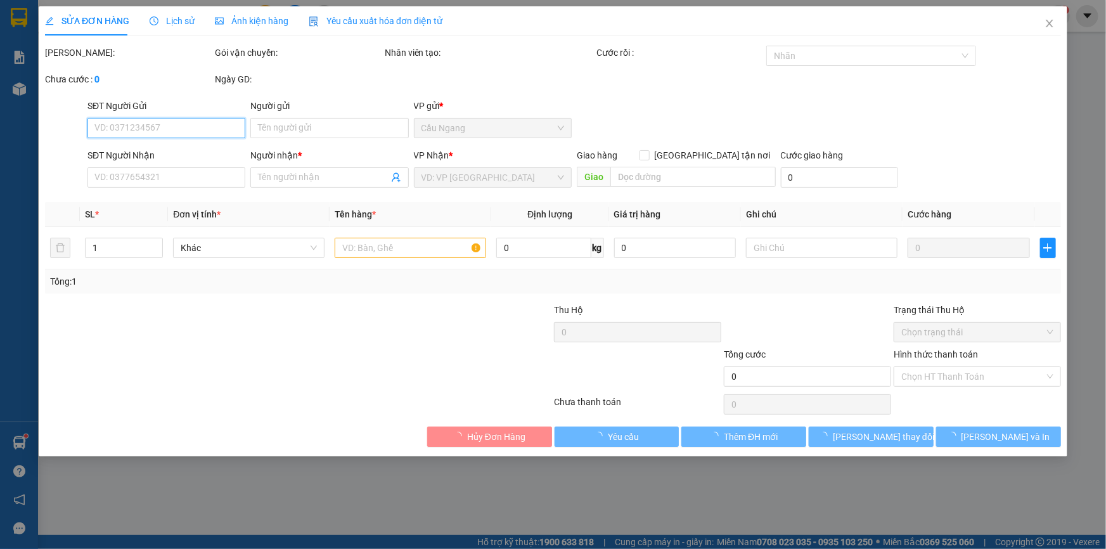
type input "0948123467"
type input "KHIÊM"
type input "30.000"
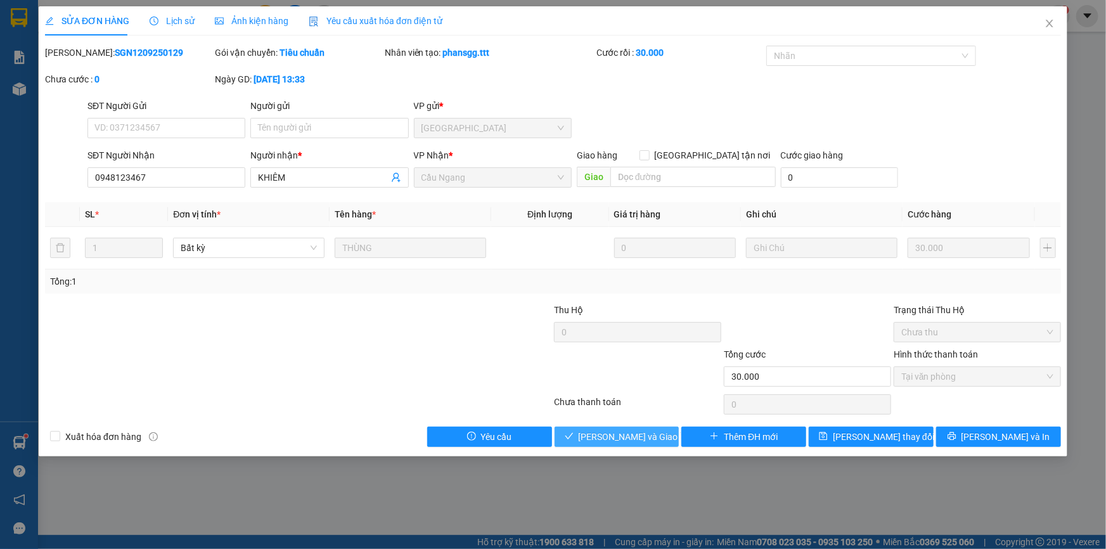
click at [618, 436] on span "[PERSON_NAME] và Giao hàng" at bounding box center [640, 437] width 122 height 14
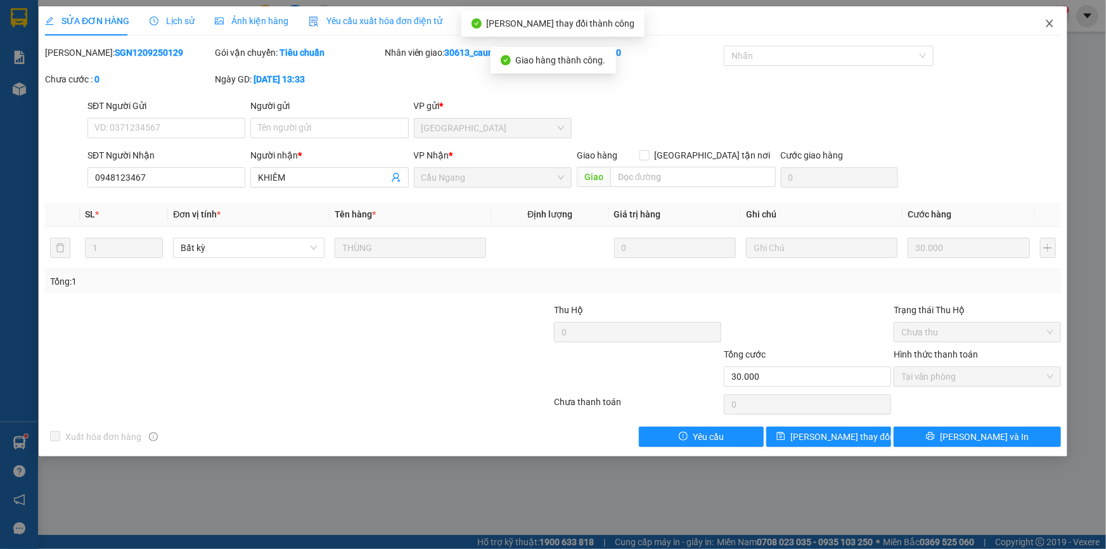
click at [1051, 21] on icon "close" at bounding box center [1049, 23] width 10 height 10
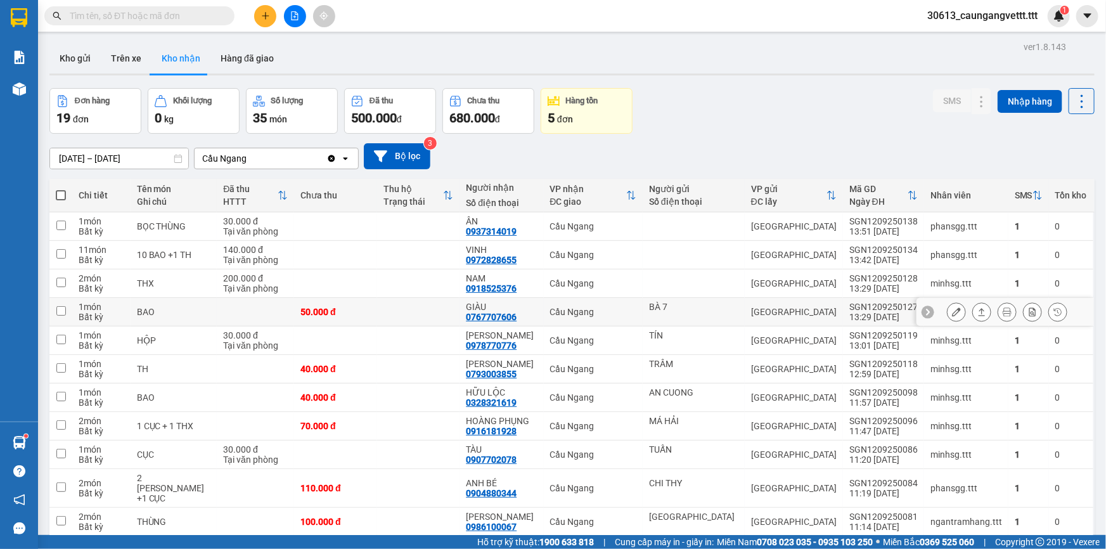
click at [952, 311] on icon at bounding box center [956, 311] width 9 height 9
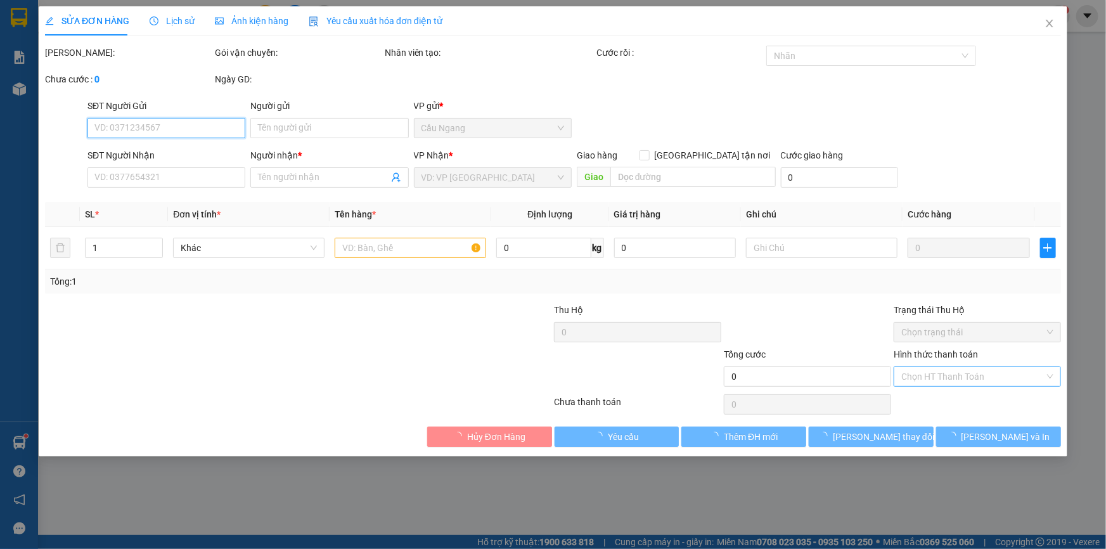
type input "BÀ 7"
type input "0767707606"
type input "GIÀU"
type input "50.000"
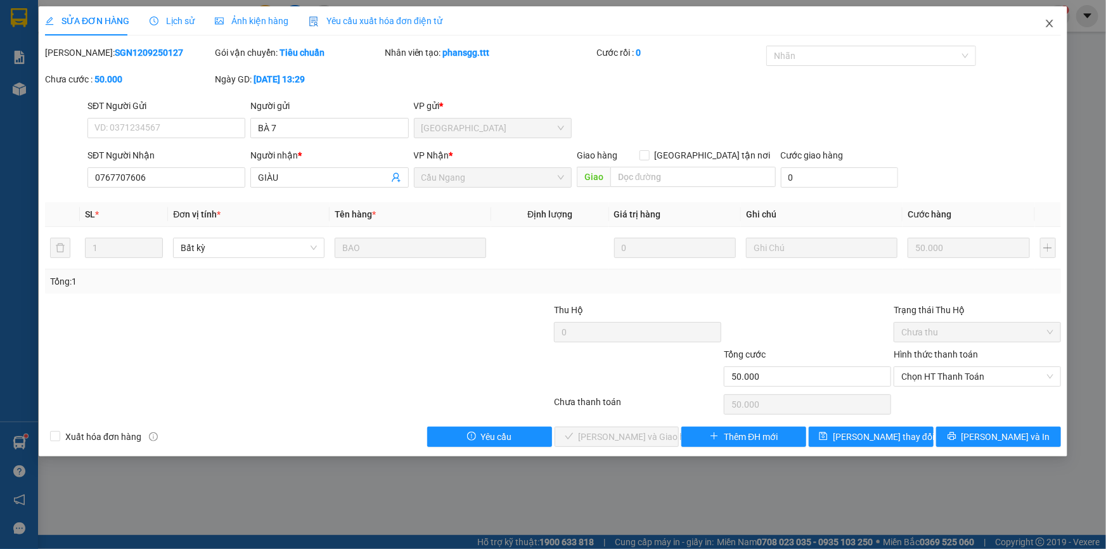
click at [1051, 23] on icon "close" at bounding box center [1049, 23] width 10 height 10
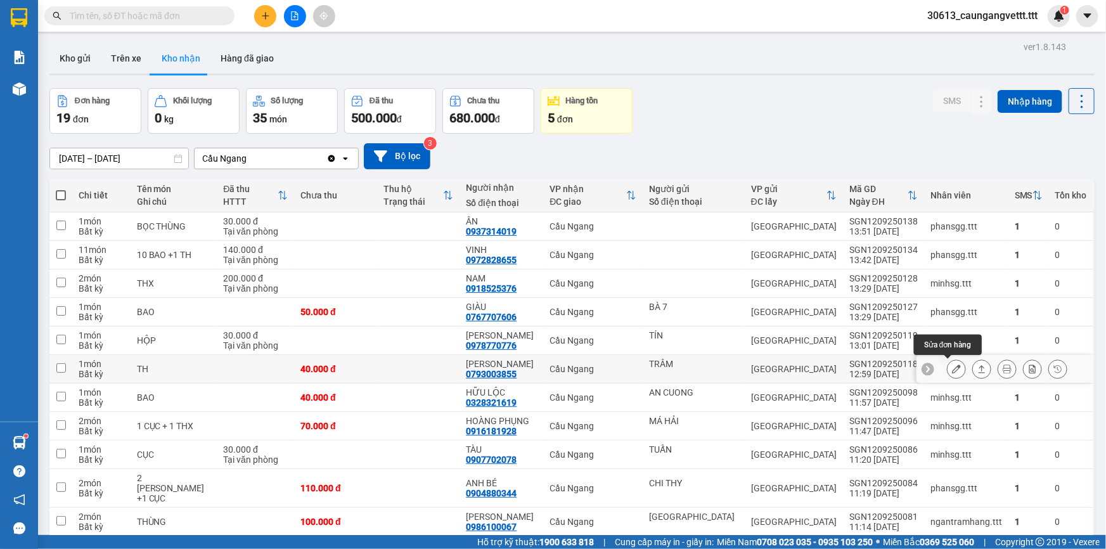
click at [952, 367] on icon at bounding box center [956, 368] width 9 height 9
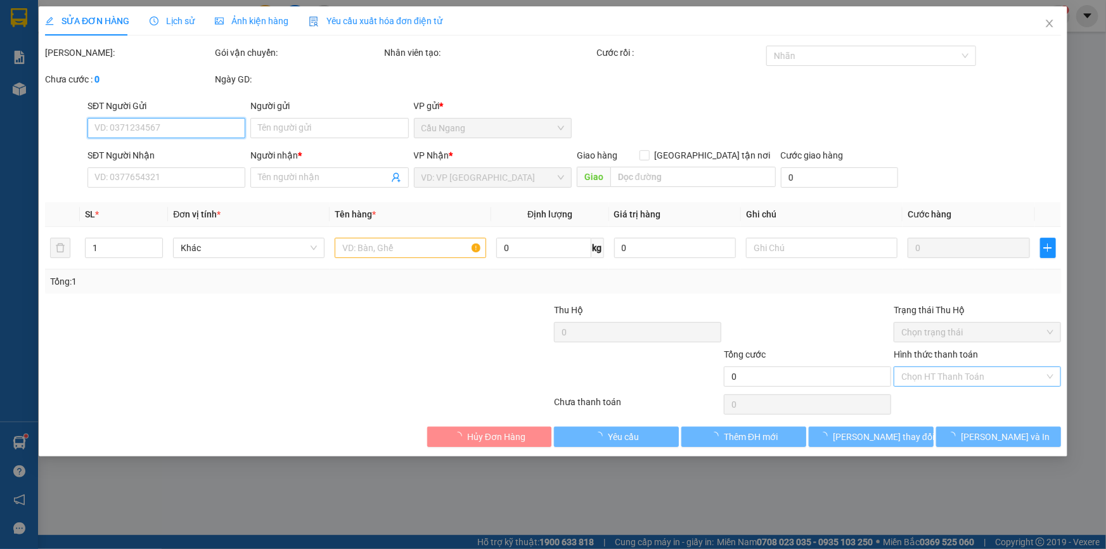
type input "TRÂM"
type input "0793003855"
type input "[PERSON_NAME]"
type input "40.000"
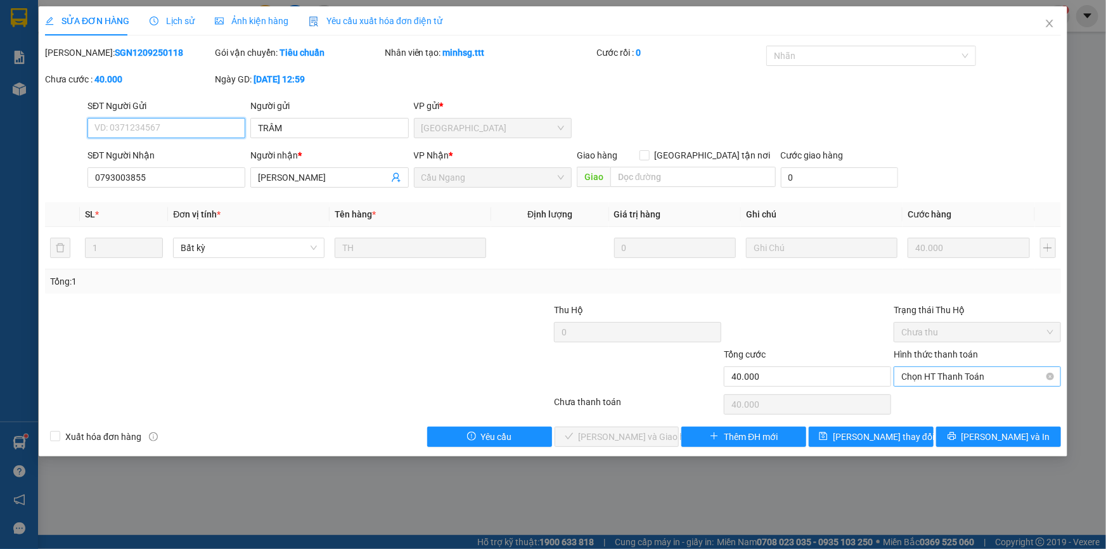
click at [935, 374] on span "Chọn HT Thanh Toán" at bounding box center [977, 376] width 152 height 19
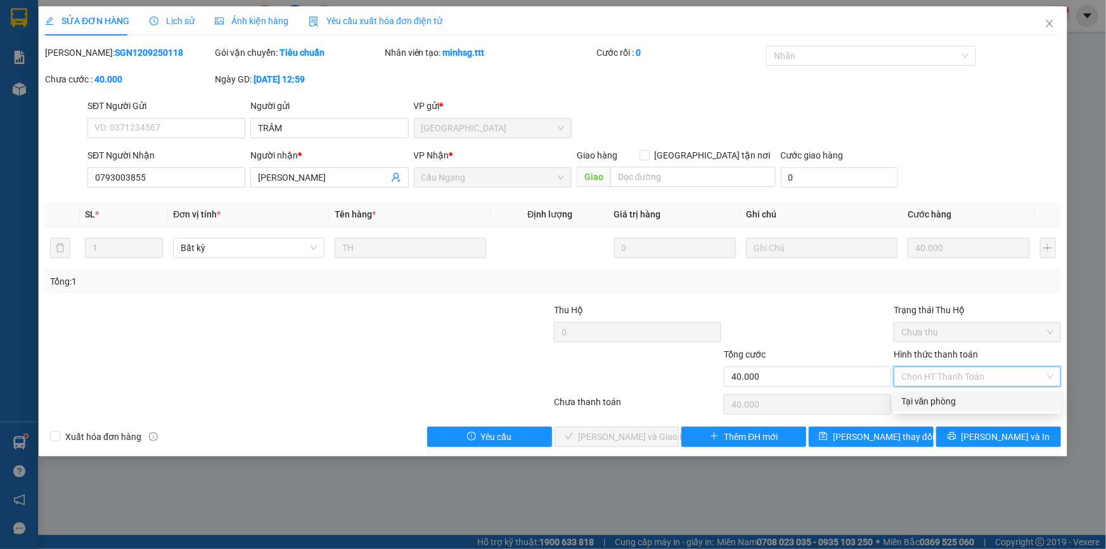
click at [928, 408] on div "Tại văn phòng" at bounding box center [977, 401] width 167 height 20
type input "0"
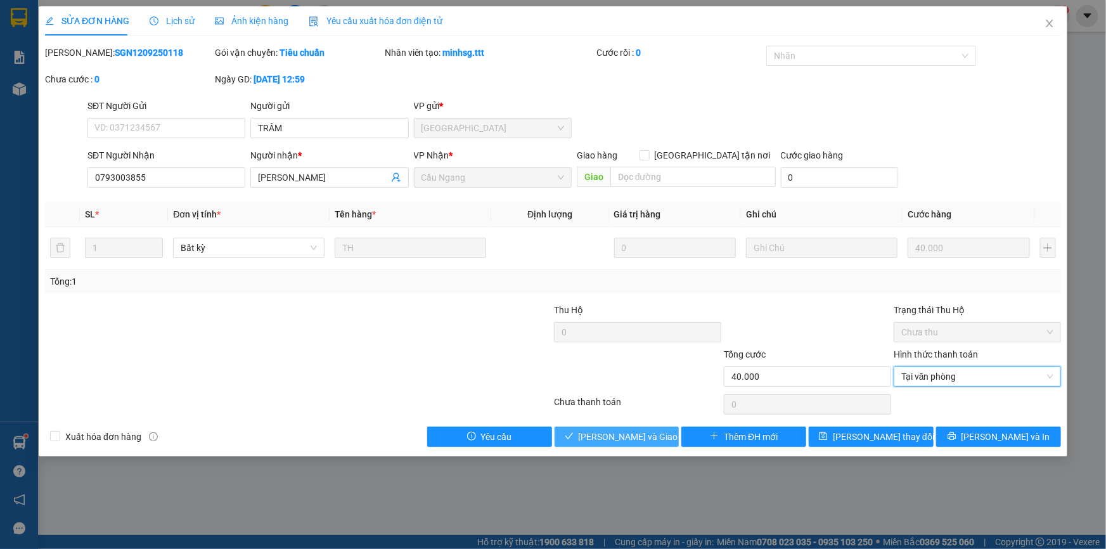
click at [601, 434] on span "[PERSON_NAME] và Giao hàng" at bounding box center [640, 437] width 122 height 14
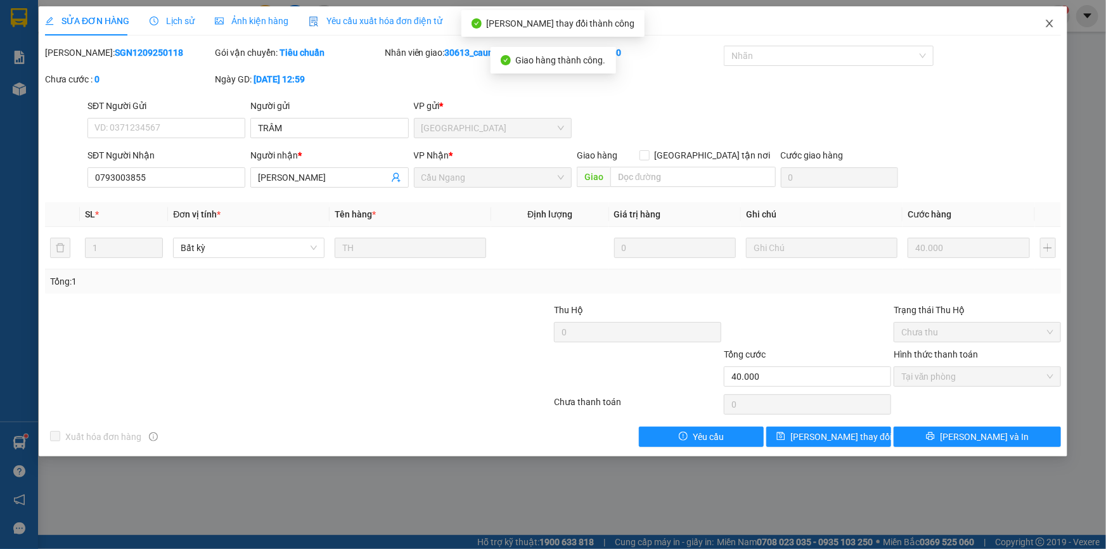
click at [1050, 20] on icon "close" at bounding box center [1049, 23] width 10 height 10
